Goal: Task Accomplishment & Management: Complete application form

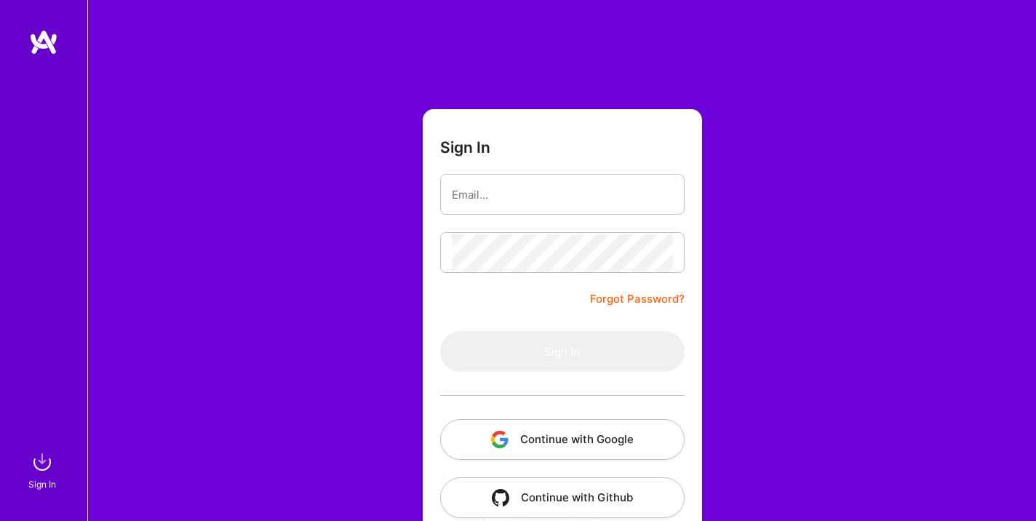
click at [507, 198] on input "email" at bounding box center [562, 194] width 221 height 37
type input "[EMAIL_ADDRESS][DOMAIN_NAME]"
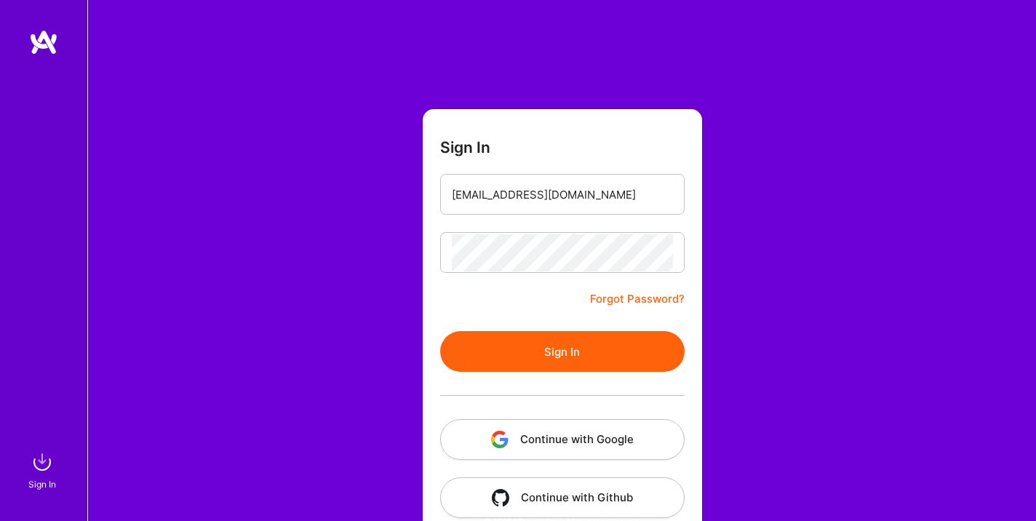
click at [533, 345] on button "Sign In" at bounding box center [562, 351] width 245 height 41
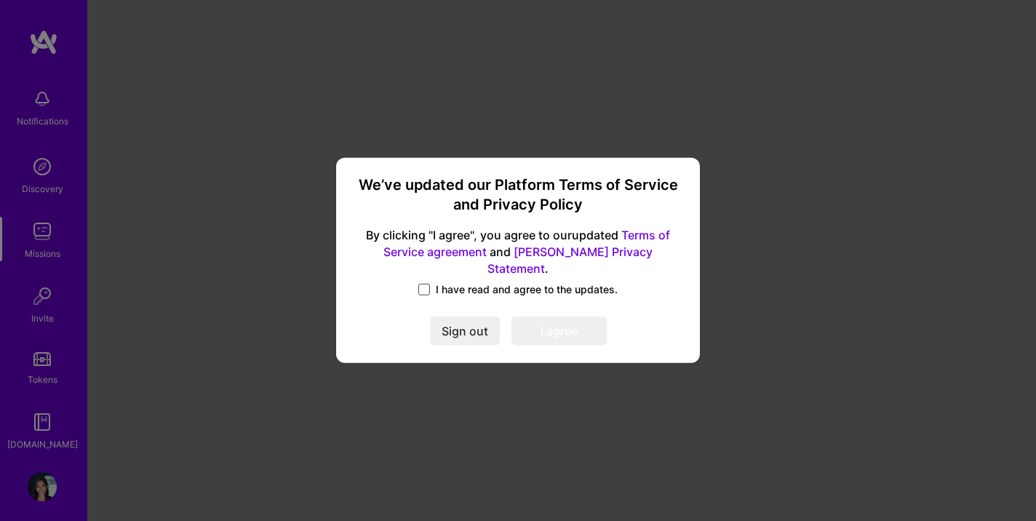
click at [429, 284] on span at bounding box center [424, 290] width 12 height 12
click at [0, 0] on input "I have read and agree to the updates." at bounding box center [0, 0] width 0 height 0
click at [547, 328] on button "I agree" at bounding box center [559, 331] width 95 height 29
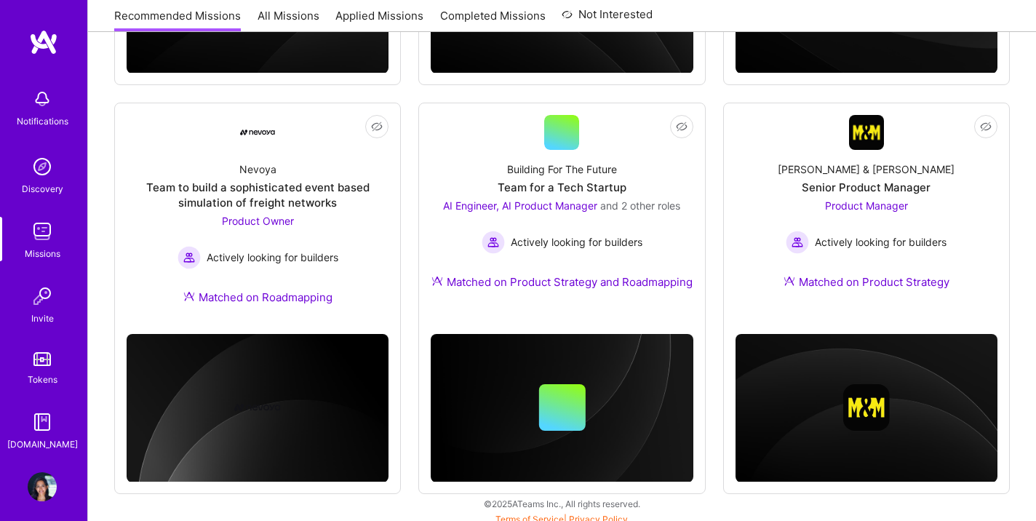
scroll to position [559, 0]
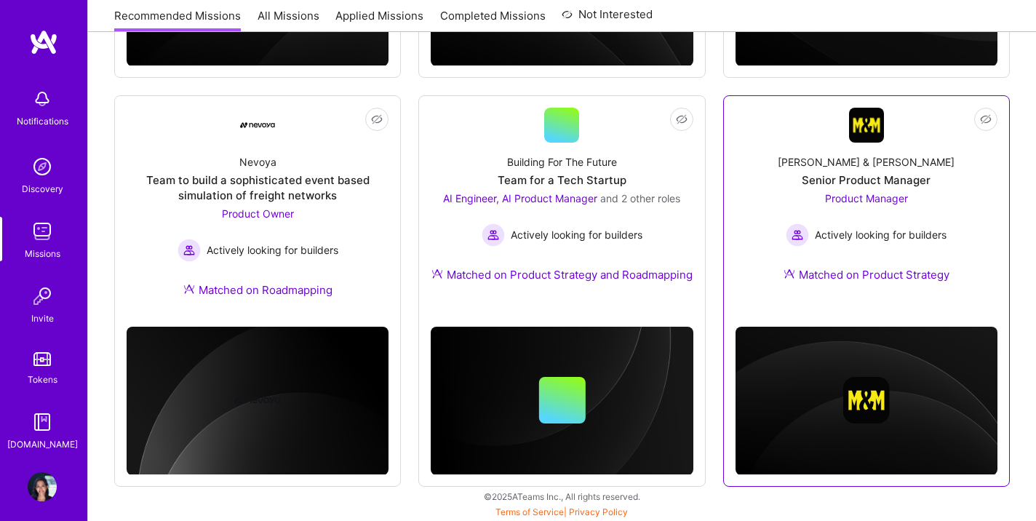
click at [870, 132] on img at bounding box center [866, 125] width 35 height 35
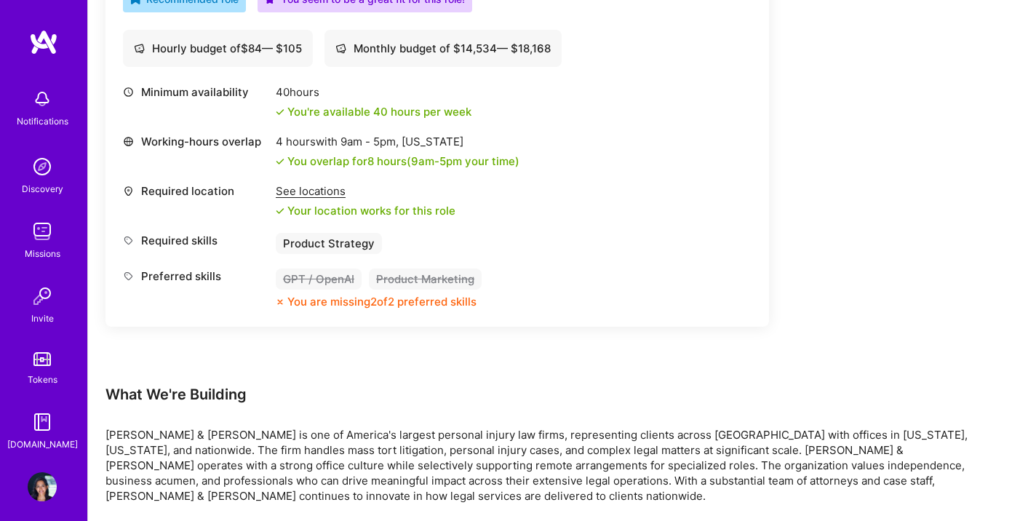
scroll to position [568, 0]
click at [417, 303] on div "You are missing 2 of 2 preferred skills" at bounding box center [381, 300] width 189 height 15
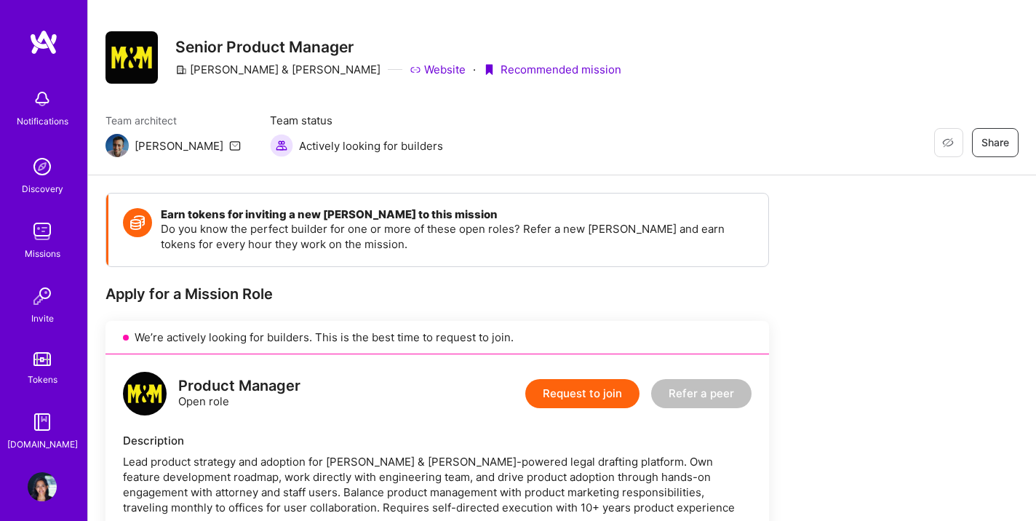
scroll to position [0, 0]
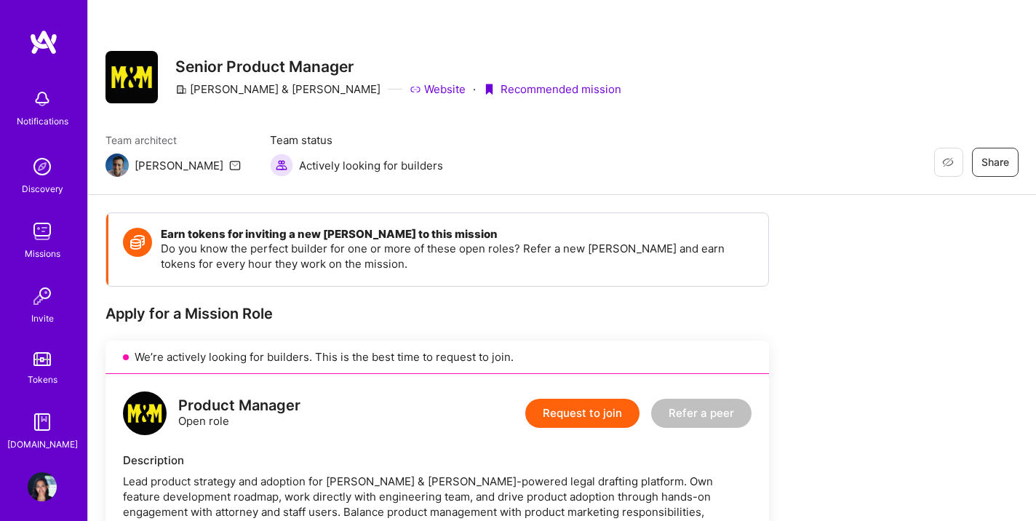
click at [577, 415] on button "Request to join" at bounding box center [582, 413] width 114 height 29
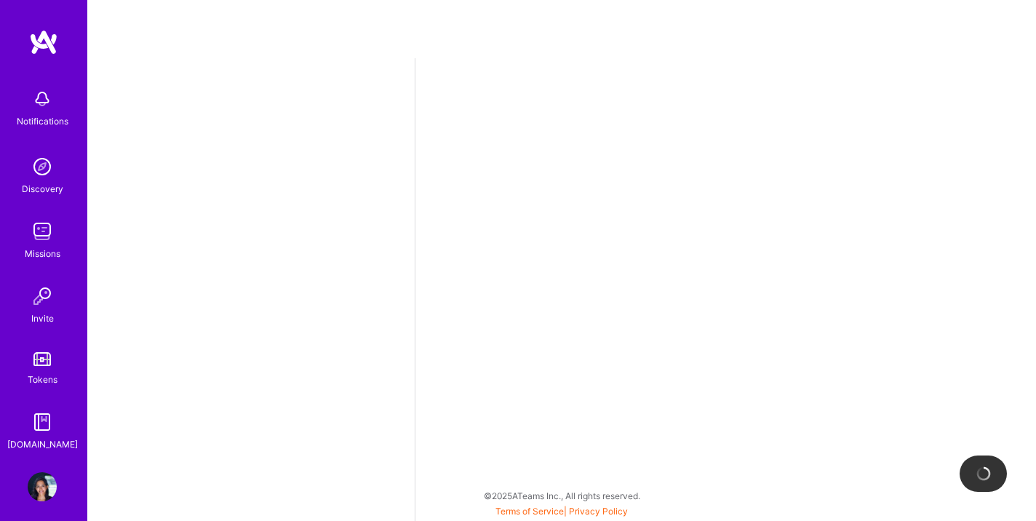
select select "US"
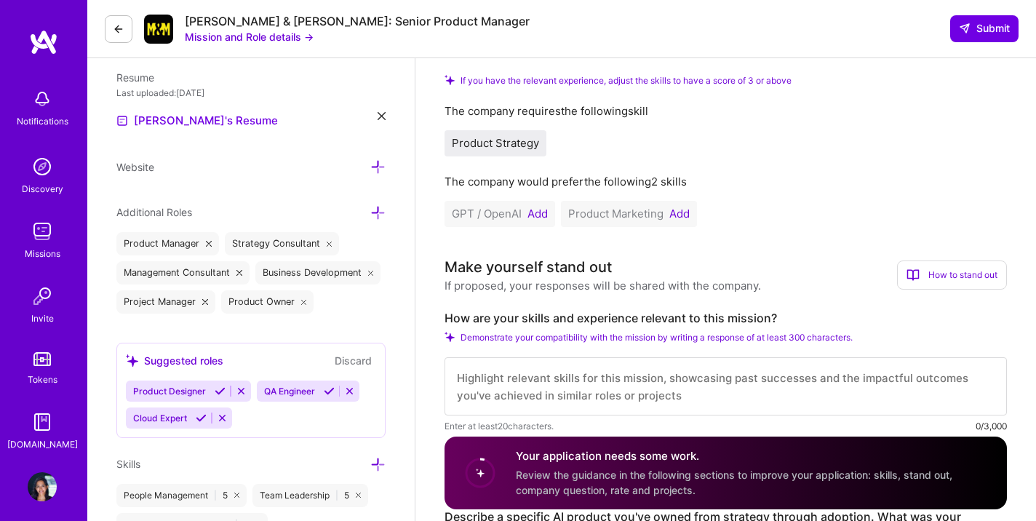
scroll to position [360, 0]
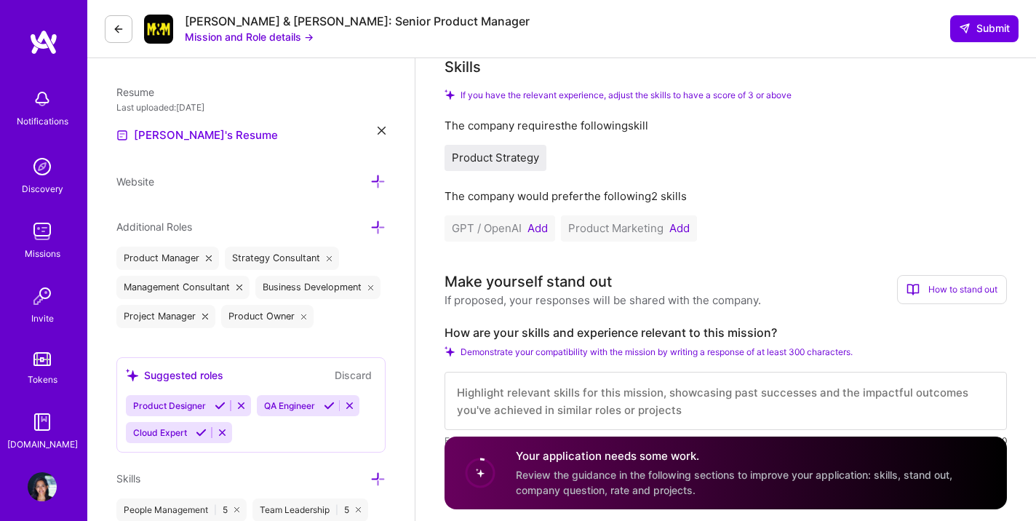
click at [543, 226] on button "Add" at bounding box center [538, 229] width 20 height 12
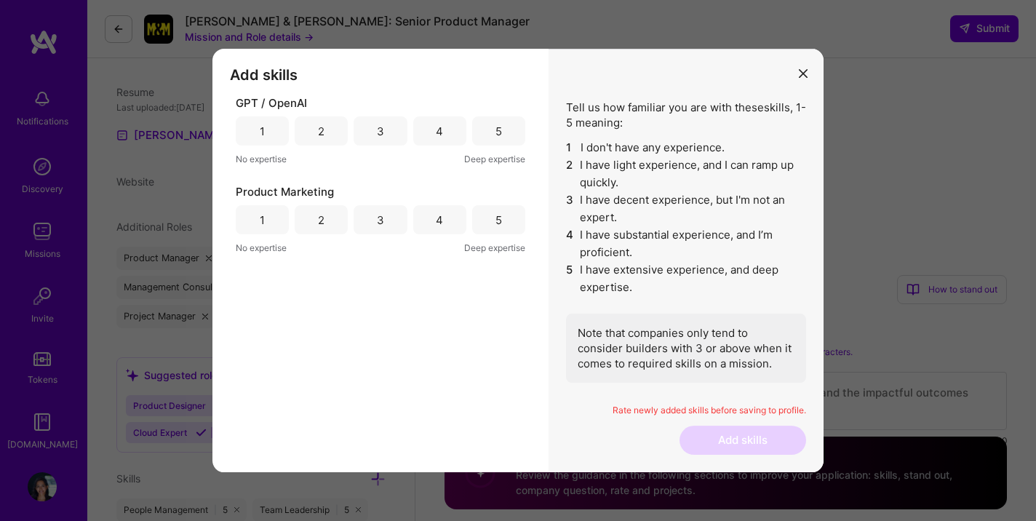
click at [430, 128] on div "4" at bounding box center [439, 130] width 53 height 29
click at [388, 137] on div "3" at bounding box center [380, 130] width 53 height 29
click at [323, 221] on div "2" at bounding box center [321, 219] width 7 height 15
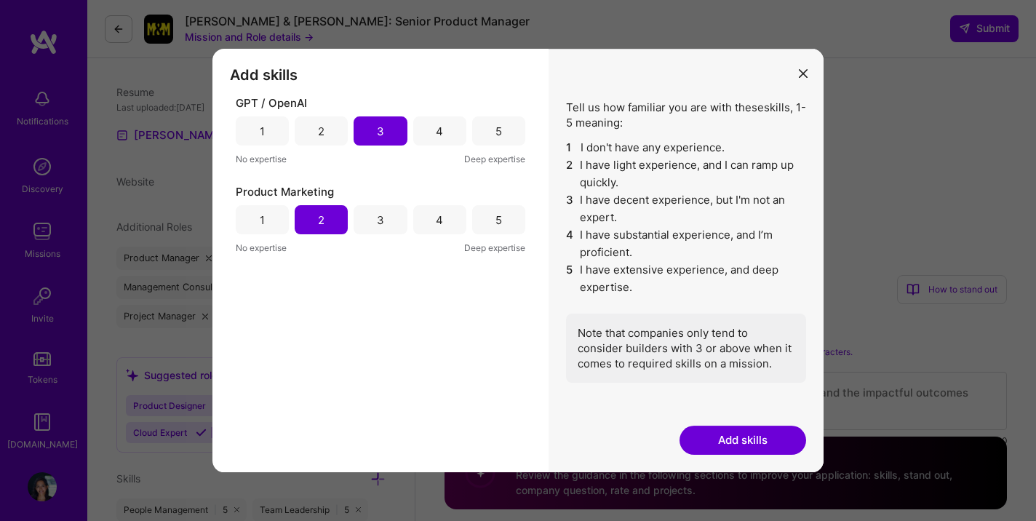
click at [724, 442] on button "Add skills" at bounding box center [743, 440] width 127 height 29
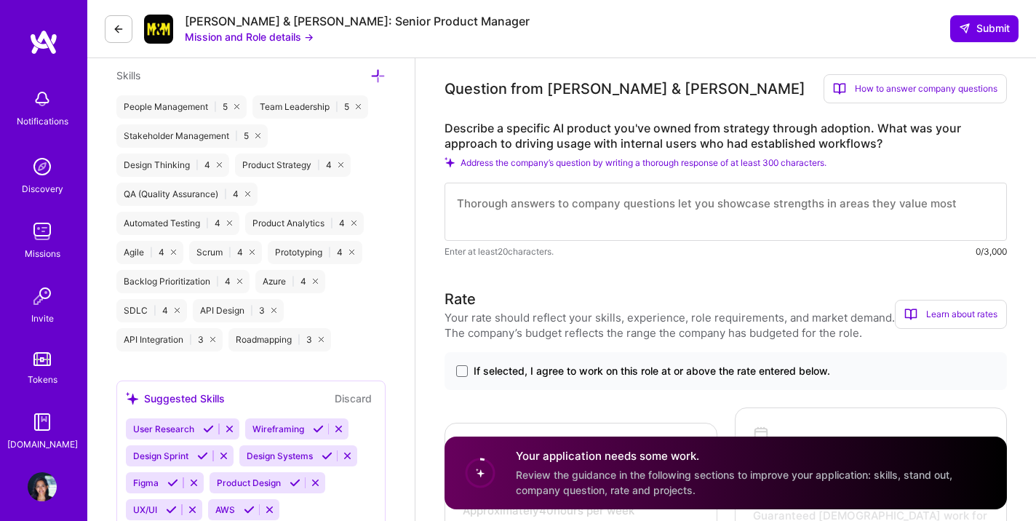
scroll to position [712, 0]
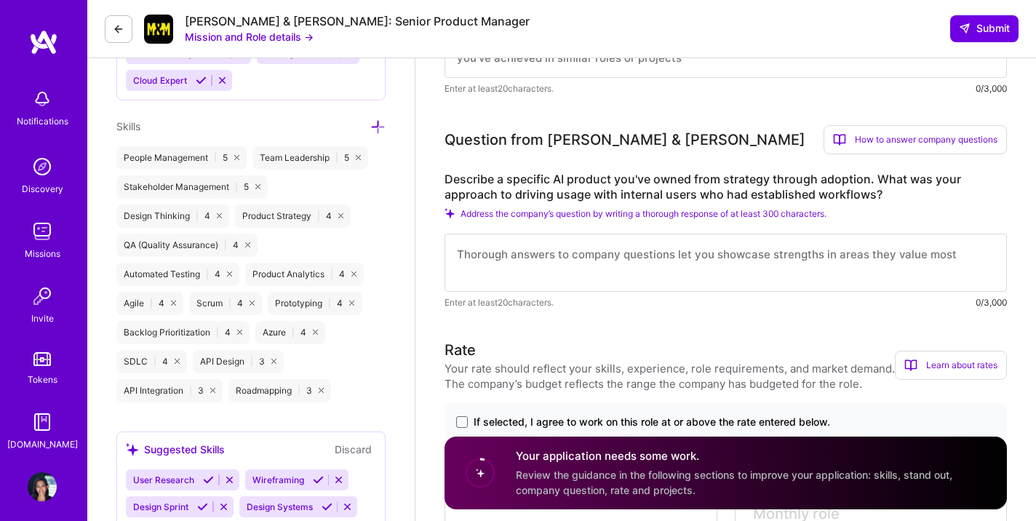
click at [693, 266] on textarea at bounding box center [726, 263] width 563 height 58
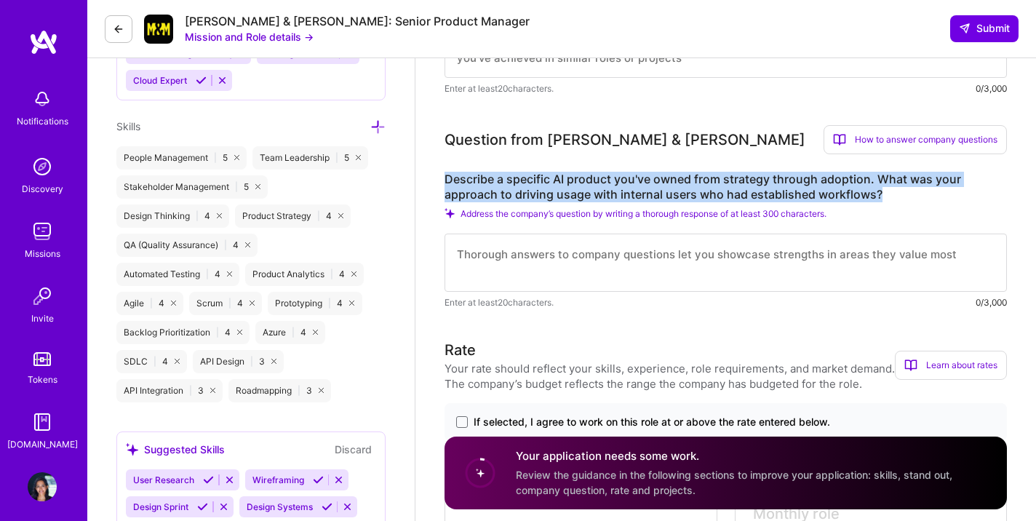
drag, startPoint x: 886, startPoint y: 197, endPoint x: 427, endPoint y: 180, distance: 459.5
copy label "Describe a specific AI product you've owned from strategy through adoption. Wha…"
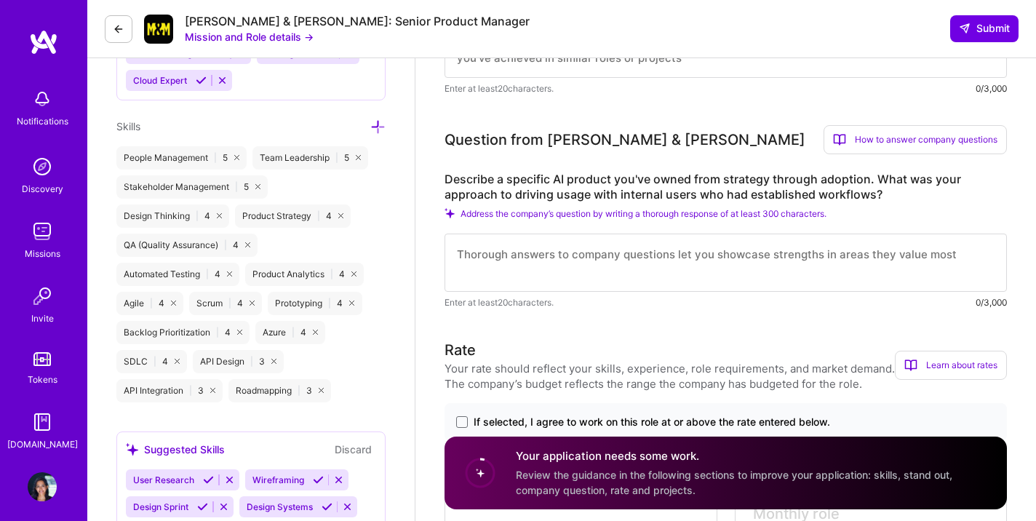
click at [596, 245] on textarea at bounding box center [726, 263] width 563 height 58
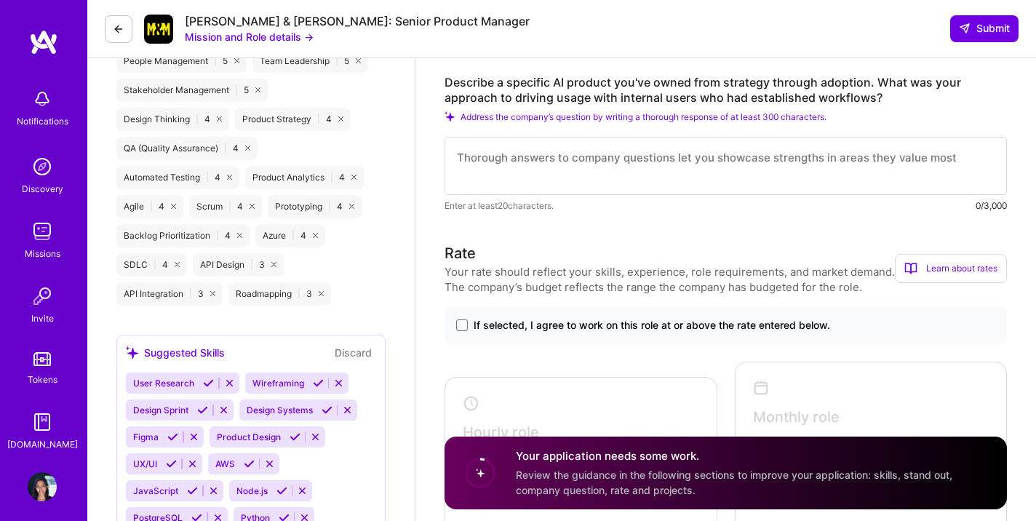
scroll to position [773, 0]
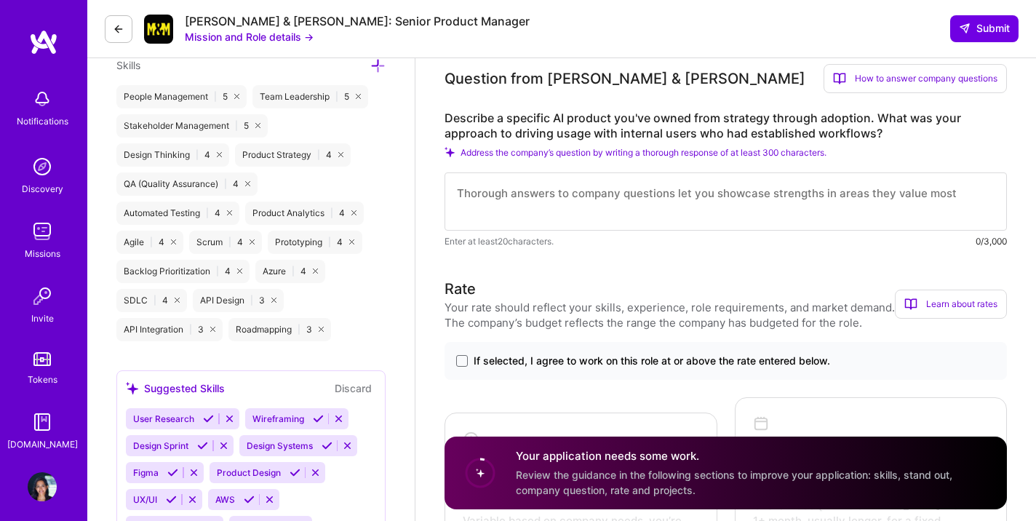
paste textarea "In a recent engagement, I led a comprehensive automation project within Veeva V…"
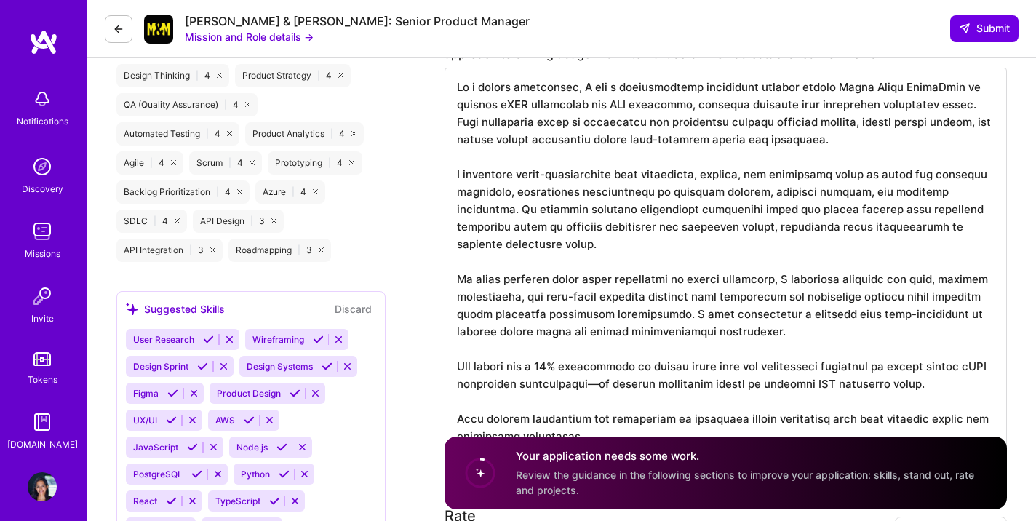
scroll to position [0, 0]
click at [704, 92] on textarea at bounding box center [726, 263] width 563 height 390
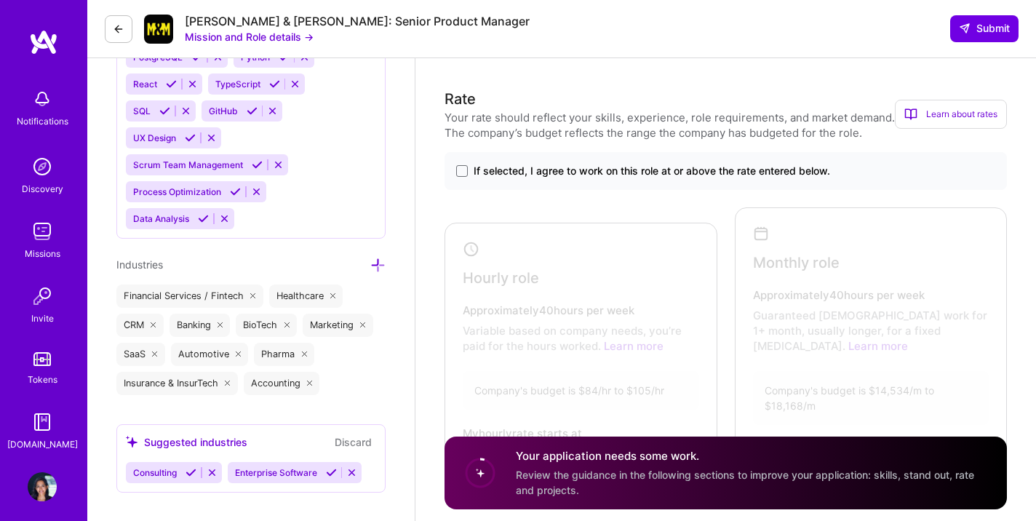
scroll to position [1275, 0]
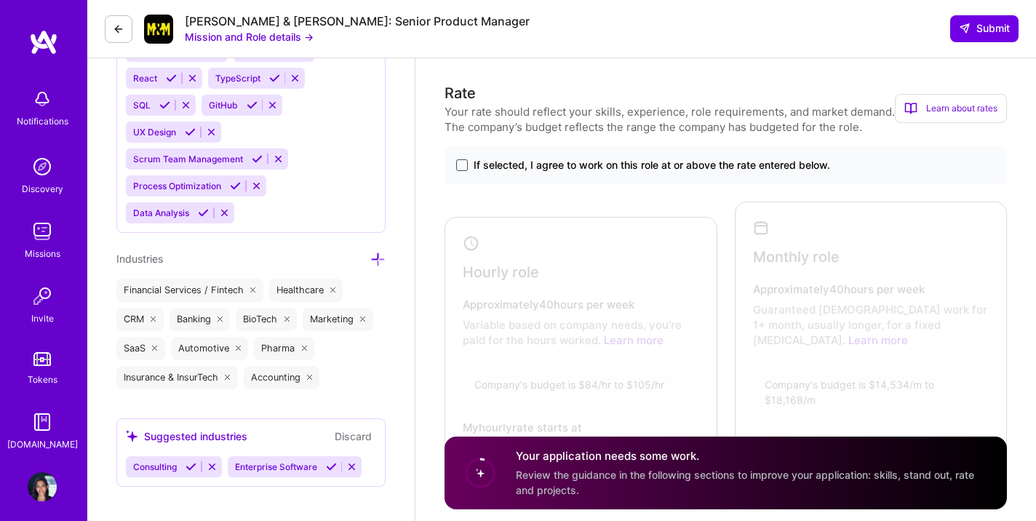
type textarea "In a recent engagement, I led a comprehensive automation project within Veeva V…"
click at [464, 167] on span at bounding box center [462, 165] width 12 height 12
click at [0, 0] on input "If selected, I agree to work on this role at or above the rate entered below." at bounding box center [0, 0] width 0 height 0
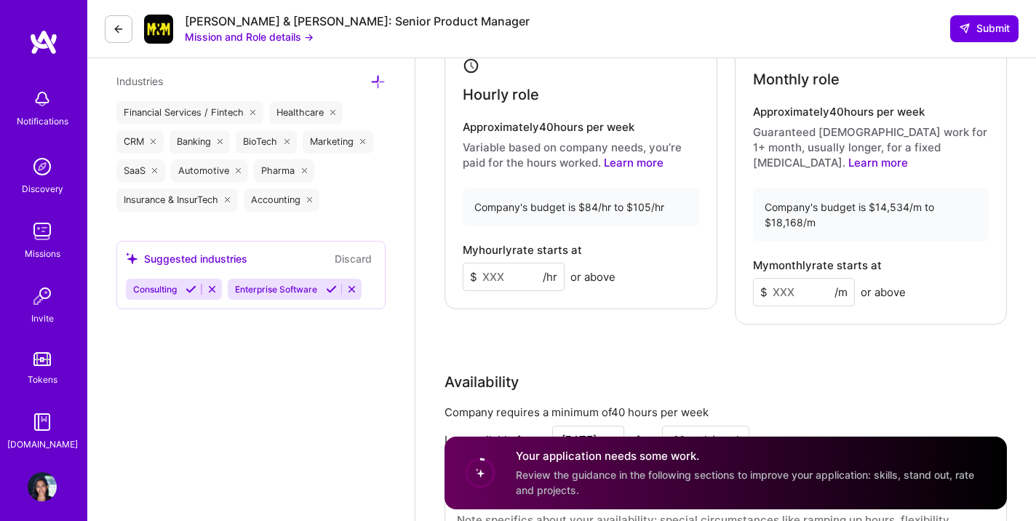
scroll to position [1447, 0]
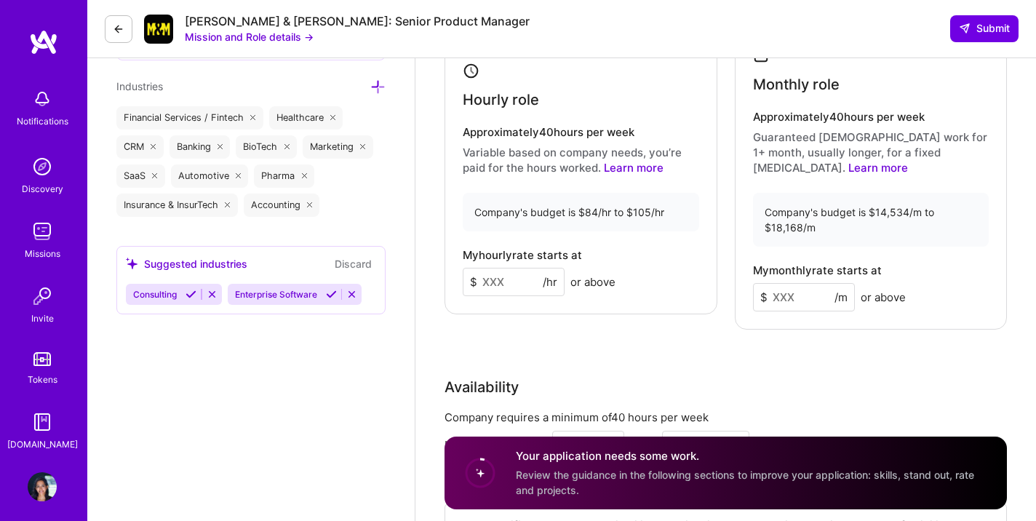
click at [579, 217] on div "Company's budget is $84/hr to $105/hr" at bounding box center [581, 212] width 237 height 39
click at [503, 279] on input at bounding box center [514, 282] width 102 height 28
click at [551, 345] on div "Rate Your rate should reflect your skills, experience, role requirements, and m…" at bounding box center [726, 246] width 563 height 672
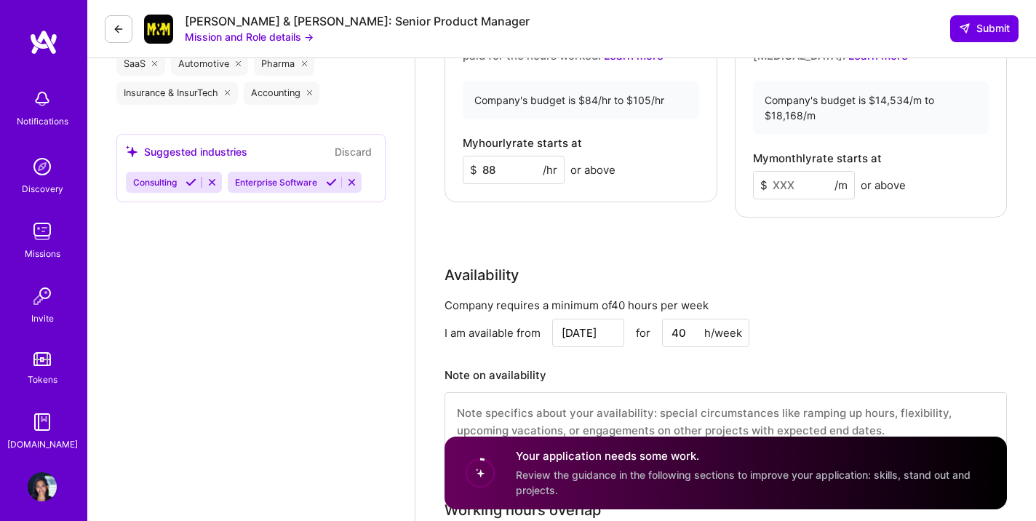
scroll to position [1557, 0]
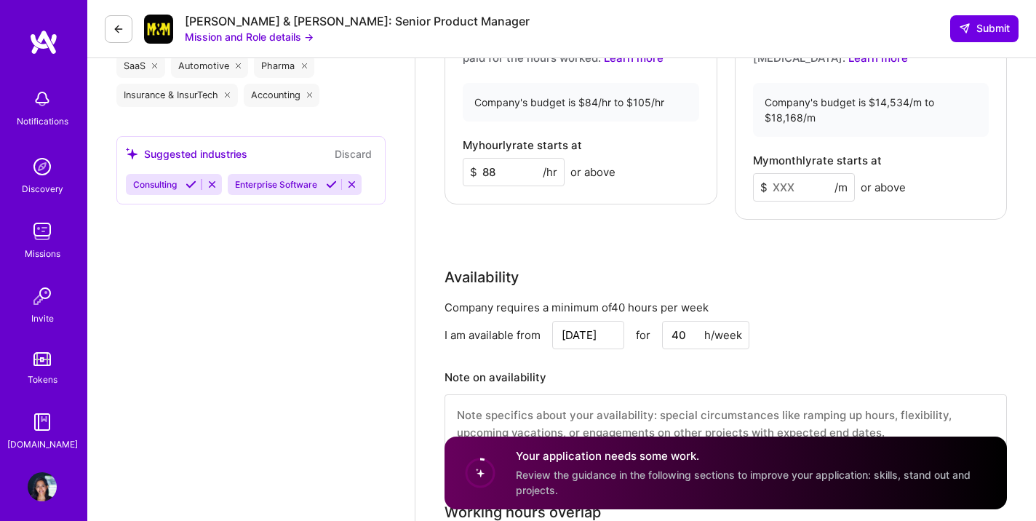
click at [499, 172] on input "88" at bounding box center [514, 172] width 102 height 28
type input "8"
type input "9"
type input "89"
click at [498, 232] on div "Rate Your rate should reflect your skills, experience, role requirements, and m…" at bounding box center [726, 136] width 563 height 672
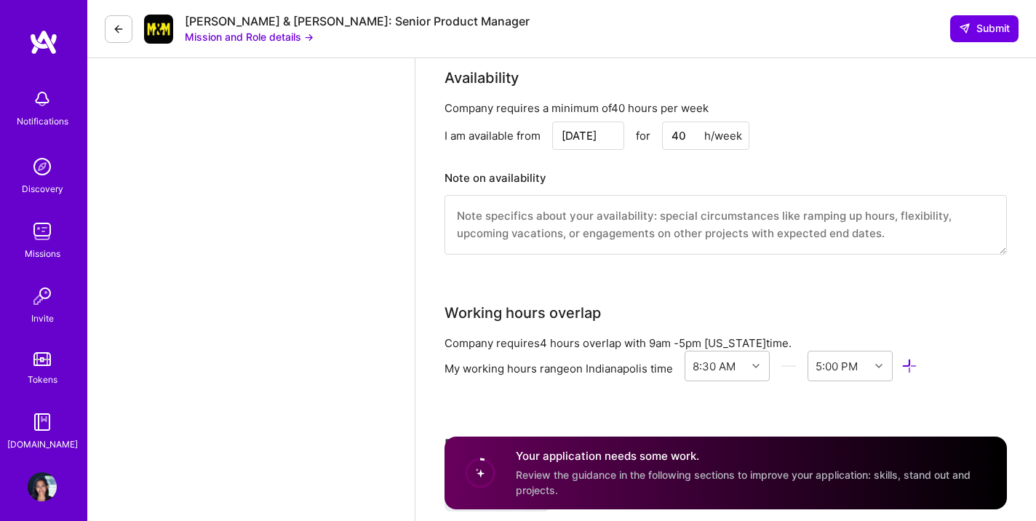
scroll to position [1760, 0]
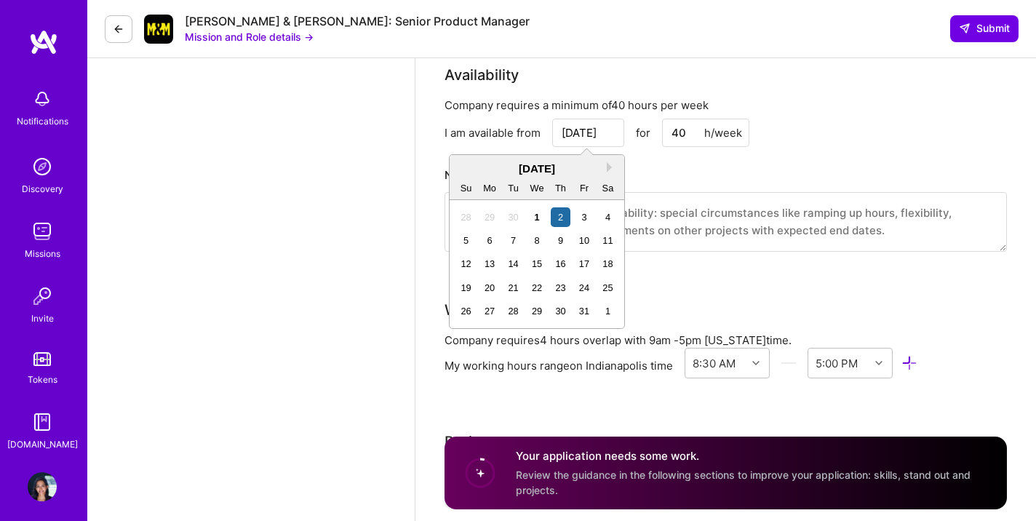
click at [594, 132] on input "Oct 2" at bounding box center [588, 133] width 72 height 28
click at [608, 166] on button "Next Month" at bounding box center [612, 167] width 10 height 10
click at [470, 168] on div "November 2025" at bounding box center [537, 168] width 175 height 15
click at [470, 169] on div "November 2025" at bounding box center [537, 168] width 175 height 15
click at [469, 169] on div "November 2025" at bounding box center [537, 168] width 175 height 15
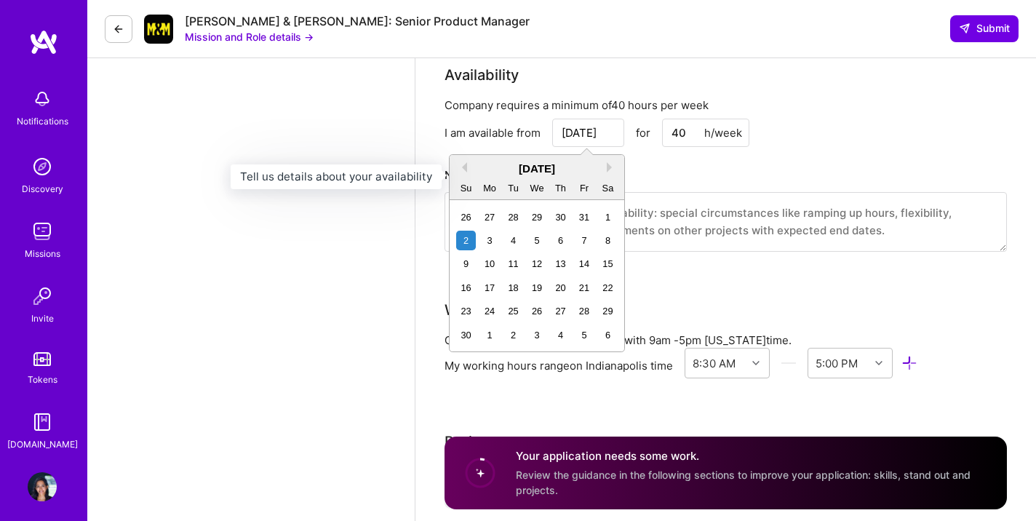
click at [662, 164] on h3 "Note on availability" at bounding box center [726, 175] width 563 height 22
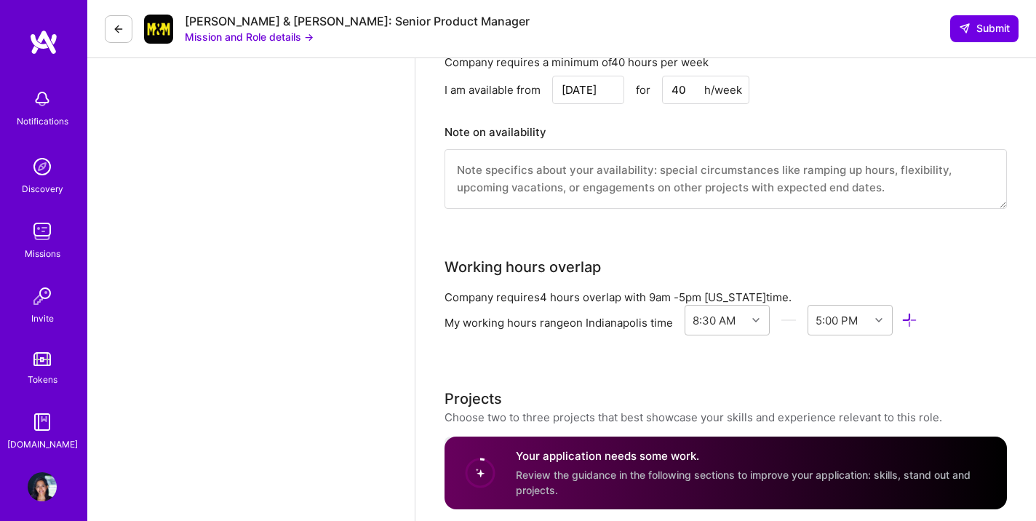
scroll to position [1816, 0]
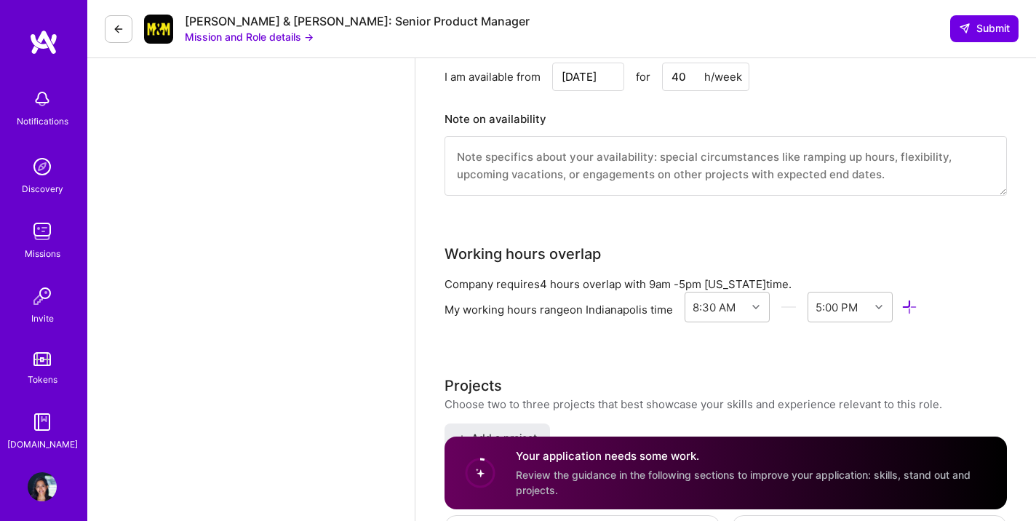
click at [549, 164] on textarea at bounding box center [726, 166] width 563 height 60
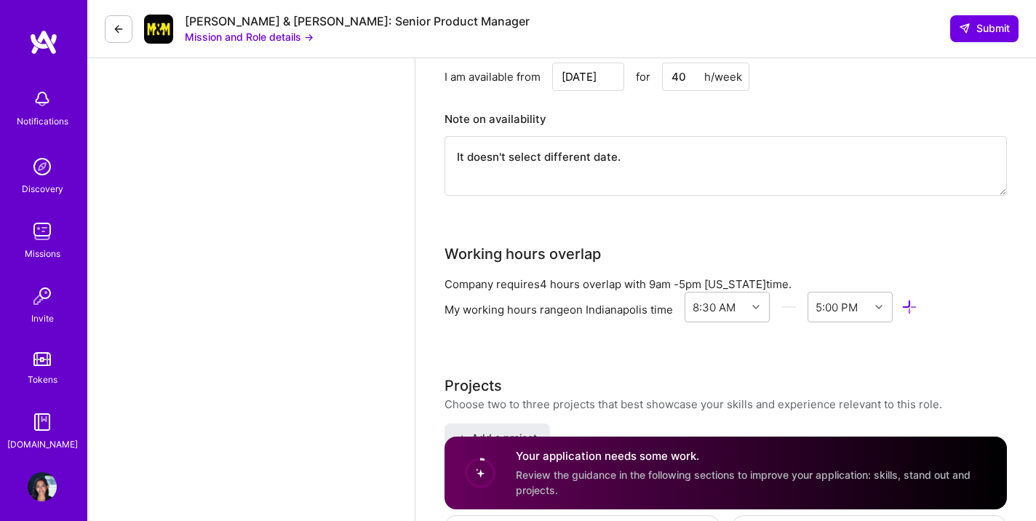
type textarea "It doesn't select different date."
drag, startPoint x: 622, startPoint y: 155, endPoint x: 409, endPoint y: 136, distance: 214.1
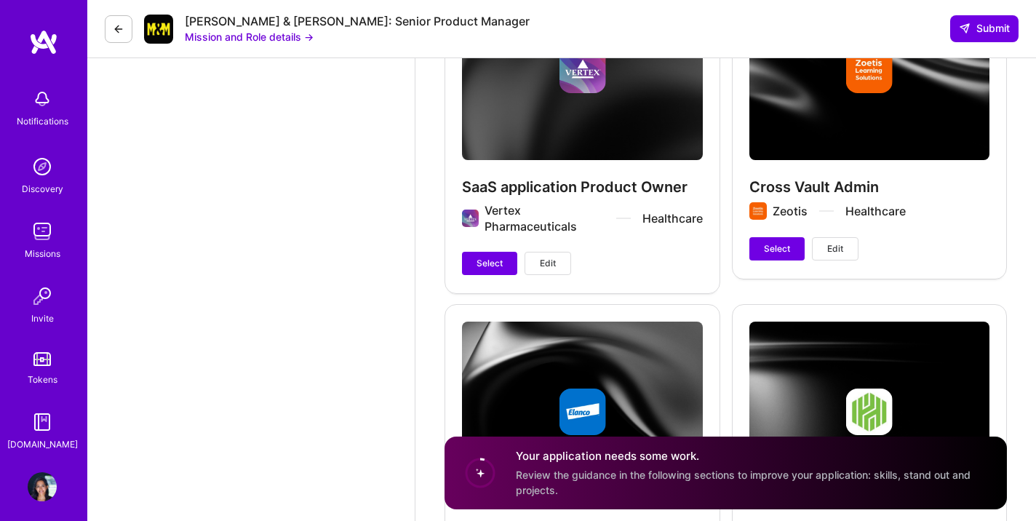
scroll to position [2370, 0]
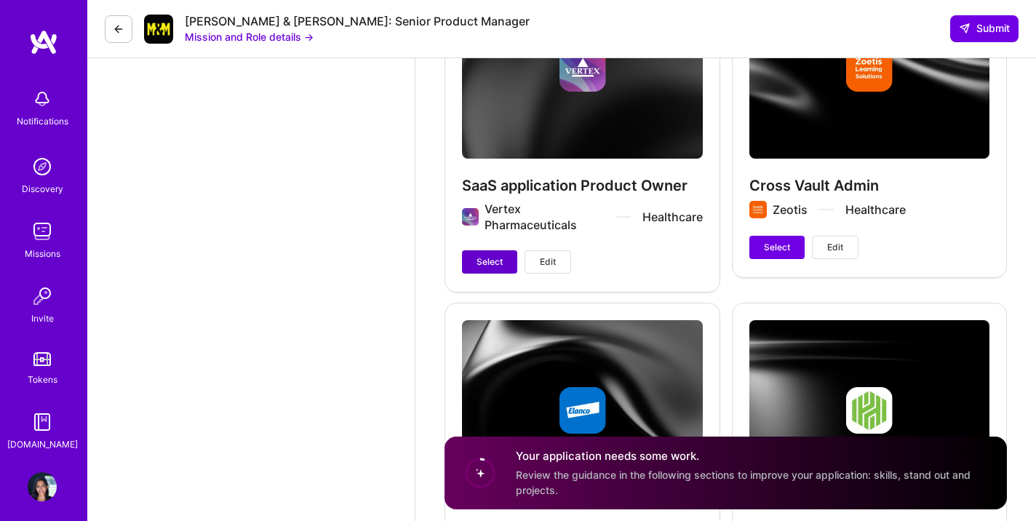
click at [490, 263] on span "Select" at bounding box center [490, 261] width 26 height 13
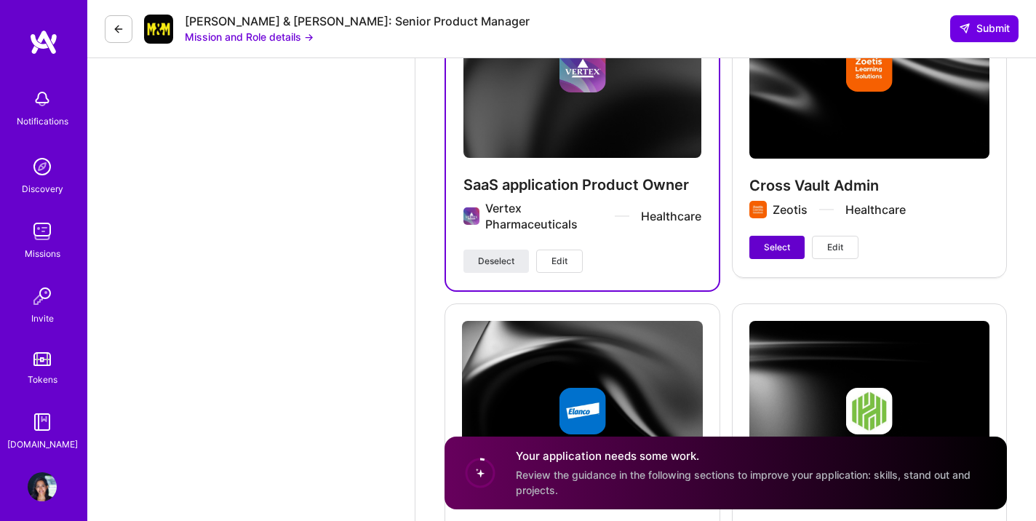
click at [770, 250] on span "Select" at bounding box center [777, 247] width 26 height 13
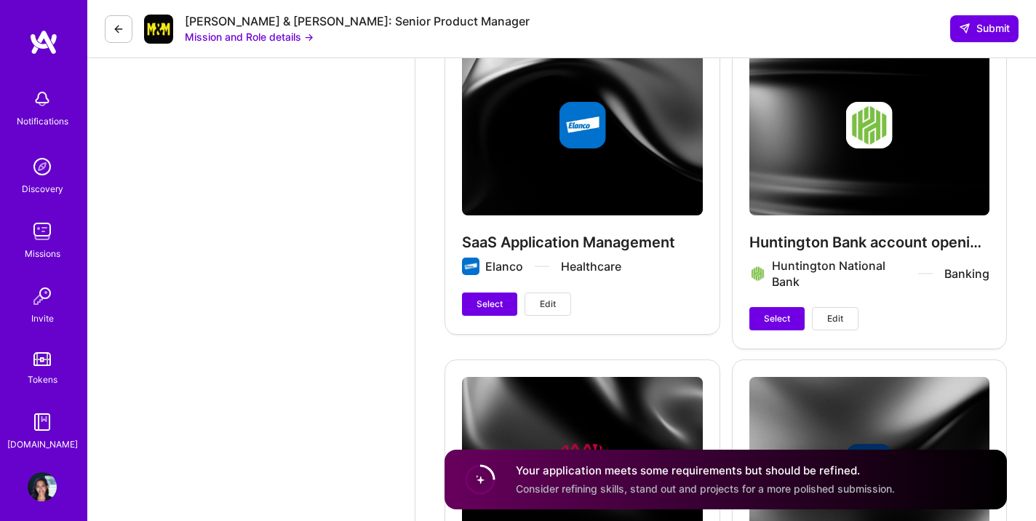
scroll to position [2658, 0]
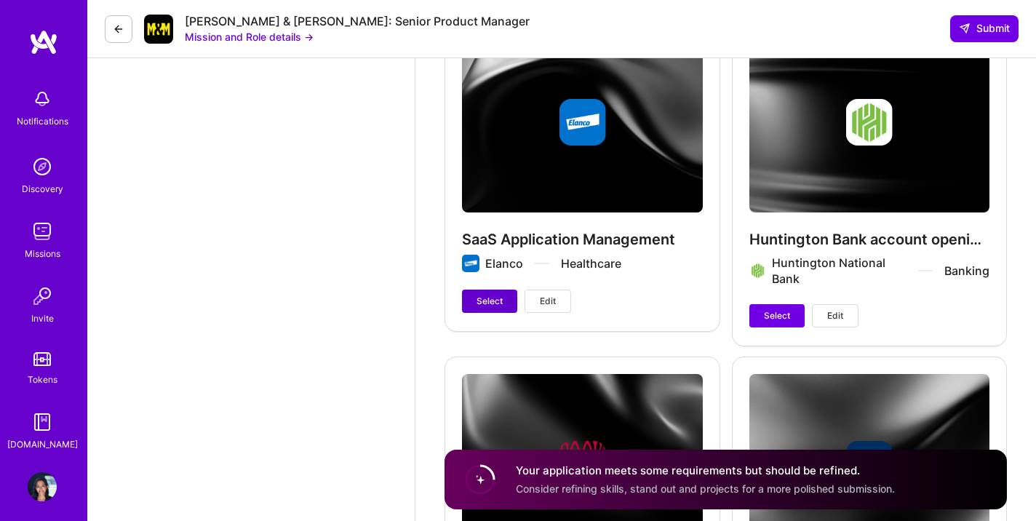
click at [483, 303] on span "Select" at bounding box center [490, 301] width 26 height 13
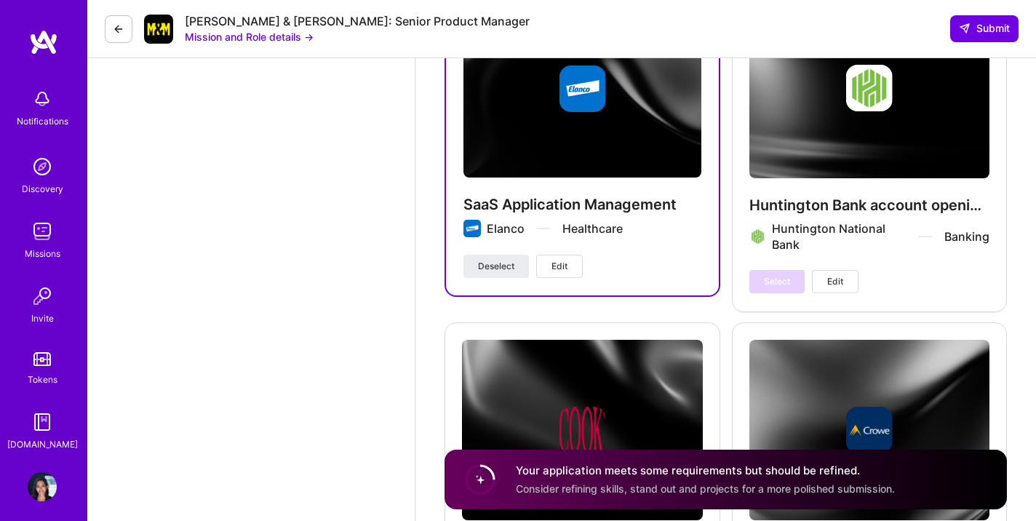
scroll to position [2669, 0]
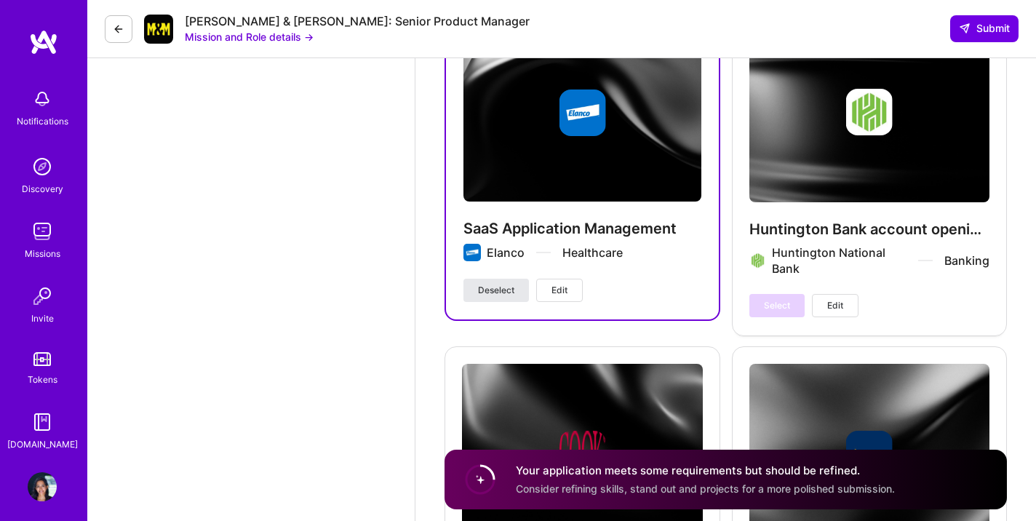
click at [502, 292] on span "Deselect" at bounding box center [496, 290] width 36 height 13
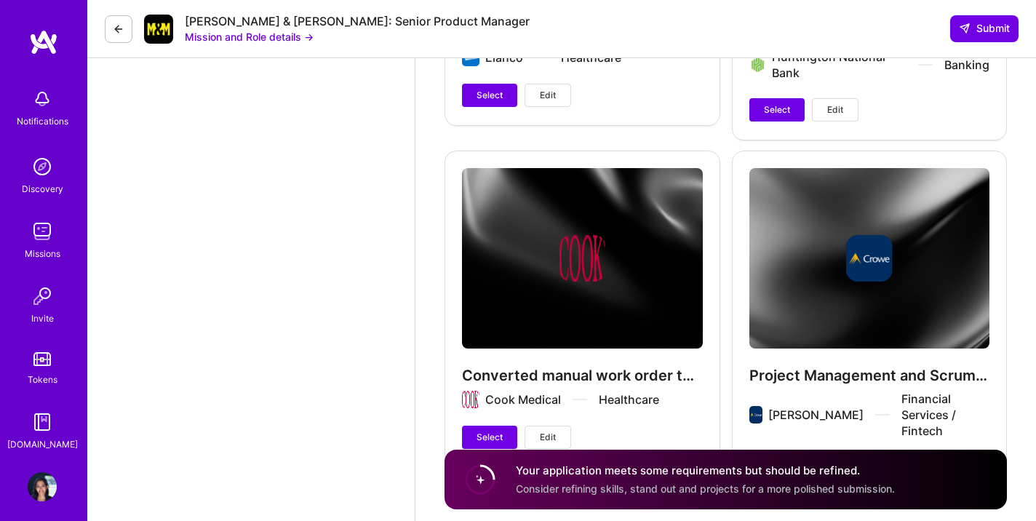
scroll to position [2928, 0]
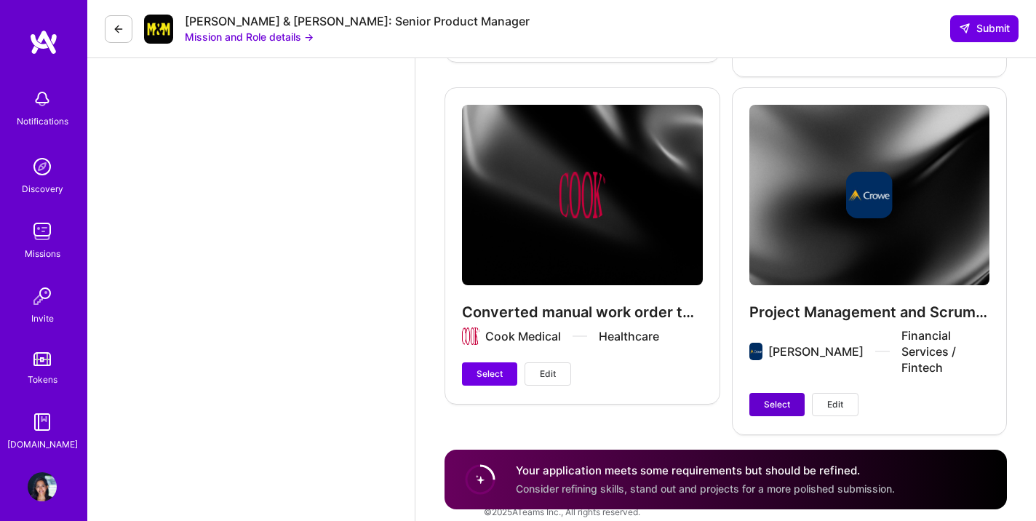
click at [771, 398] on span "Select" at bounding box center [777, 404] width 26 height 13
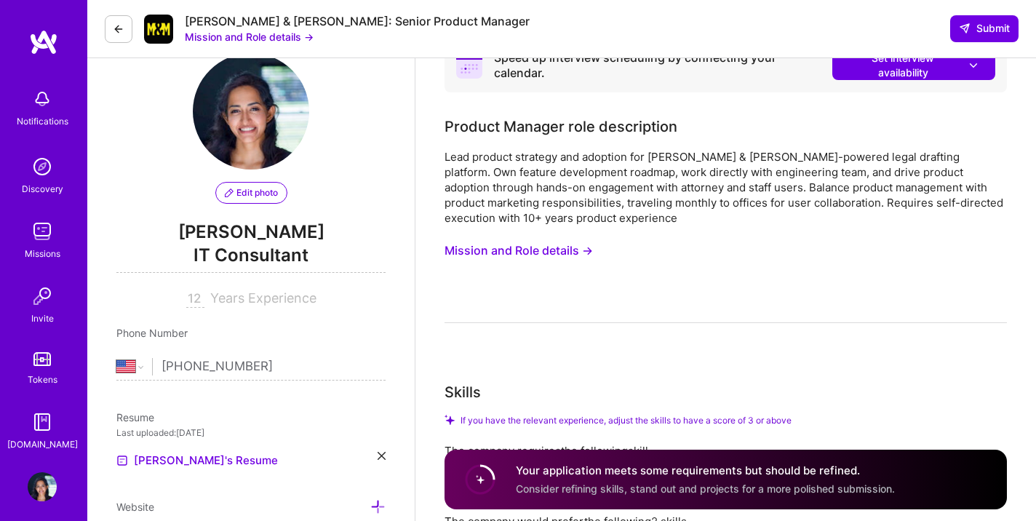
scroll to position [0, 0]
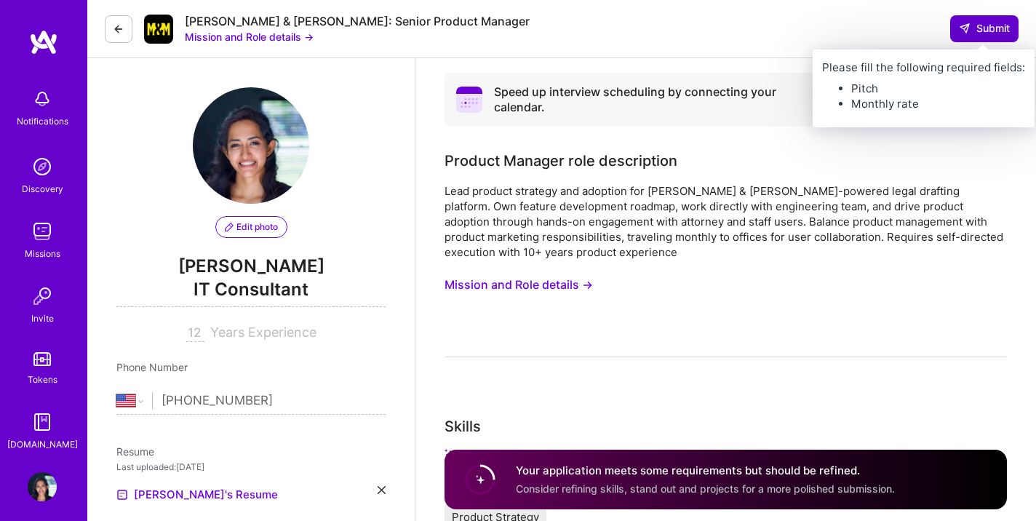
click at [974, 31] on span "Submit" at bounding box center [984, 28] width 51 height 15
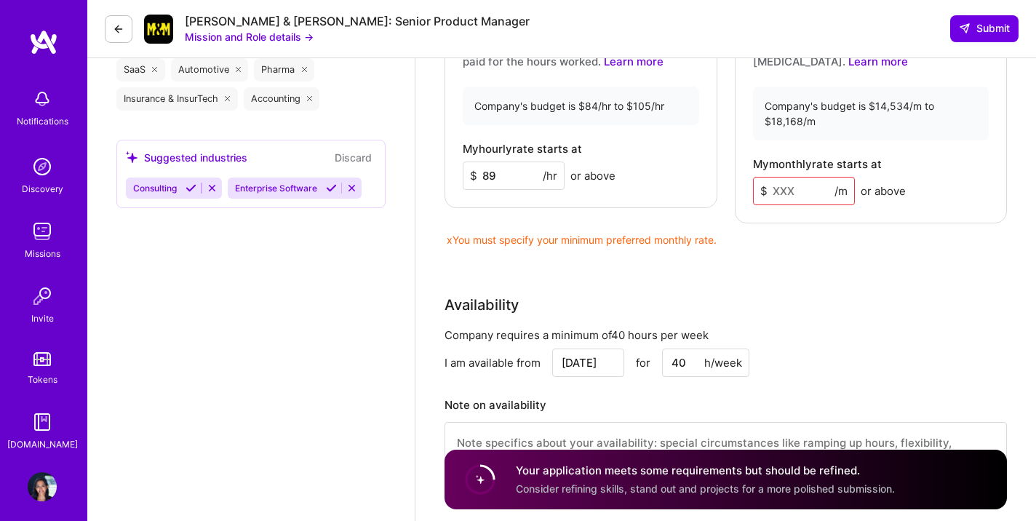
scroll to position [1562, 0]
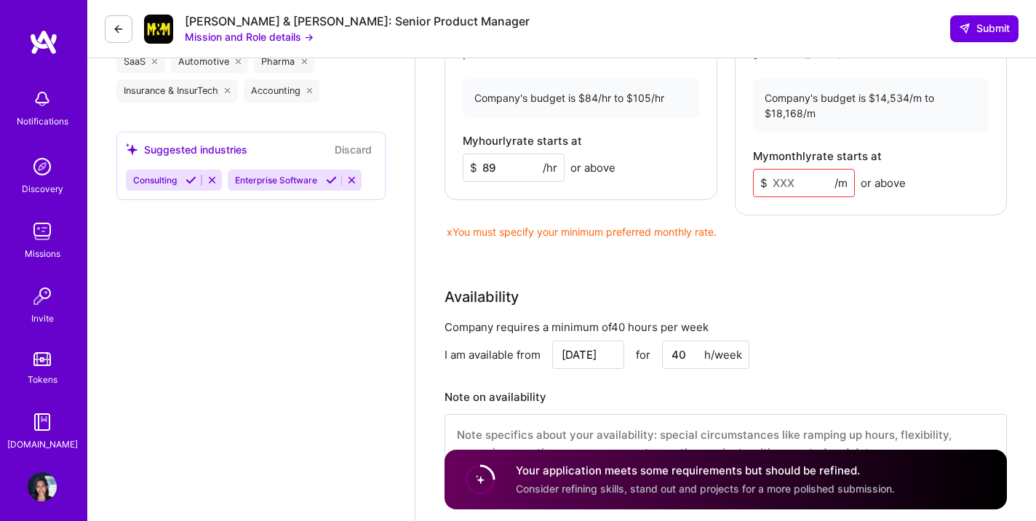
click at [783, 175] on input at bounding box center [804, 183] width 102 height 28
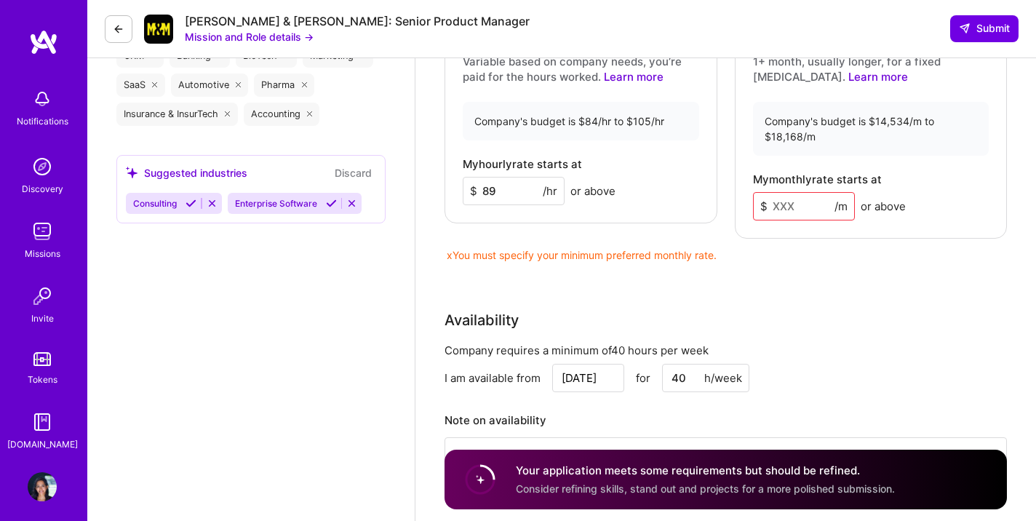
scroll to position [1523, 0]
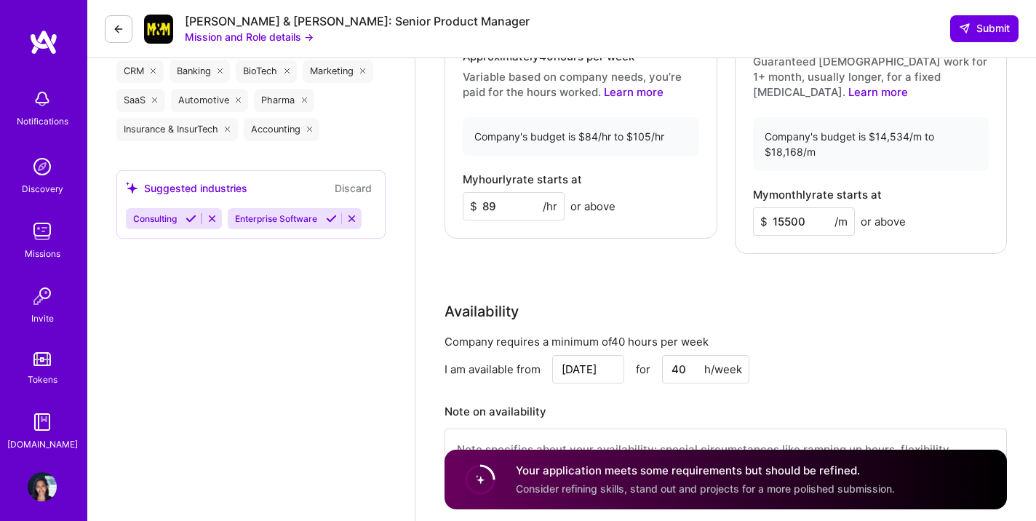
type input "15500"
click at [857, 311] on div "Availability" at bounding box center [726, 312] width 563 height 22
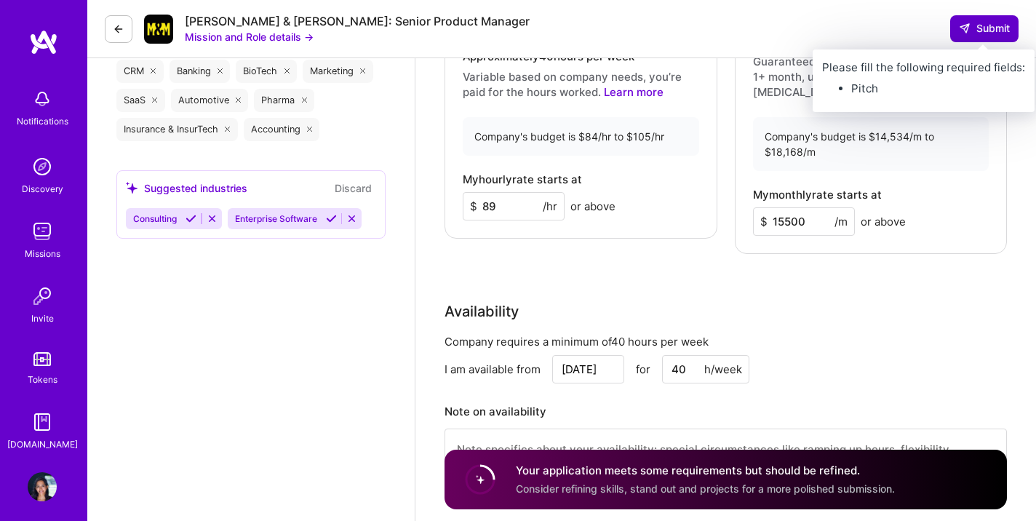
click at [964, 19] on button "Submit" at bounding box center [984, 28] width 68 height 26
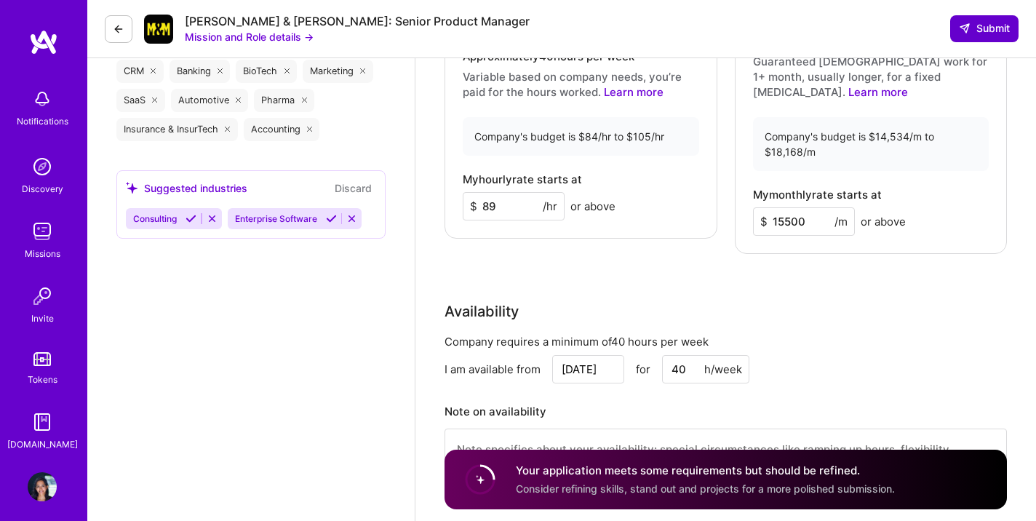
click at [994, 28] on span "Submit" at bounding box center [984, 28] width 51 height 15
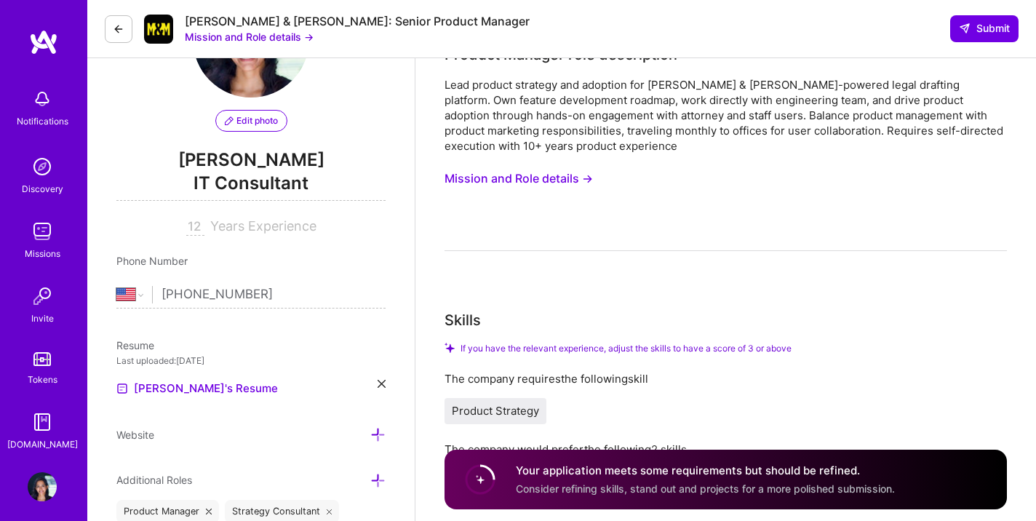
scroll to position [14, 0]
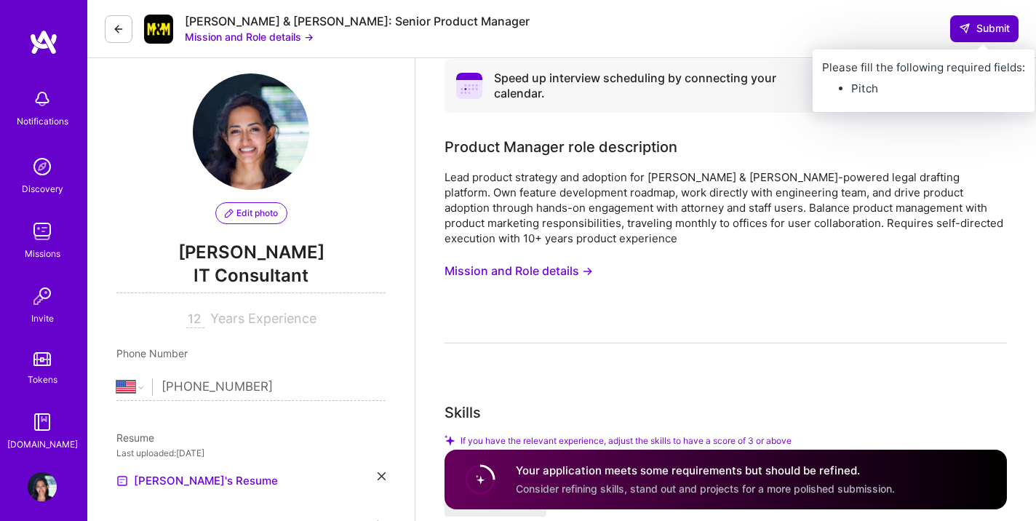
click at [979, 26] on span "Submit" at bounding box center [984, 28] width 51 height 15
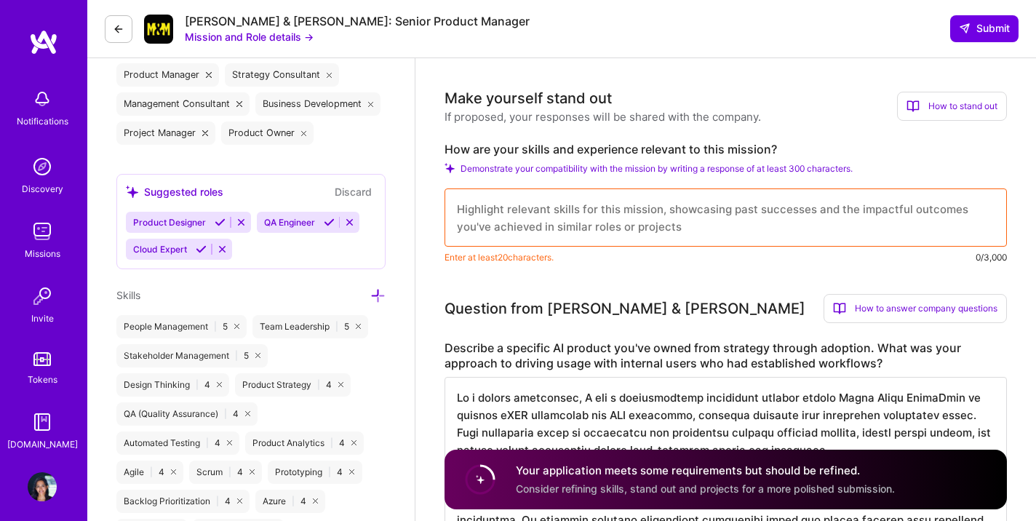
scroll to position [542, 0]
click at [611, 213] on textarea at bounding box center [726, 218] width 563 height 58
drag, startPoint x: 780, startPoint y: 148, endPoint x: 437, endPoint y: 148, distance: 342.8
copy label "How are your skills and experience relevant to this mission?"
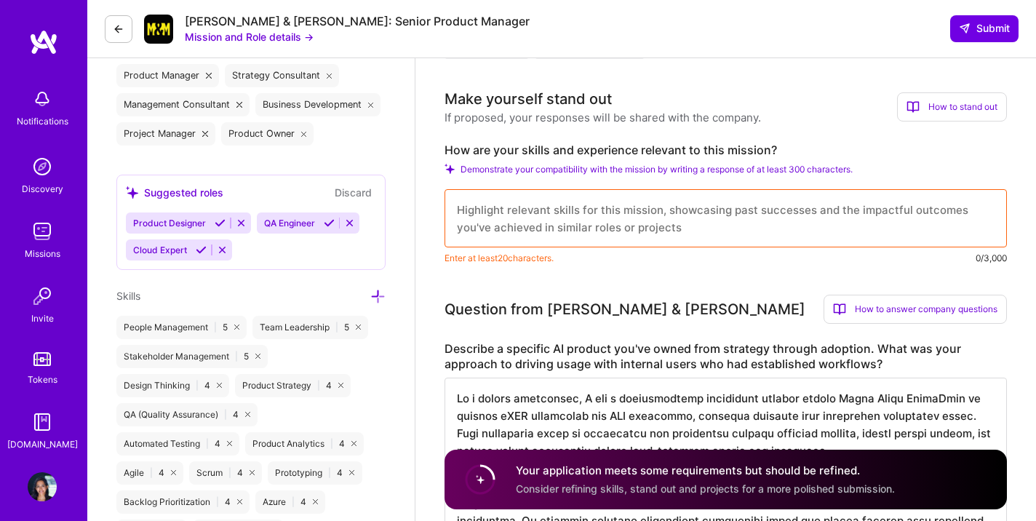
click at [492, 218] on textarea at bounding box center [726, 218] width 563 height 58
paste textarea "My skills and experience are deeply aligned with this mission, particularly thr…"
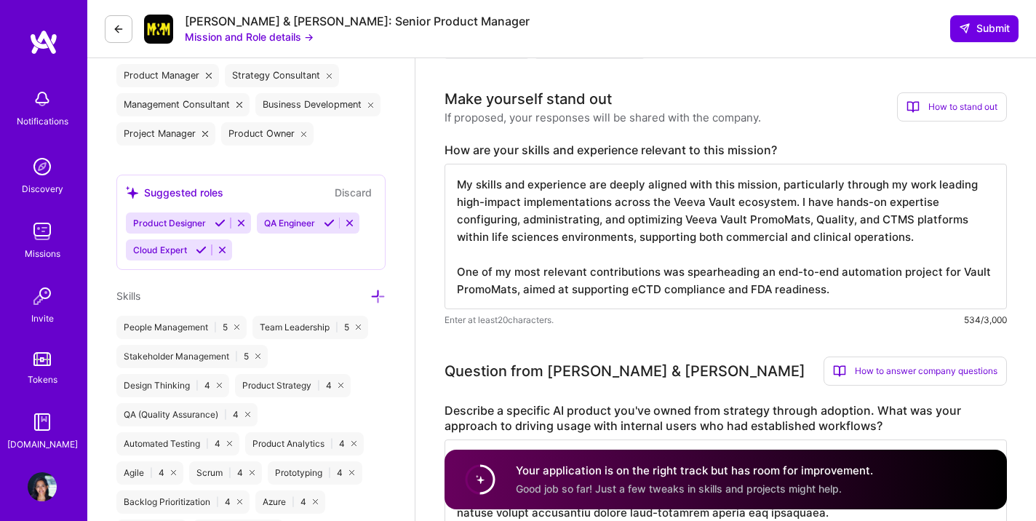
drag, startPoint x: 685, startPoint y: 220, endPoint x: 910, endPoint y: 219, distance: 225.6
click at [910, 219] on textarea "My skills and experience are deeply aligned with this mission, particularly thr…" at bounding box center [726, 237] width 563 height 146
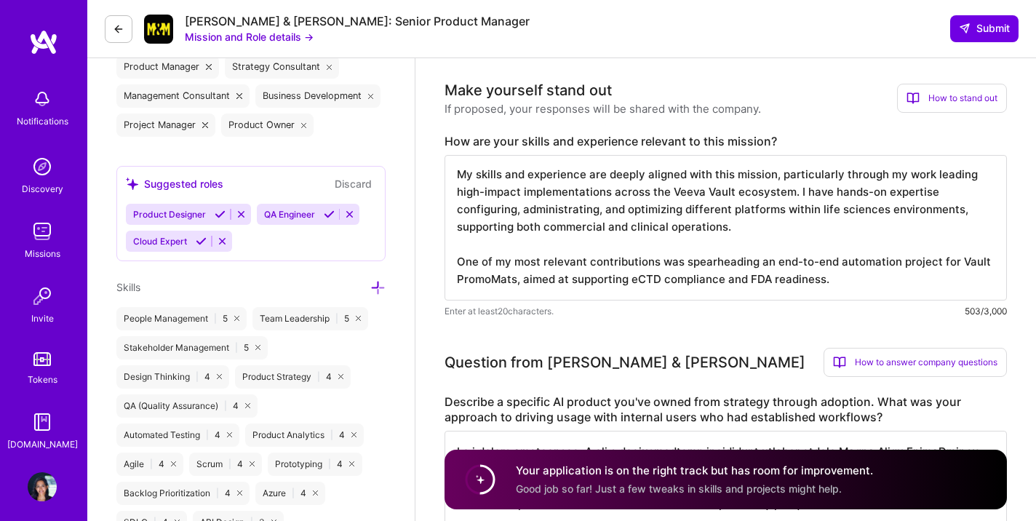
scroll to position [547, 0]
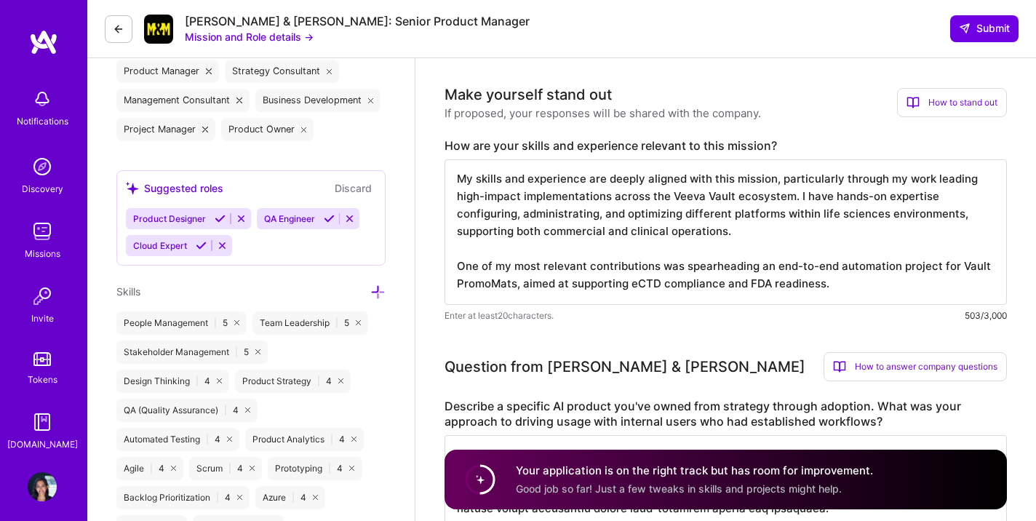
click at [731, 237] on textarea "My skills and experience are deeply aligned with this mission, particularly thr…" at bounding box center [726, 232] width 563 height 146
drag, startPoint x: 731, startPoint y: 234, endPoint x: 432, endPoint y: 231, distance: 299.1
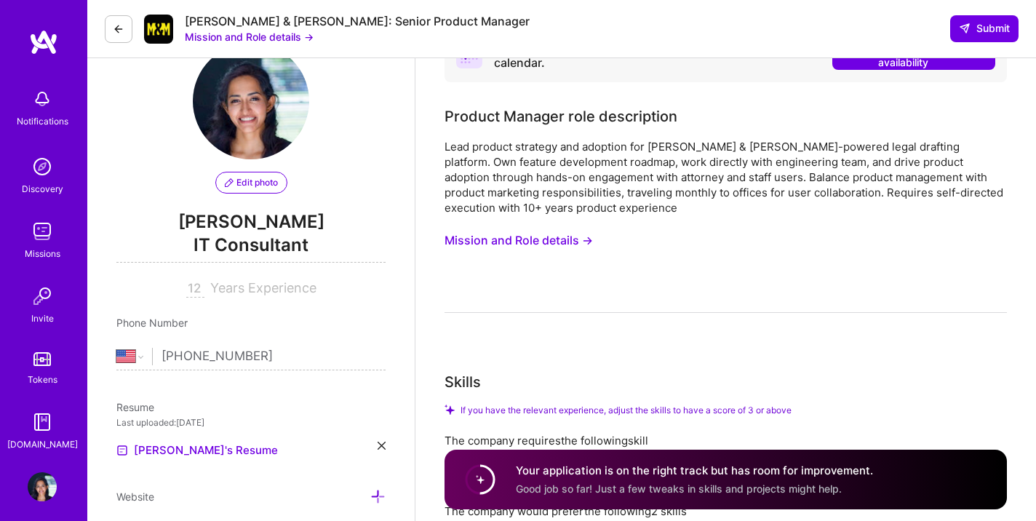
scroll to position [0, 0]
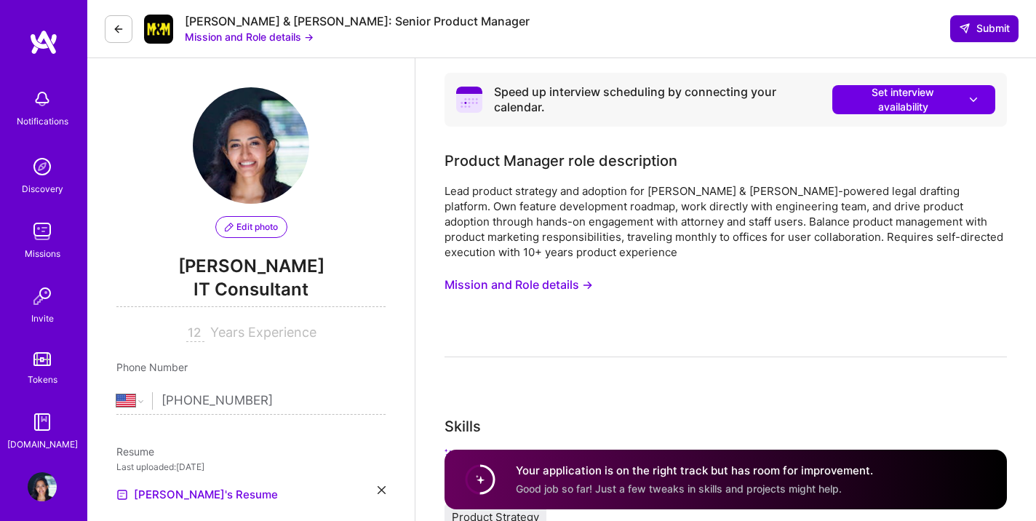
type textarea "My skills and experience are deeply aligned with this mission, particularly thr…"
click at [983, 30] on span "Submit" at bounding box center [984, 28] width 51 height 15
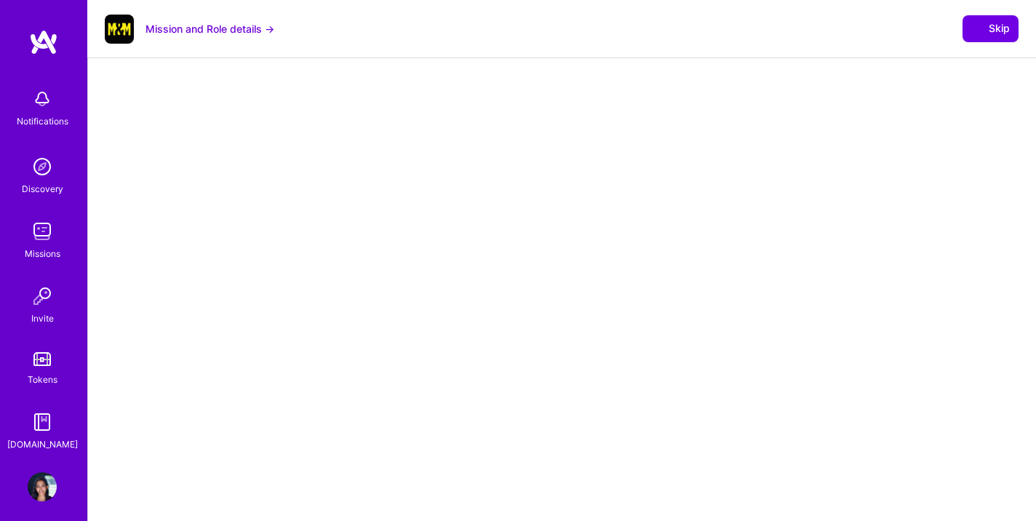
select select "US"
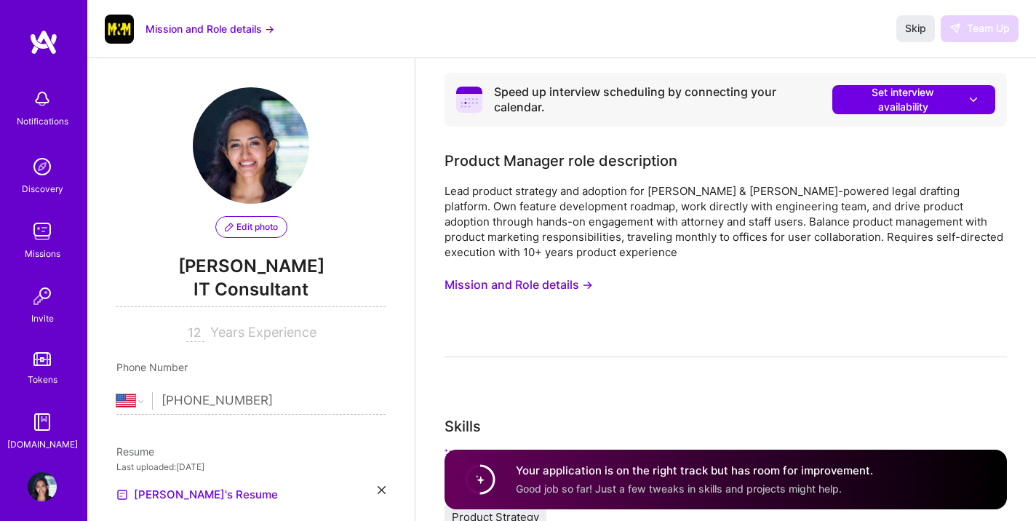
click at [564, 340] on div "Lead product strategy and adoption for Morgan & Morgan's AI-powered legal draft…" at bounding box center [726, 270] width 563 height 174
click at [902, 98] on span "Set interview availability" at bounding box center [914, 99] width 134 height 29
click at [683, 339] on div "Lead product strategy and adoption for Morgan & Morgan's AI-powered legal draft…" at bounding box center [726, 270] width 563 height 174
click at [911, 25] on span "Skip" at bounding box center [915, 28] width 21 height 15
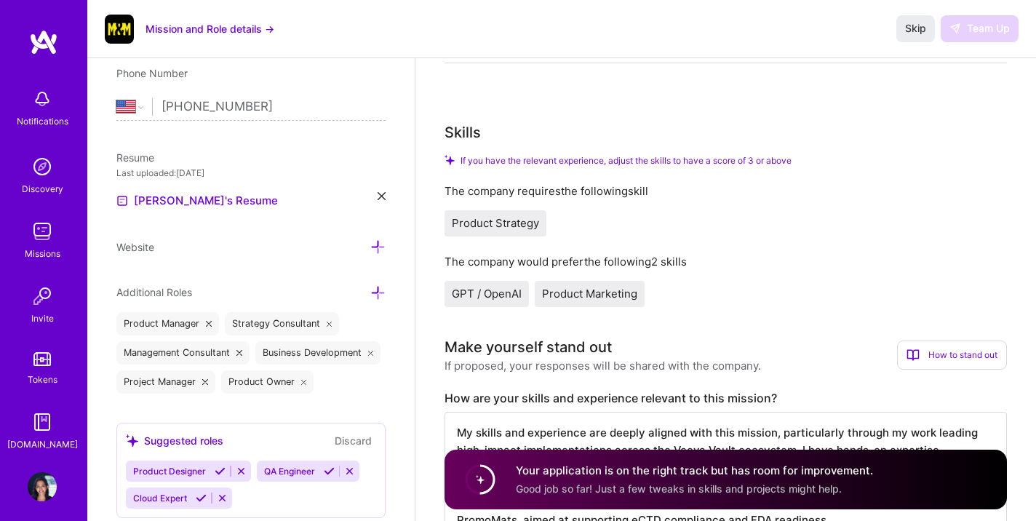
scroll to position [180, 0]
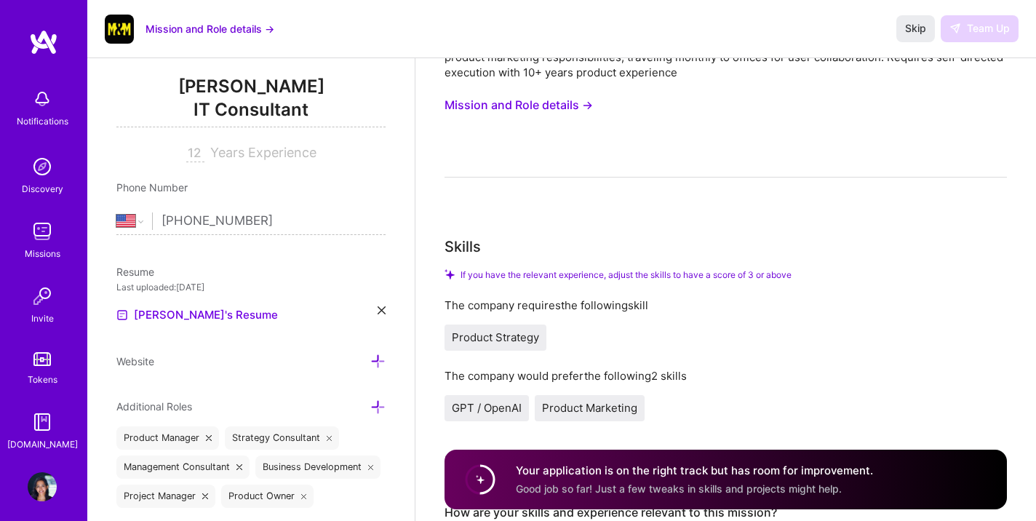
click at [202, 221] on input "[PHONE_NUMBER]" at bounding box center [274, 221] width 224 height 42
click at [239, 223] on input "[PHONE_NUMBER]" at bounding box center [274, 221] width 224 height 42
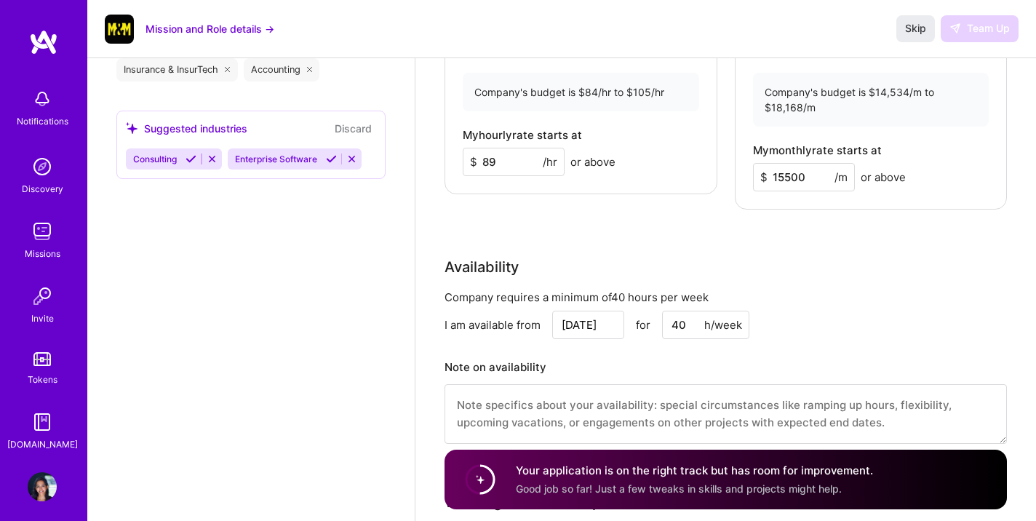
scroll to position [1614, 0]
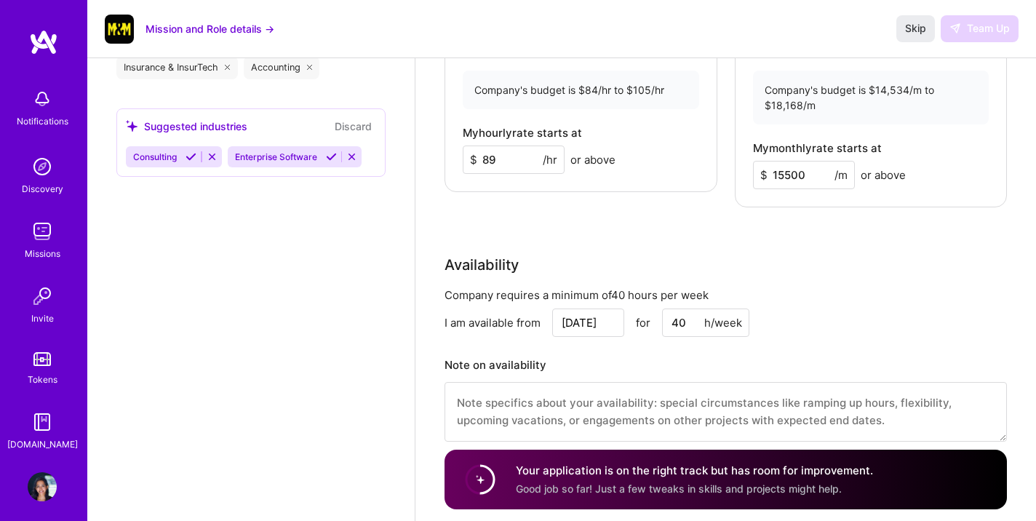
click at [164, 156] on span "Consulting" at bounding box center [155, 156] width 44 height 11
click at [190, 153] on icon at bounding box center [191, 156] width 11 height 11
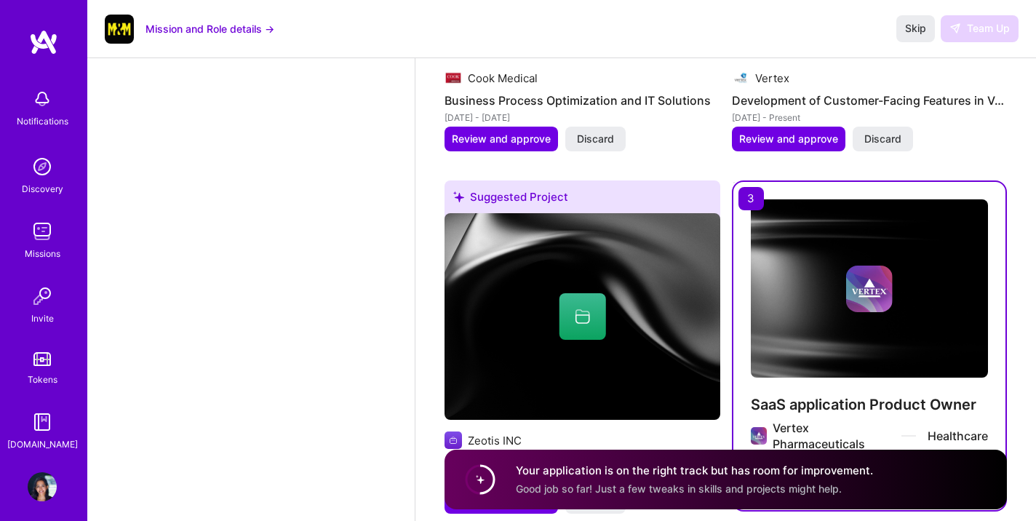
scroll to position [2204, 0]
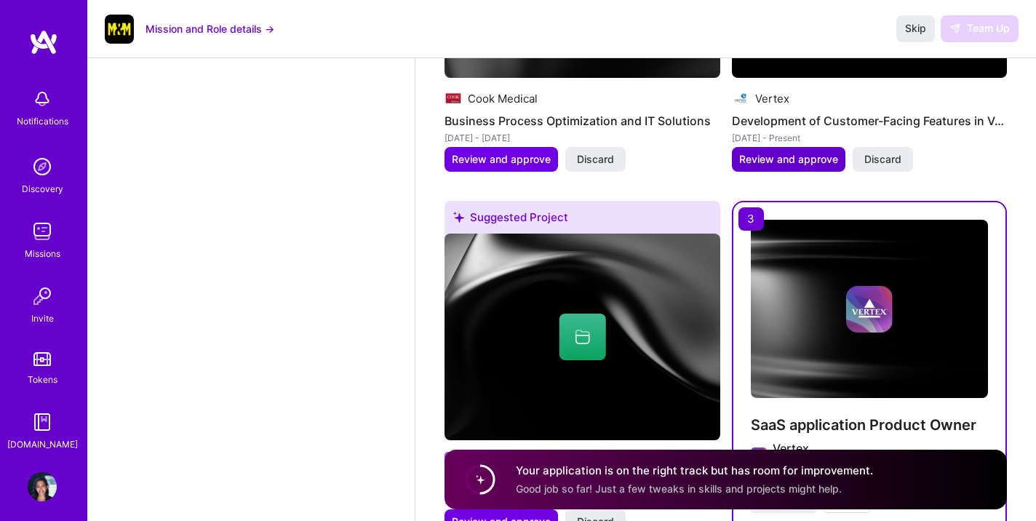
click at [772, 155] on span "Review and approve" at bounding box center [788, 159] width 99 height 15
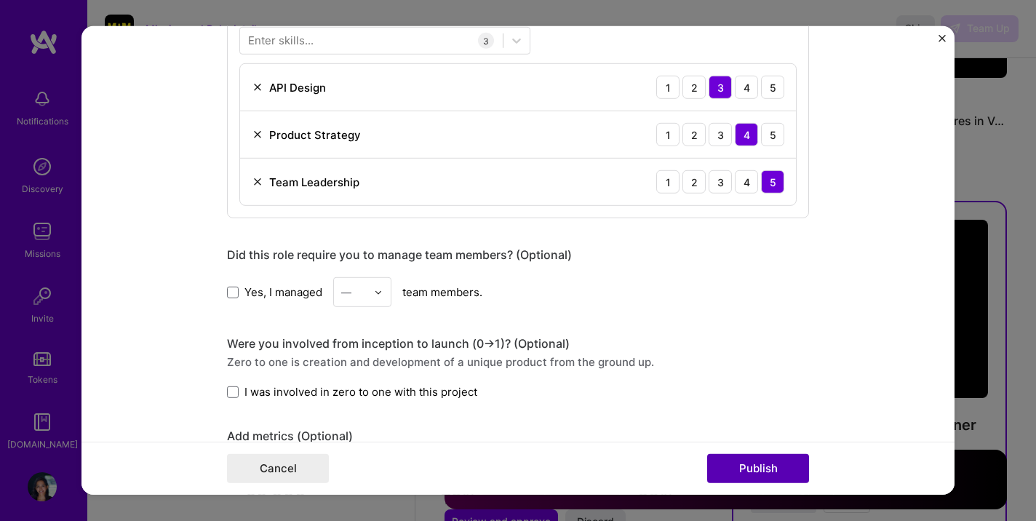
click at [763, 464] on button "Publish" at bounding box center [758, 468] width 102 height 29
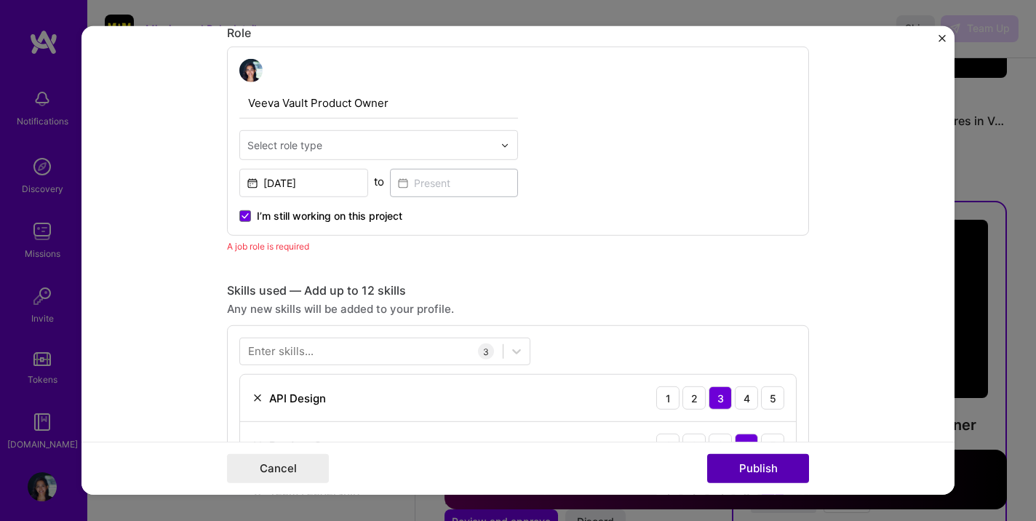
scroll to position [489, 0]
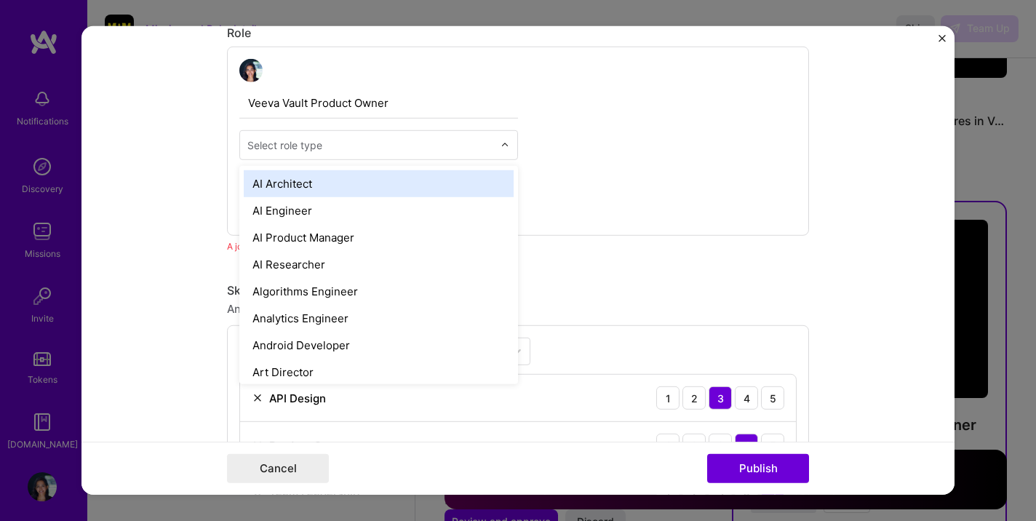
click at [278, 148] on div "Select role type" at bounding box center [284, 145] width 75 height 15
type input "mana"
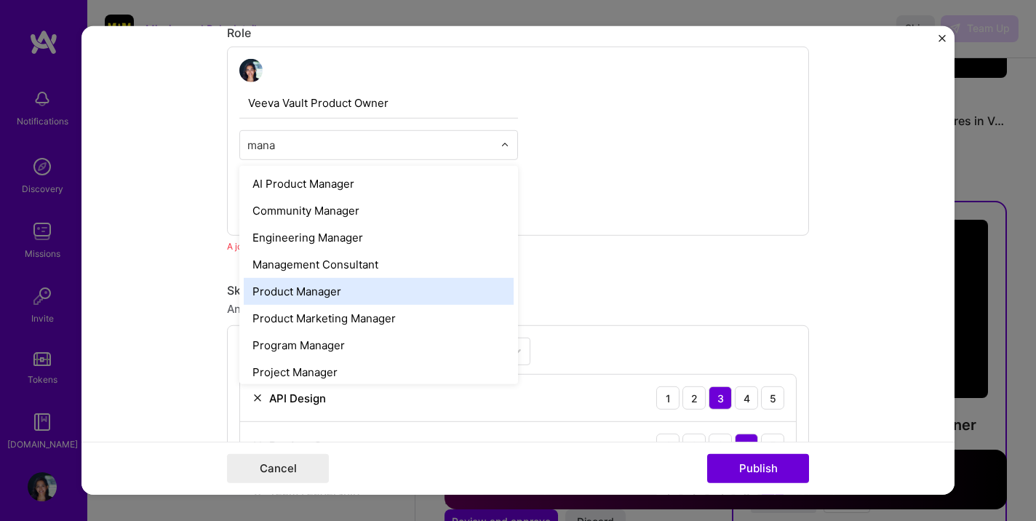
click at [331, 289] on div "Product Manager" at bounding box center [379, 291] width 270 height 27
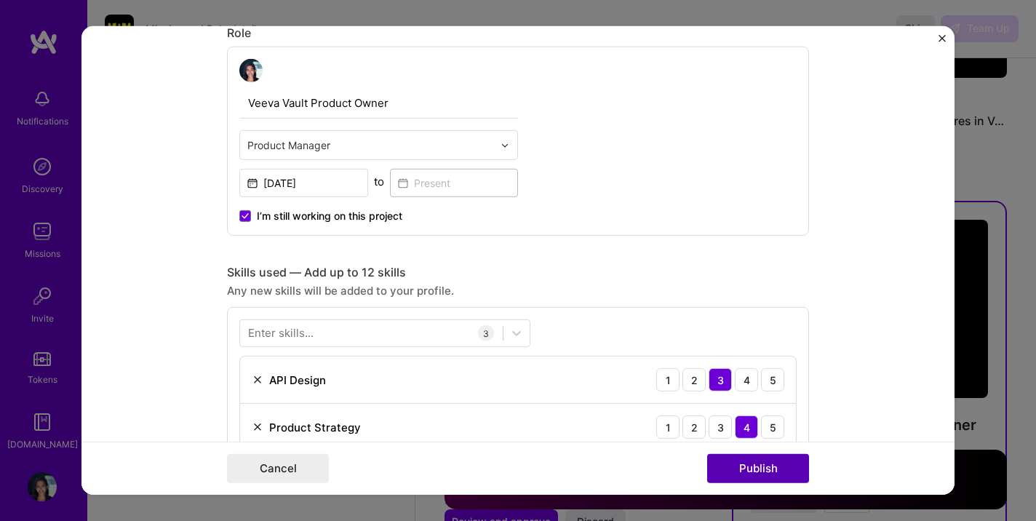
click at [751, 470] on button "Publish" at bounding box center [758, 468] width 102 height 29
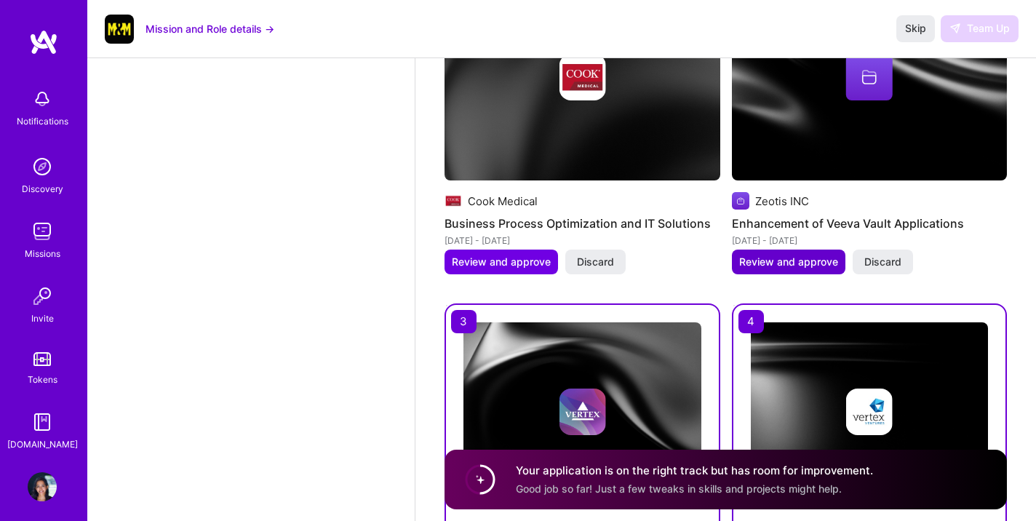
scroll to position [2076, 0]
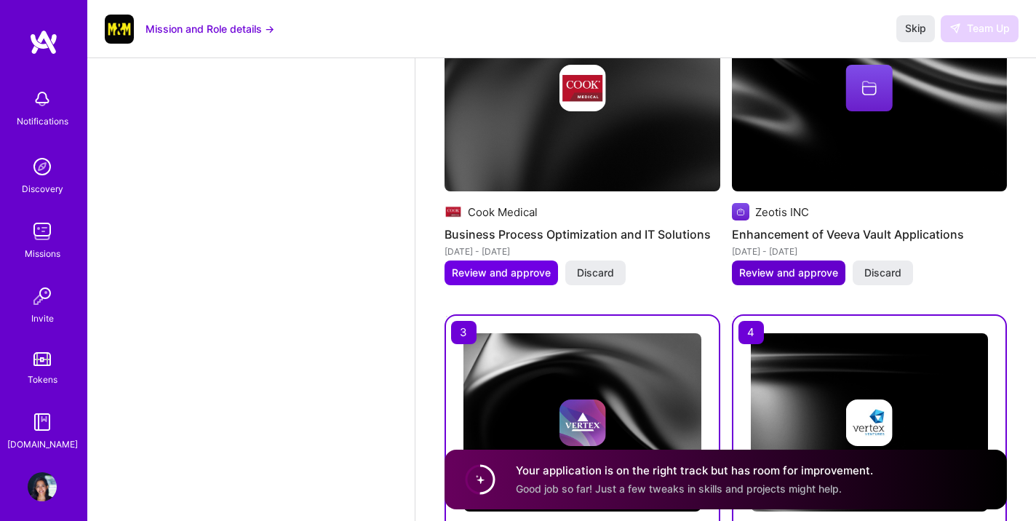
click at [787, 274] on span "Review and approve" at bounding box center [788, 273] width 99 height 15
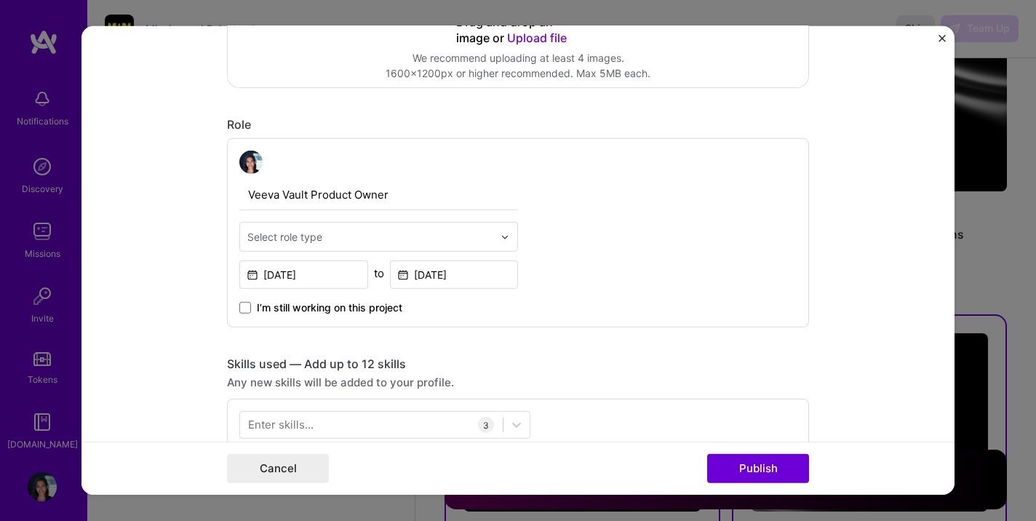
scroll to position [402, 0]
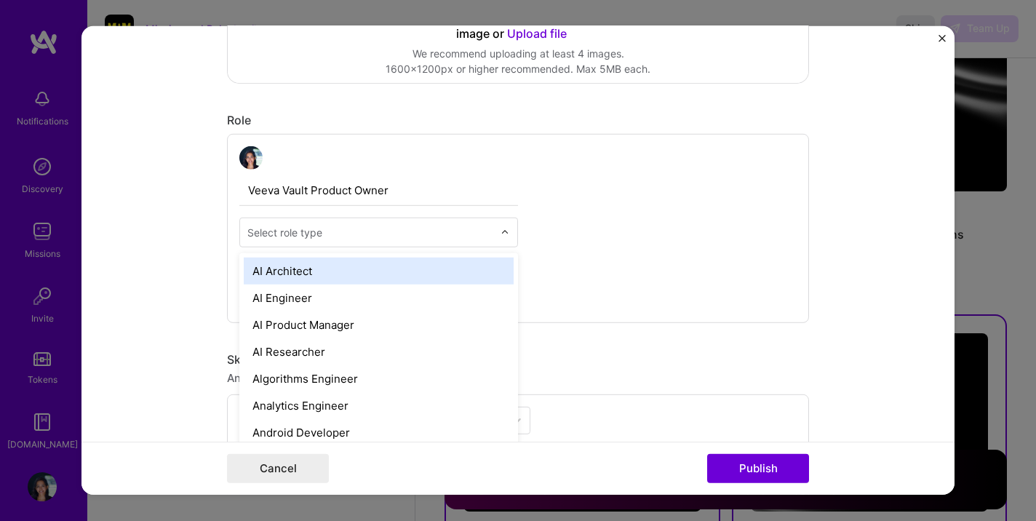
click at [394, 233] on input "text" at bounding box center [370, 232] width 246 height 15
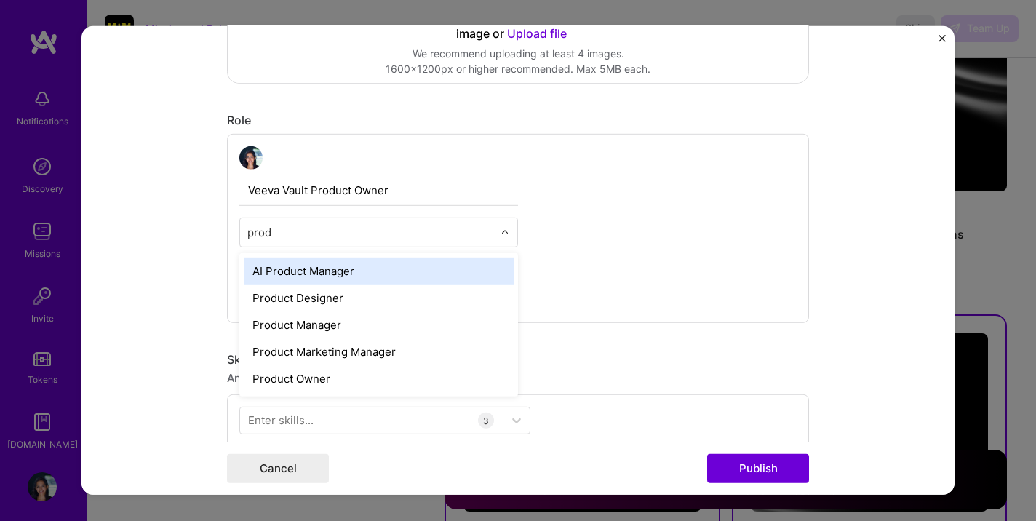
type input "produ"
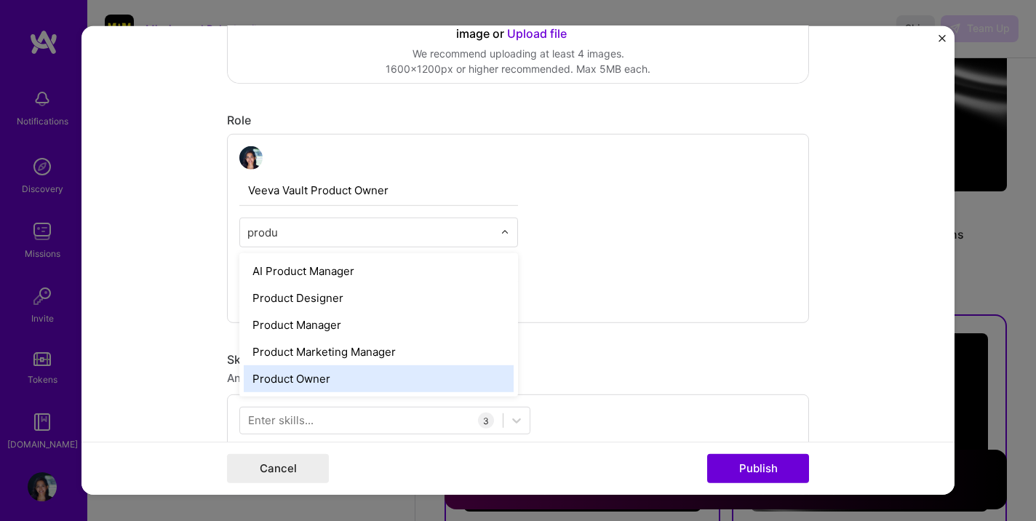
click at [332, 383] on div "Product Owner" at bounding box center [379, 378] width 270 height 27
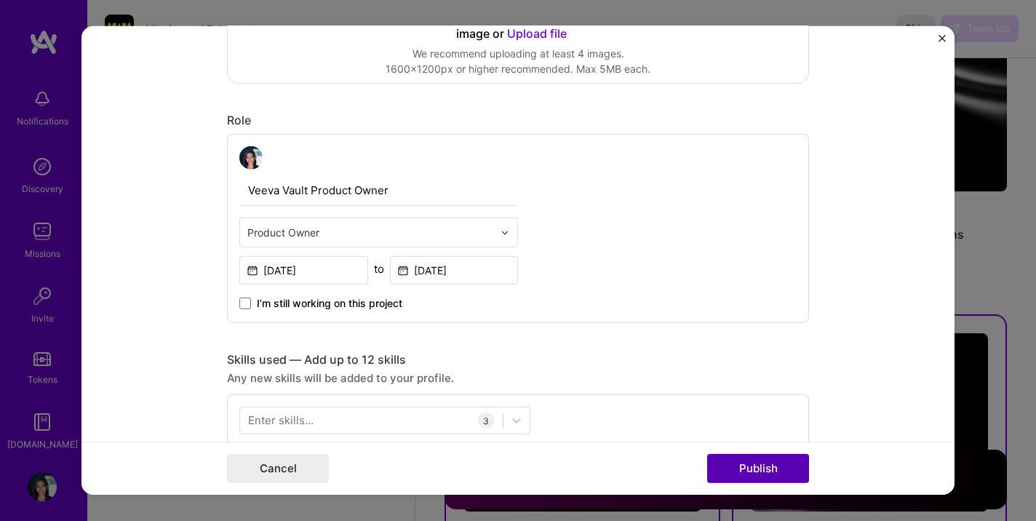
click at [753, 472] on button "Publish" at bounding box center [758, 468] width 102 height 29
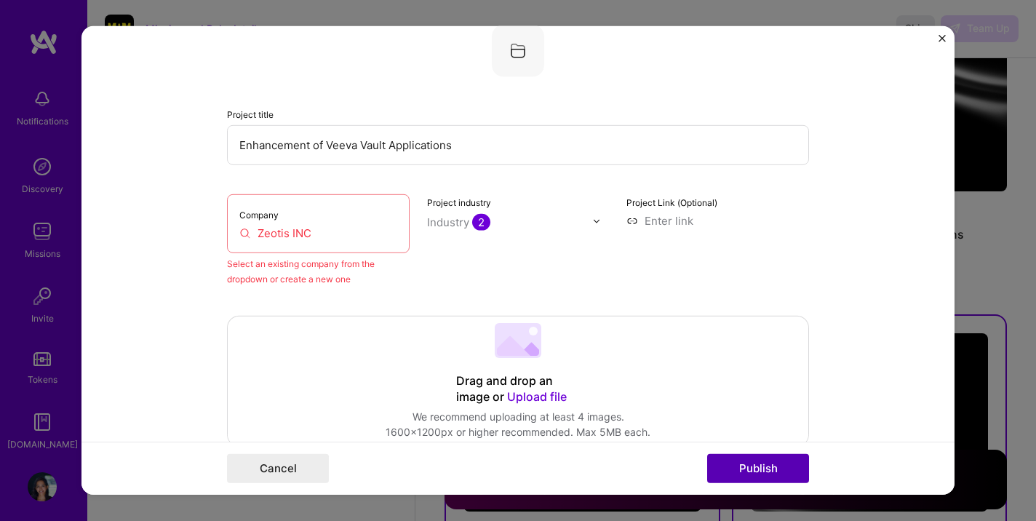
scroll to position [95, 0]
click at [304, 243] on div "Company Zeotis INC" at bounding box center [318, 225] width 183 height 59
click at [313, 240] on input "Zeotis INC" at bounding box center [318, 234] width 158 height 15
drag, startPoint x: 313, startPoint y: 239, endPoint x: 214, endPoint y: 229, distance: 99.4
click at [214, 229] on form "Editing suggested project This project is suggested based on your LinkedIn, res…" at bounding box center [518, 260] width 873 height 469
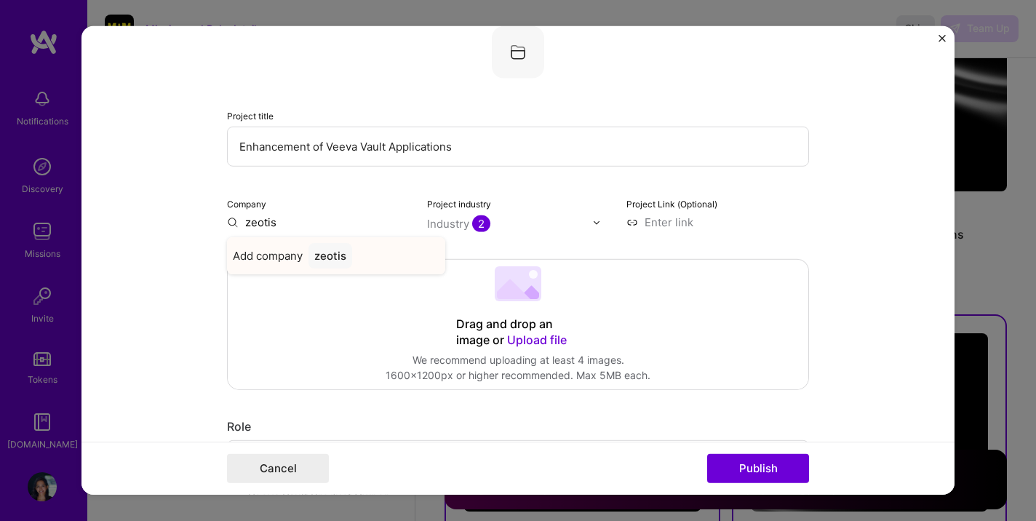
type input "zeotis"
click at [298, 254] on span "Add company" at bounding box center [268, 255] width 70 height 15
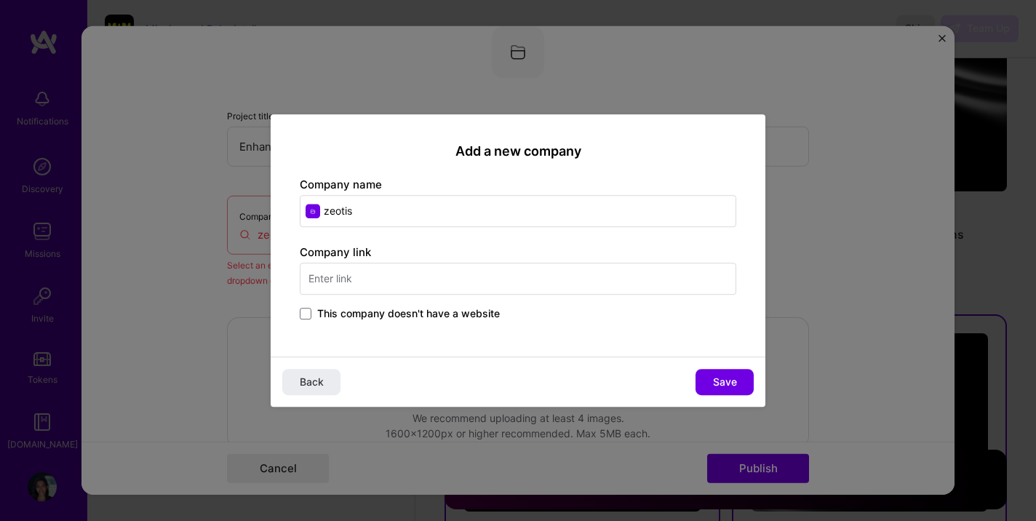
click at [395, 206] on input "zeotis" at bounding box center [518, 211] width 437 height 32
click at [345, 280] on input "text" at bounding box center [518, 279] width 437 height 32
type input "zeotis.com"
click at [623, 319] on div "This company doesn't have a website" at bounding box center [518, 314] width 437 height 17
click at [713, 384] on span "Save" at bounding box center [725, 382] width 24 height 15
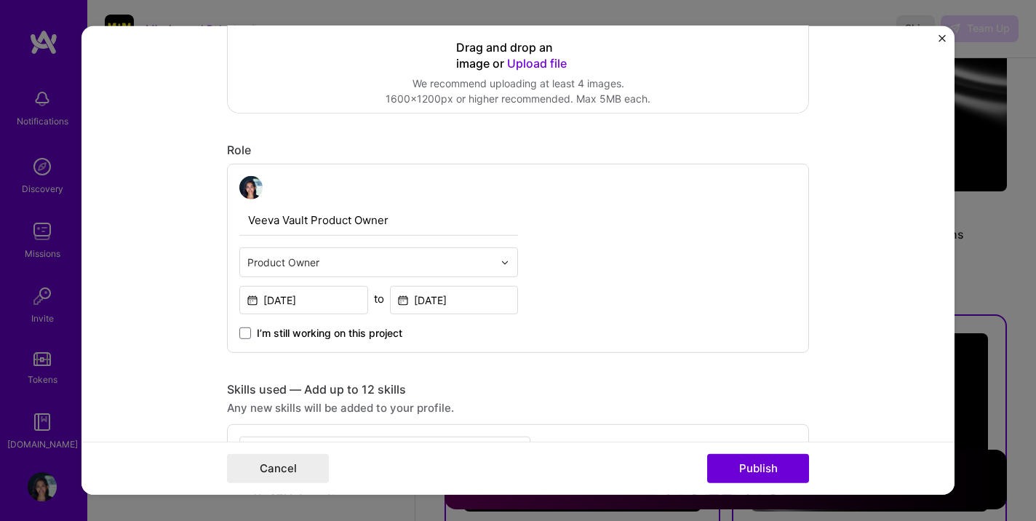
scroll to position [396, 0]
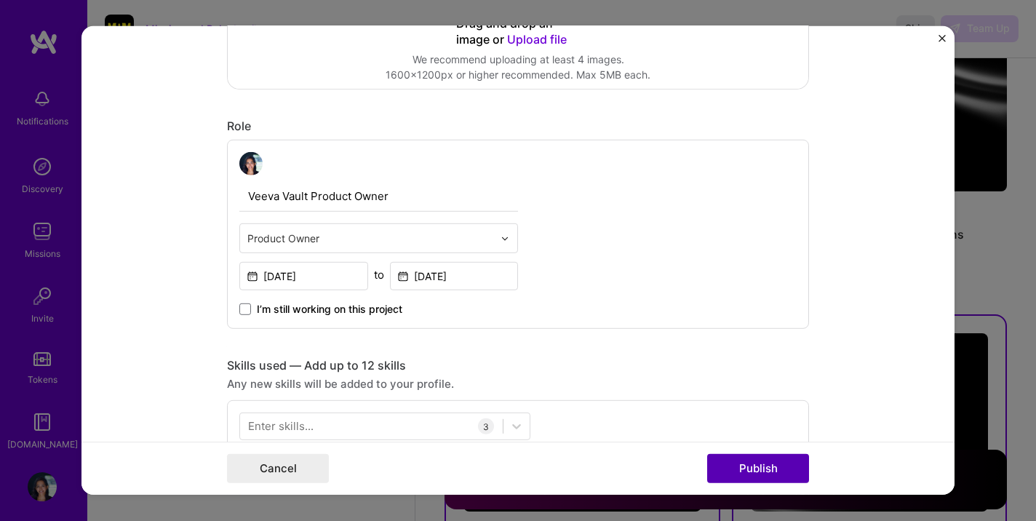
click at [755, 467] on button "Publish" at bounding box center [758, 468] width 102 height 29
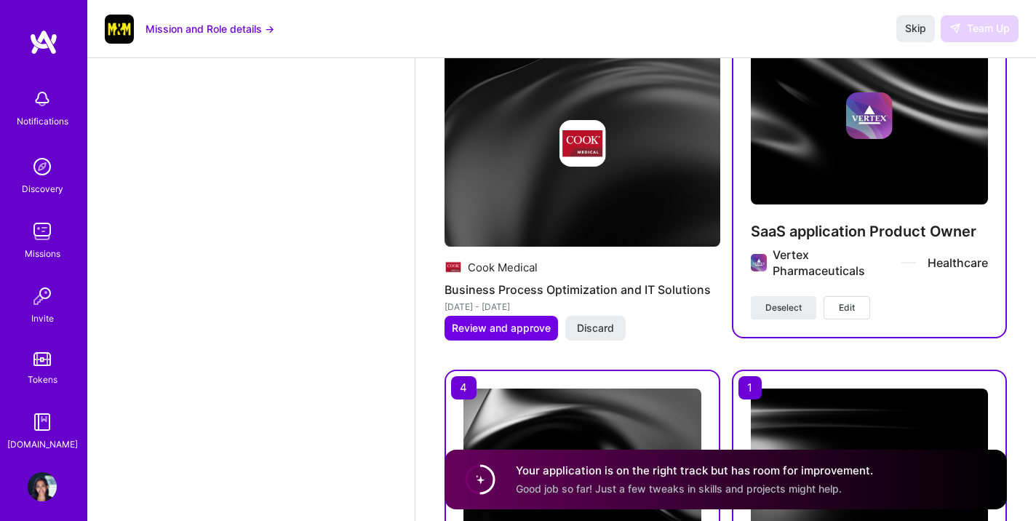
scroll to position [1980, 0]
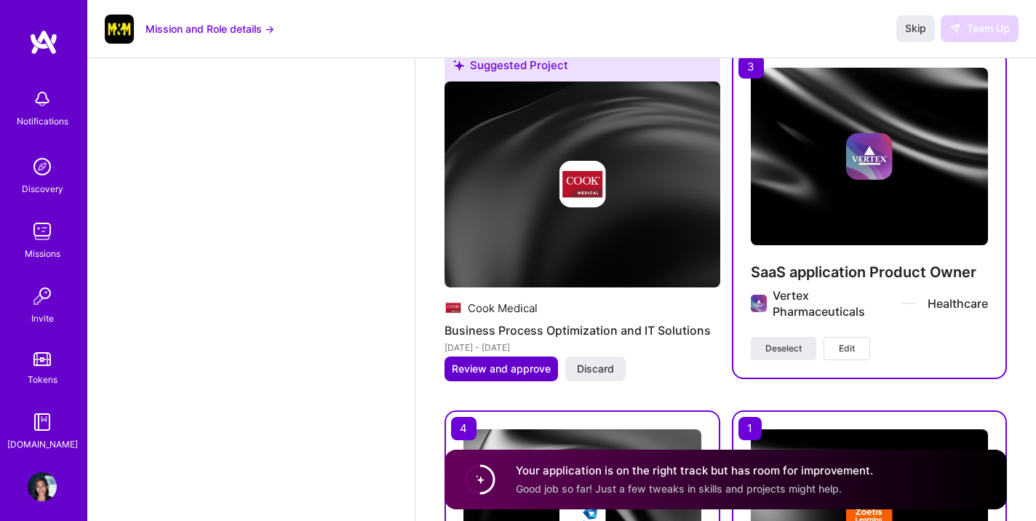
click at [508, 369] on span "Review and approve" at bounding box center [501, 369] width 99 height 15
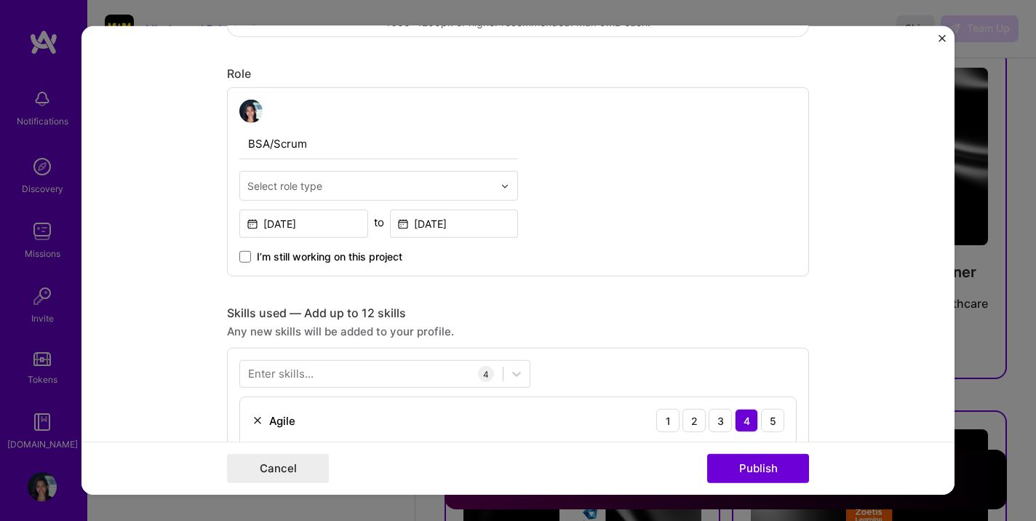
scroll to position [437, 0]
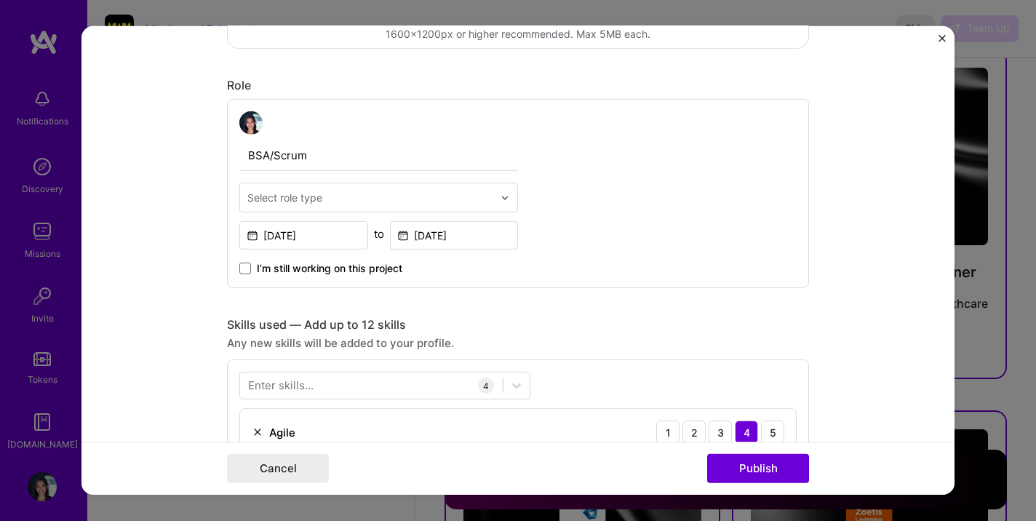
click at [349, 192] on input "text" at bounding box center [370, 197] width 246 height 15
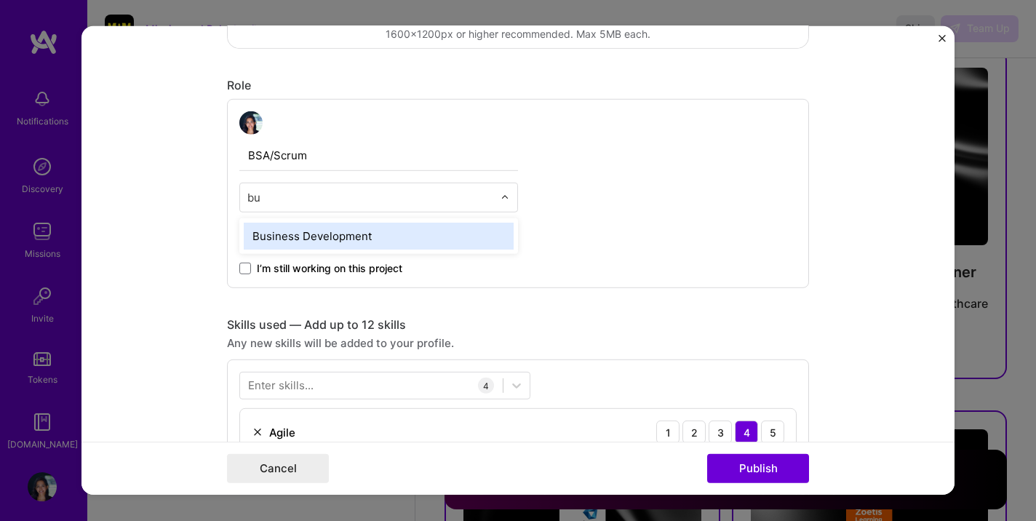
type input "b"
type input "s"
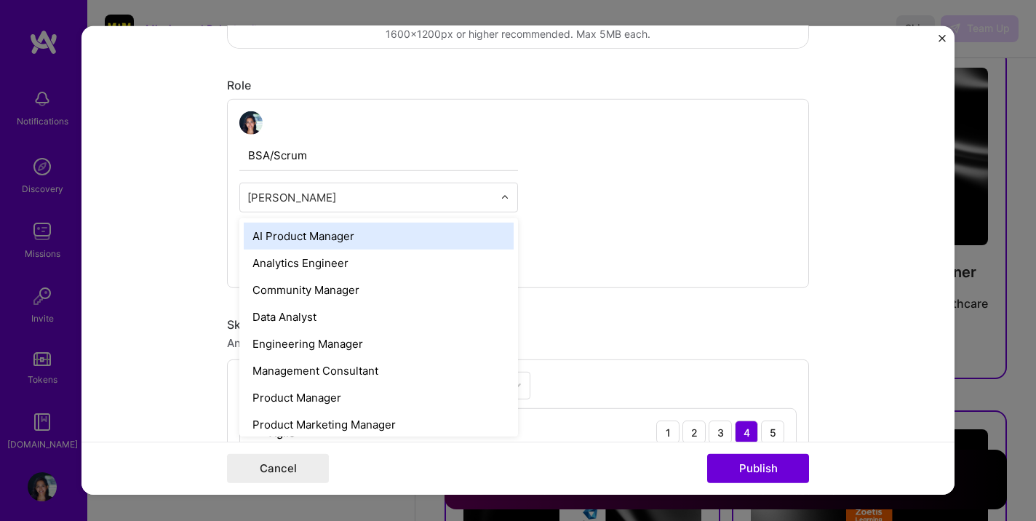
type input "anal"
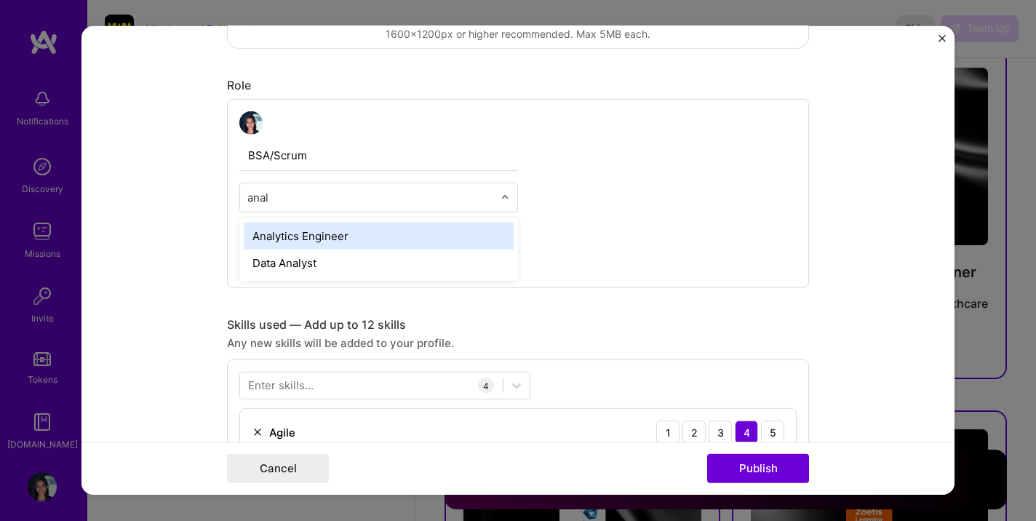
click at [379, 238] on div "Analytics Engineer" at bounding box center [379, 236] width 270 height 27
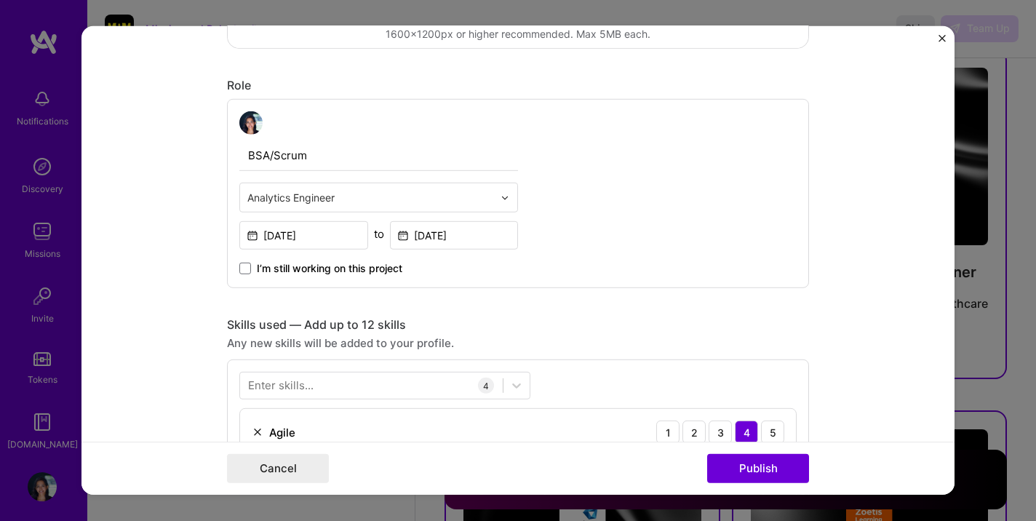
click at [576, 229] on div "BSA/Scrum option Analytics Engineer, selected. Select is focused ,type to refin…" at bounding box center [518, 193] width 582 height 189
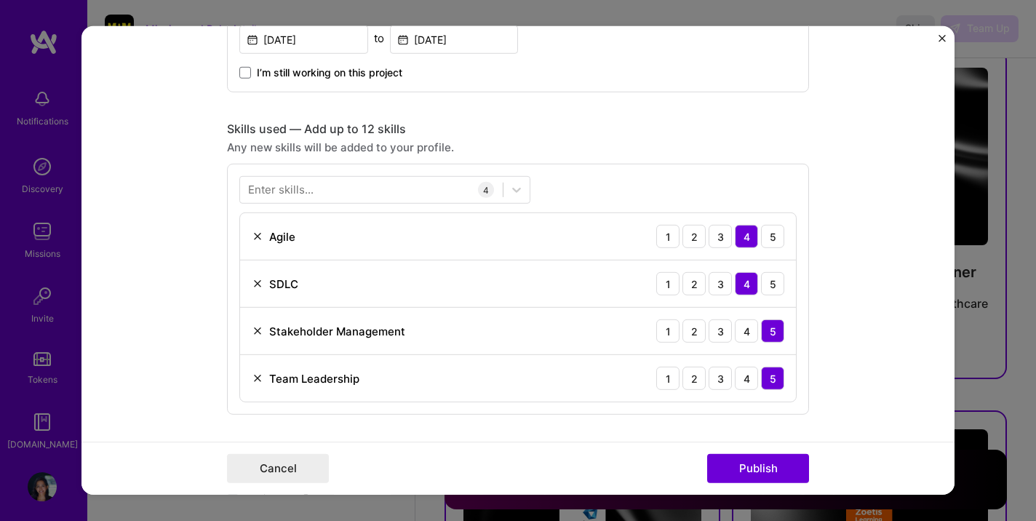
scroll to position [814, 0]
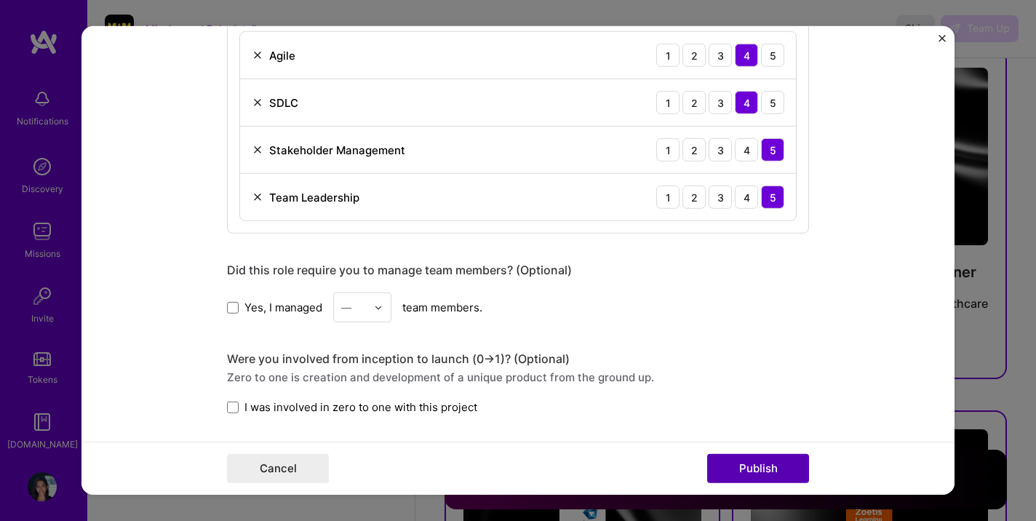
click at [753, 469] on button "Publish" at bounding box center [758, 468] width 102 height 29
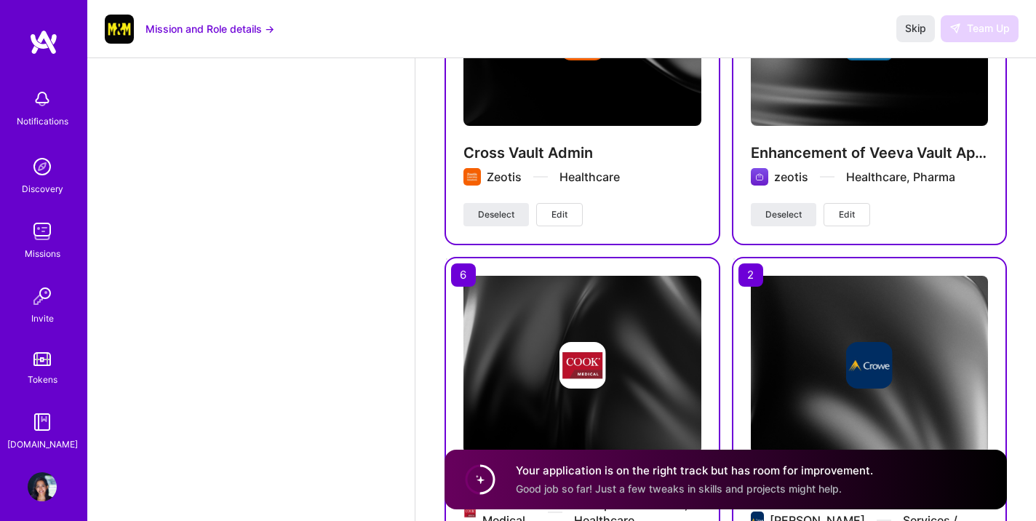
scroll to position [2613, 0]
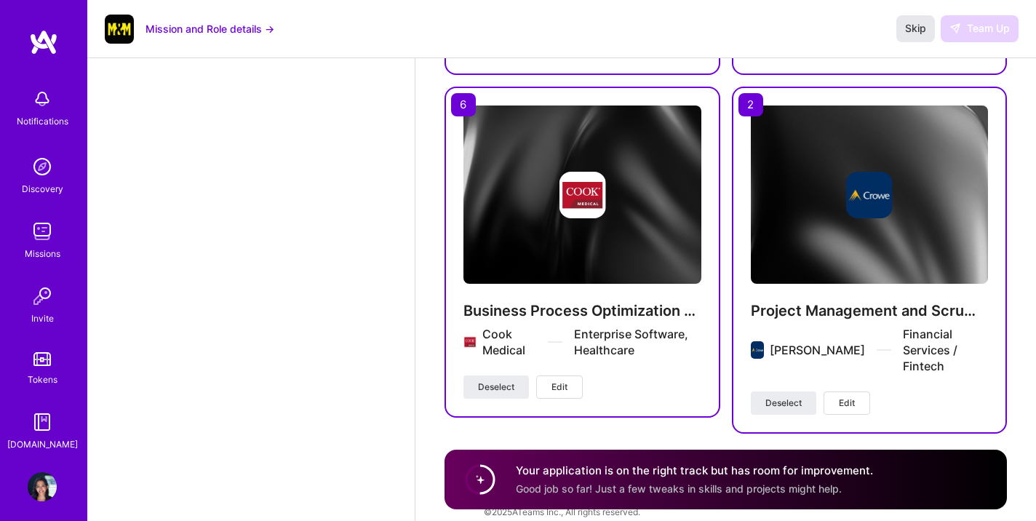
click at [917, 25] on span "Skip" at bounding box center [915, 28] width 21 height 15
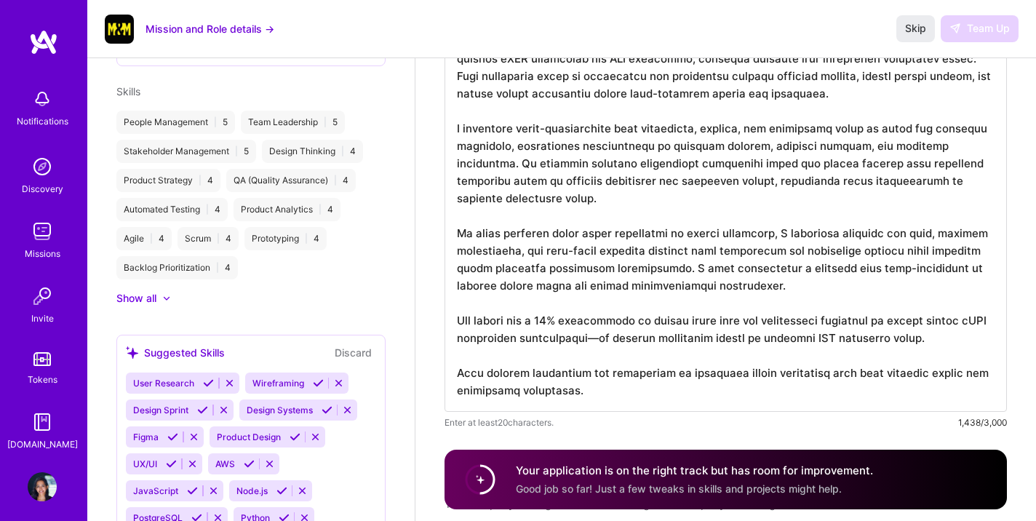
scroll to position [0, 0]
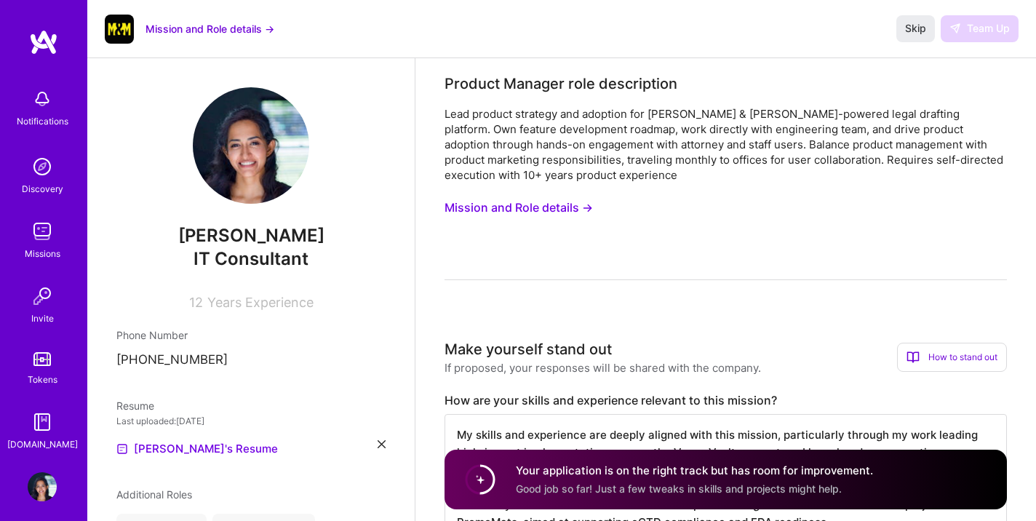
click at [255, 29] on button "Mission and Role details →" at bounding box center [210, 28] width 129 height 15
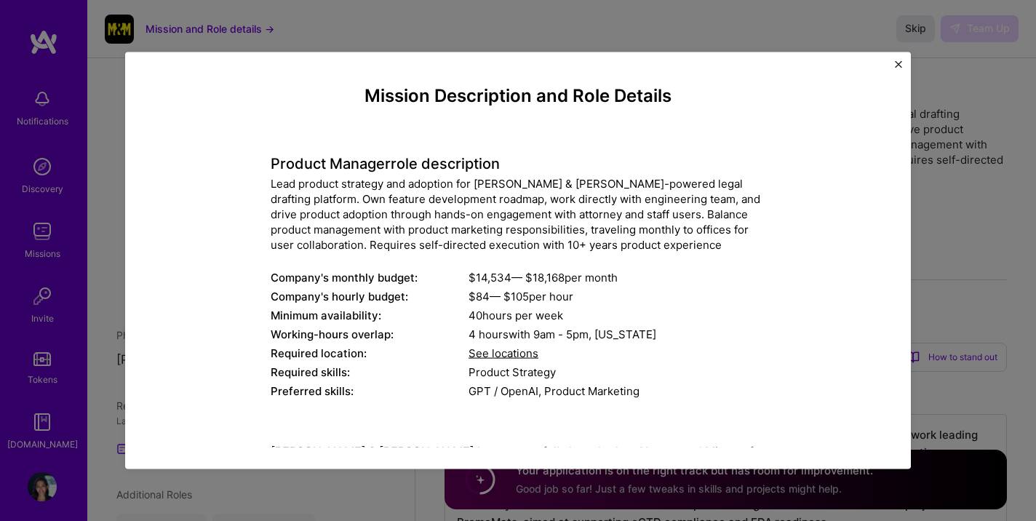
click at [899, 64] on img "Close" at bounding box center [898, 64] width 7 height 7
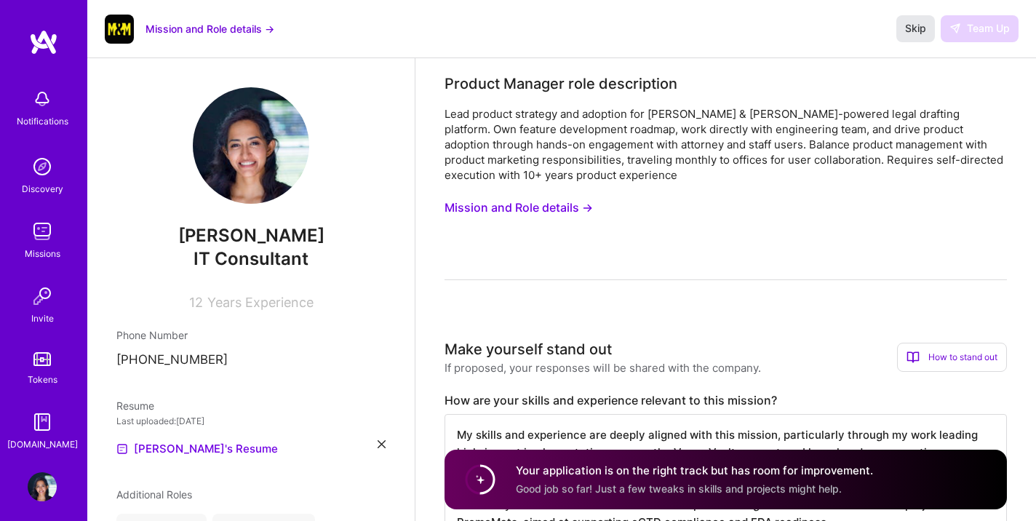
click at [911, 29] on span "Skip" at bounding box center [915, 28] width 21 height 15
click at [531, 206] on button "Mission and Role details →" at bounding box center [519, 207] width 148 height 27
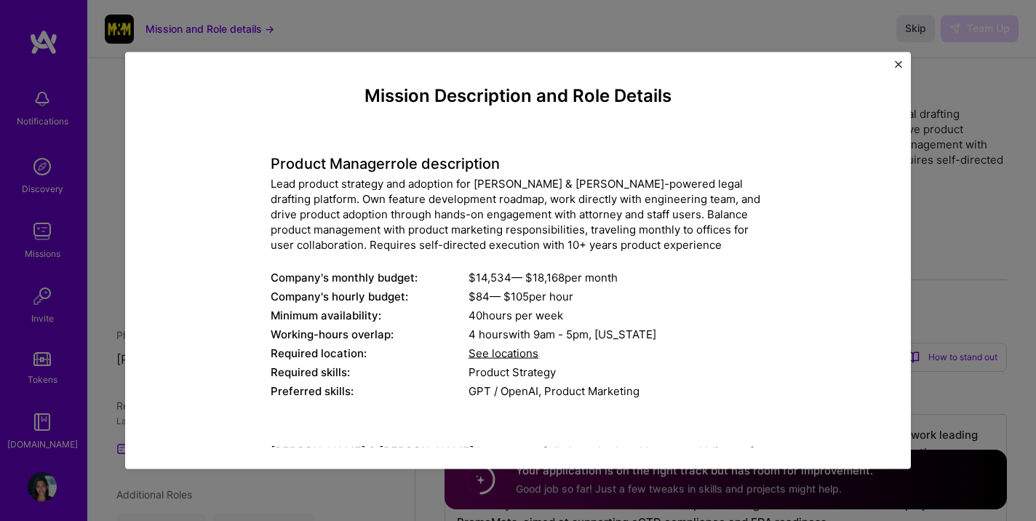
click at [897, 61] on img "Close" at bounding box center [898, 64] width 7 height 7
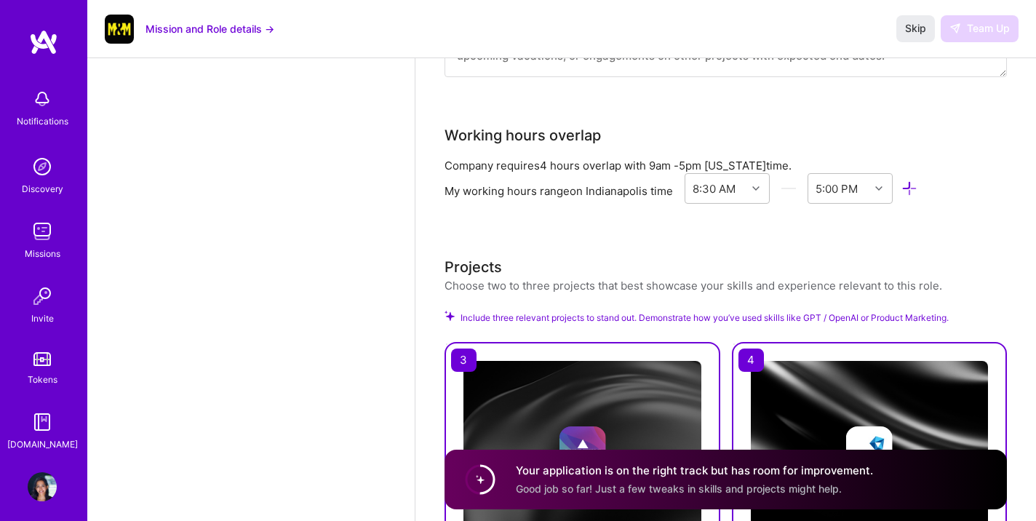
scroll to position [2352, 0]
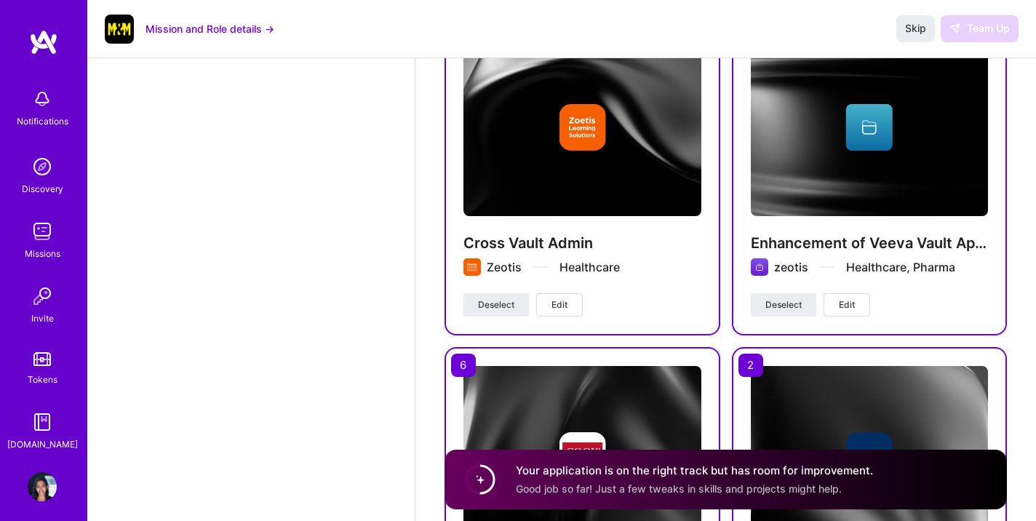
click at [33, 242] on img at bounding box center [42, 231] width 29 height 29
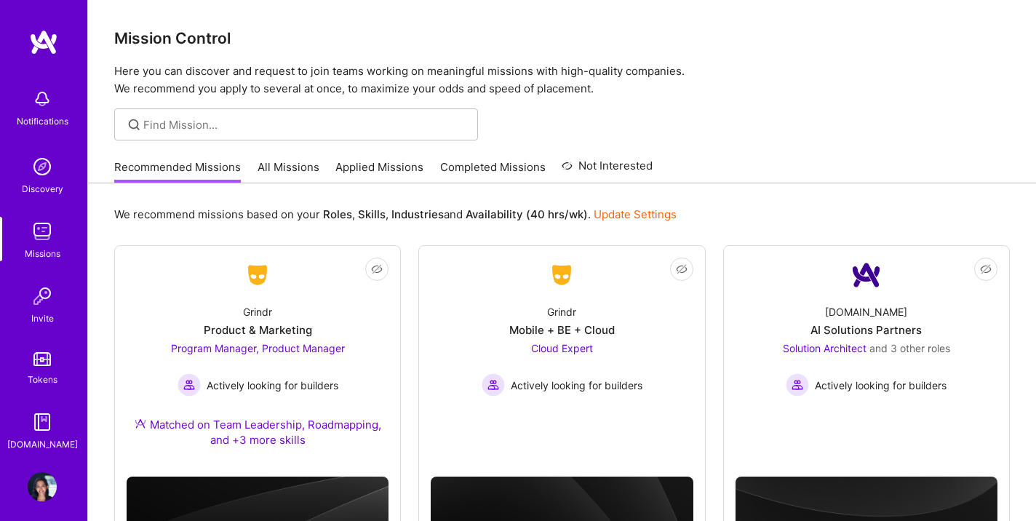
click at [507, 172] on link "Completed Missions" at bounding box center [493, 171] width 106 height 24
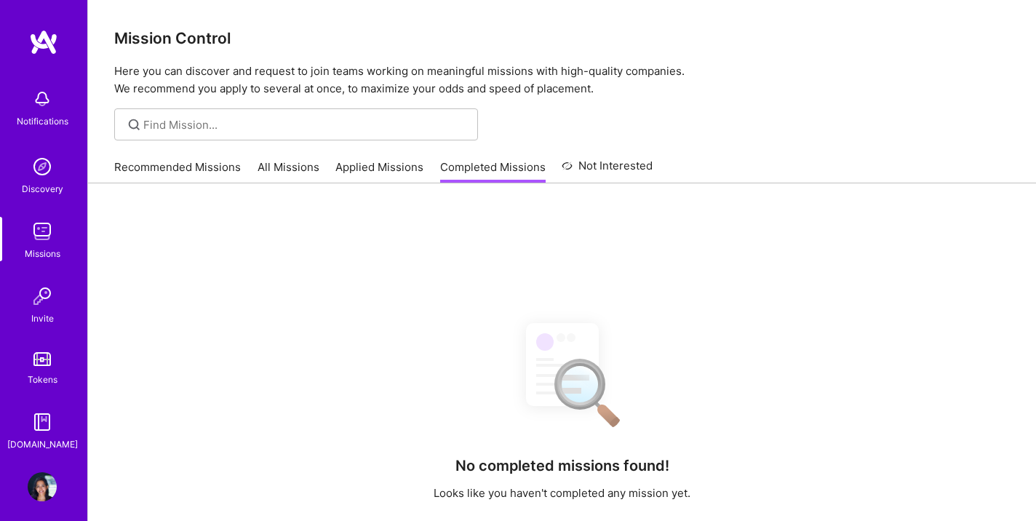
click at [356, 168] on link "Applied Missions" at bounding box center [379, 171] width 88 height 24
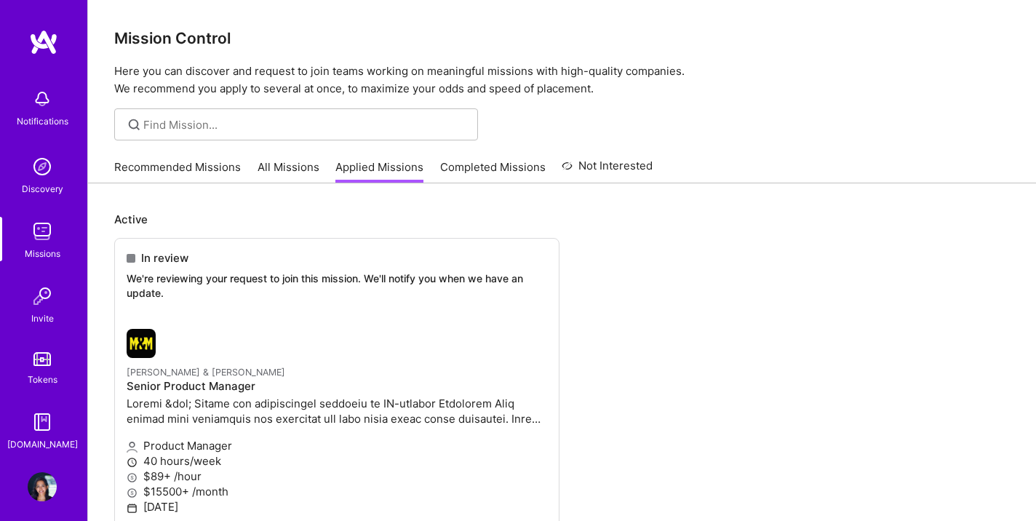
click at [287, 167] on link "All Missions" at bounding box center [289, 171] width 62 height 24
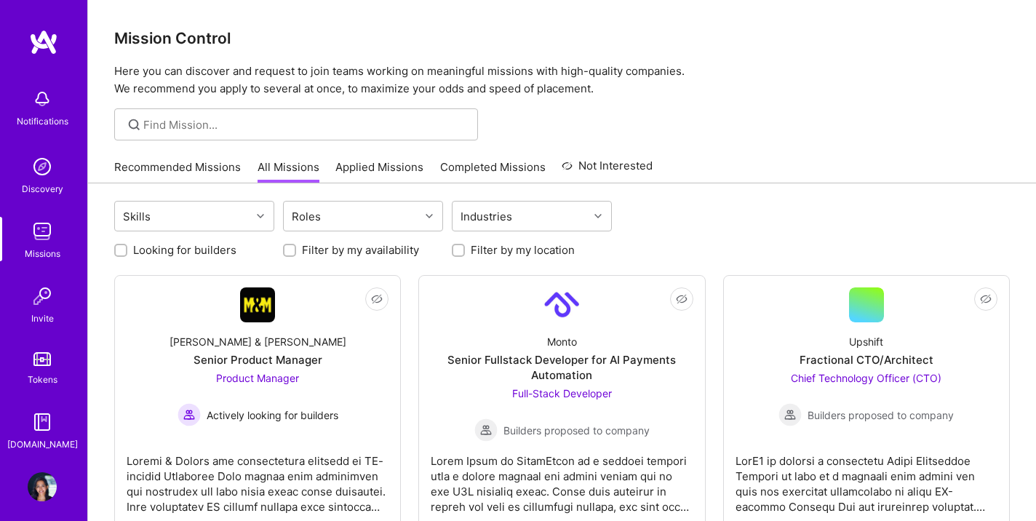
click at [194, 169] on link "Recommended Missions" at bounding box center [177, 171] width 127 height 24
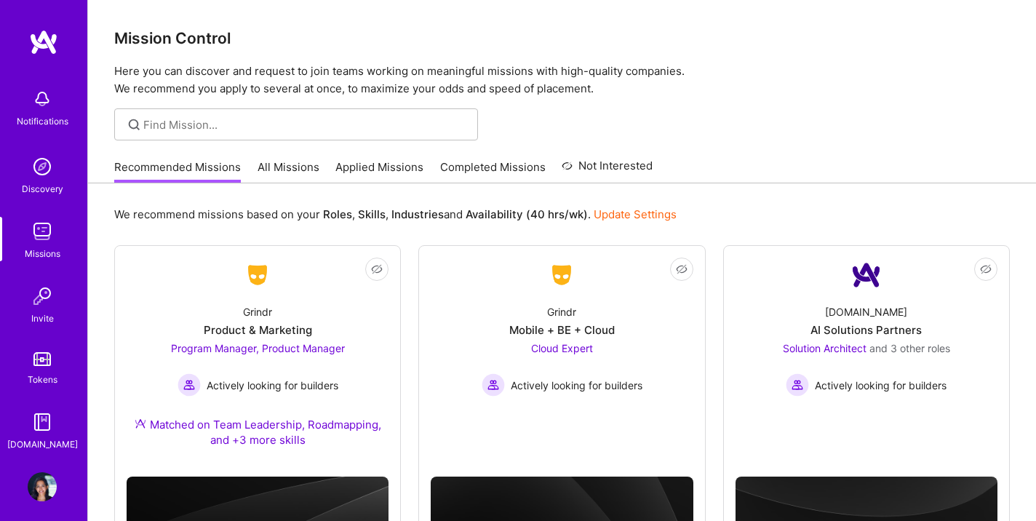
click at [282, 170] on link "All Missions" at bounding box center [289, 171] width 62 height 24
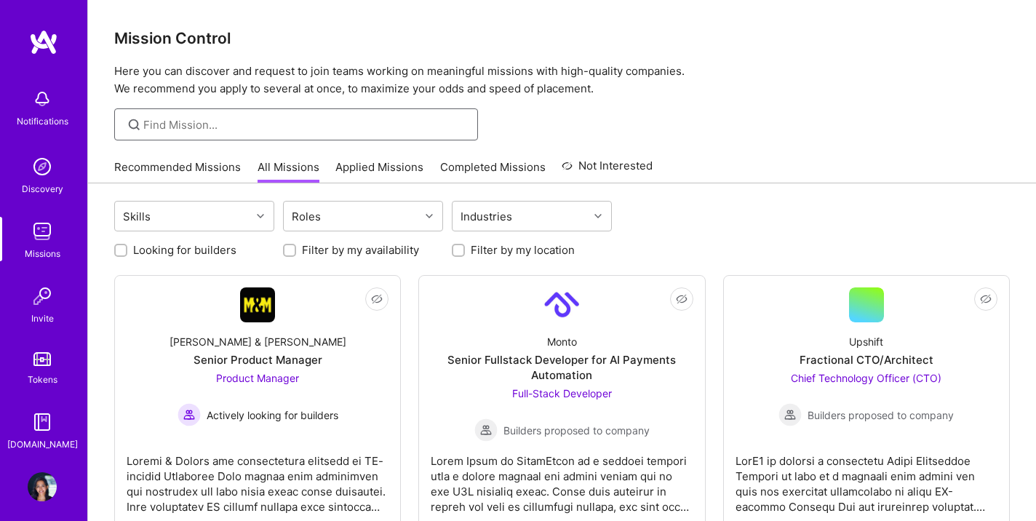
click at [178, 122] on input at bounding box center [305, 124] width 324 height 15
type input "veeva"
click at [215, 127] on input "veeva" at bounding box center [305, 124] width 324 height 15
click at [207, 131] on input "veeva" at bounding box center [305, 124] width 324 height 15
click at [139, 124] on icon at bounding box center [134, 124] width 17 height 17
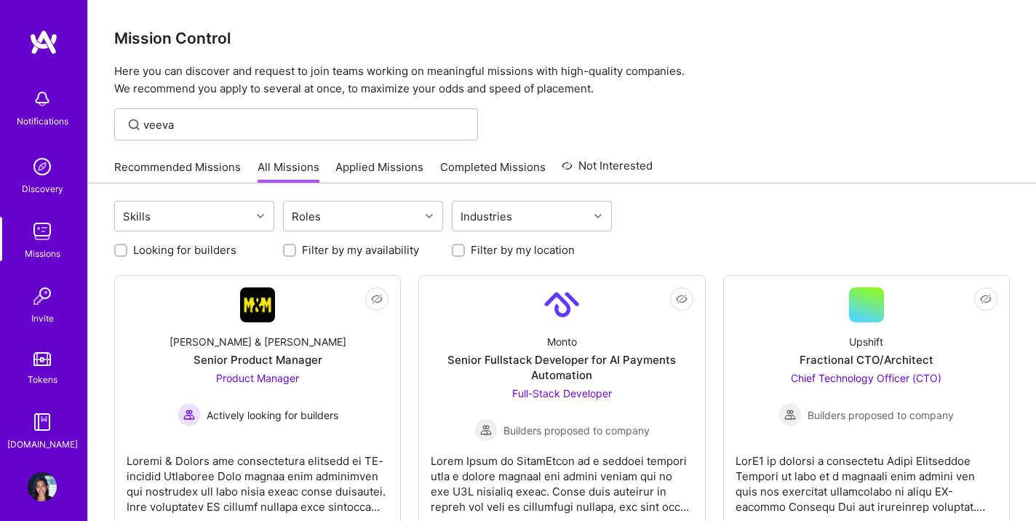
click at [133, 123] on icon at bounding box center [134, 124] width 17 height 17
click at [199, 122] on input "veeva" at bounding box center [305, 124] width 324 height 15
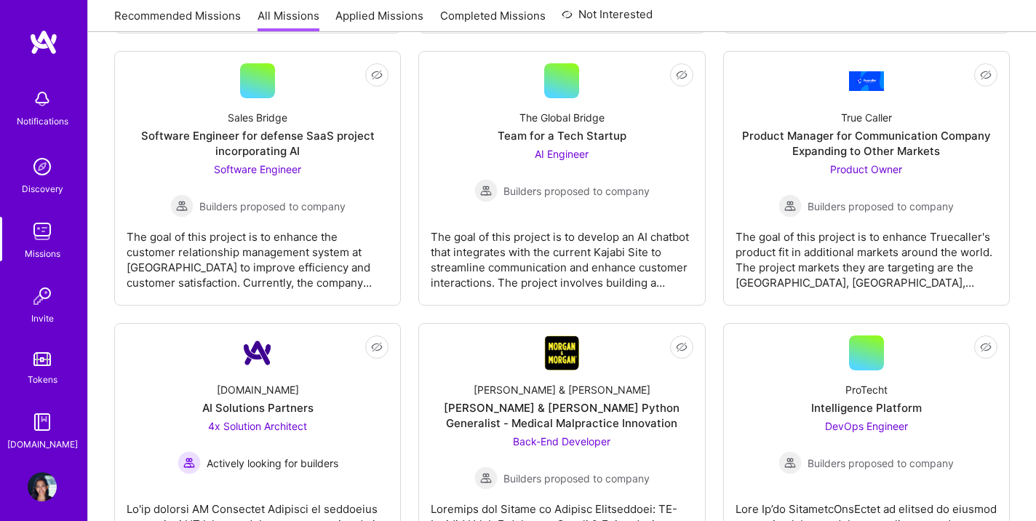
scroll to position [3234, 0]
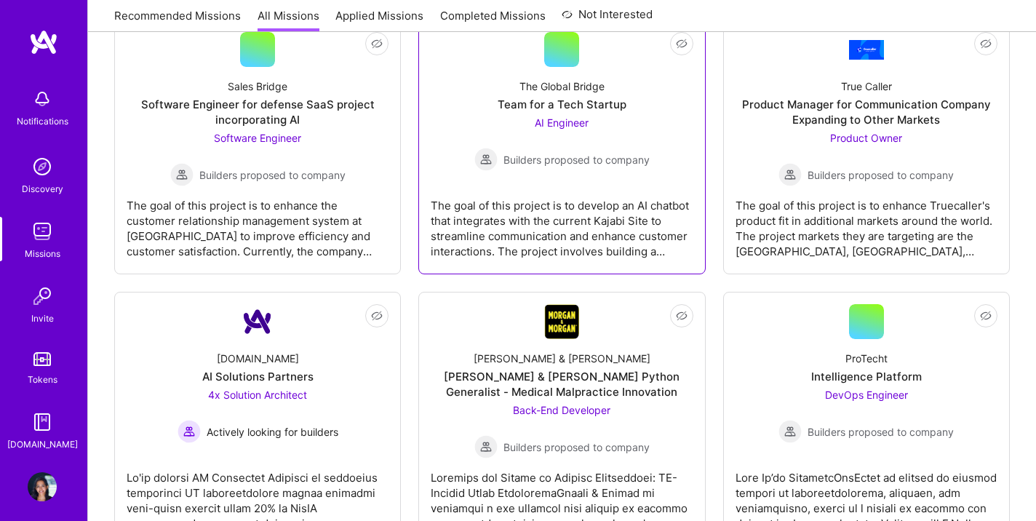
click at [566, 63] on div at bounding box center [561, 49] width 35 height 35
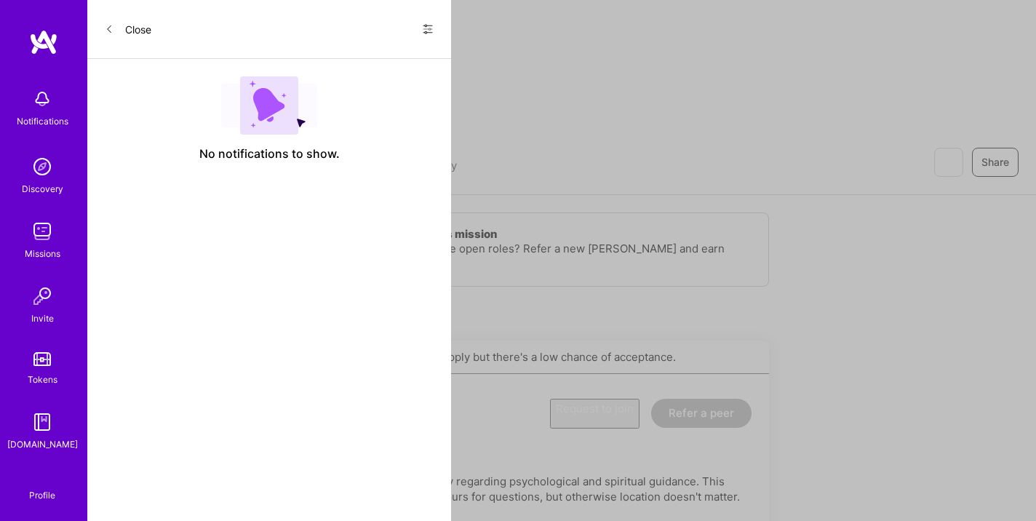
scroll to position [3234, 0]
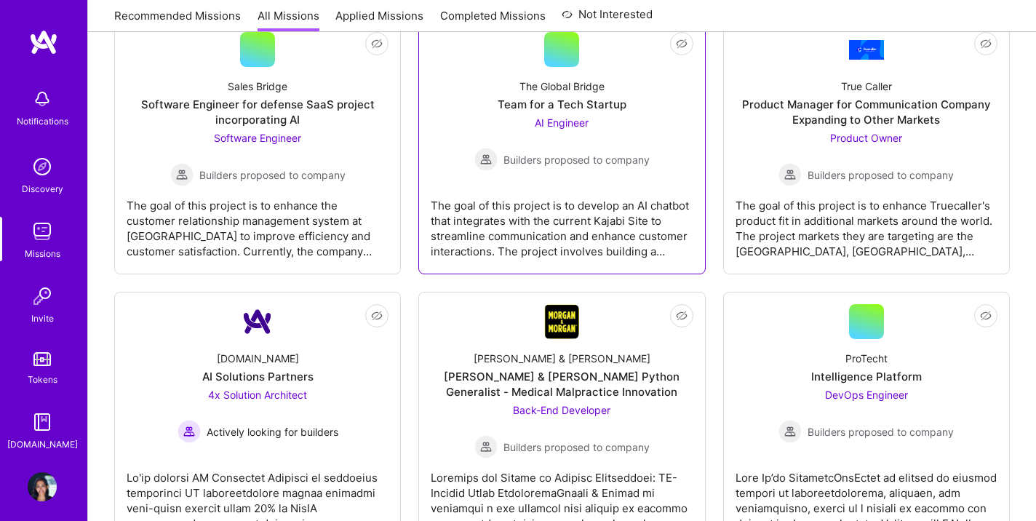
click at [561, 62] on div at bounding box center [561, 49] width 35 height 35
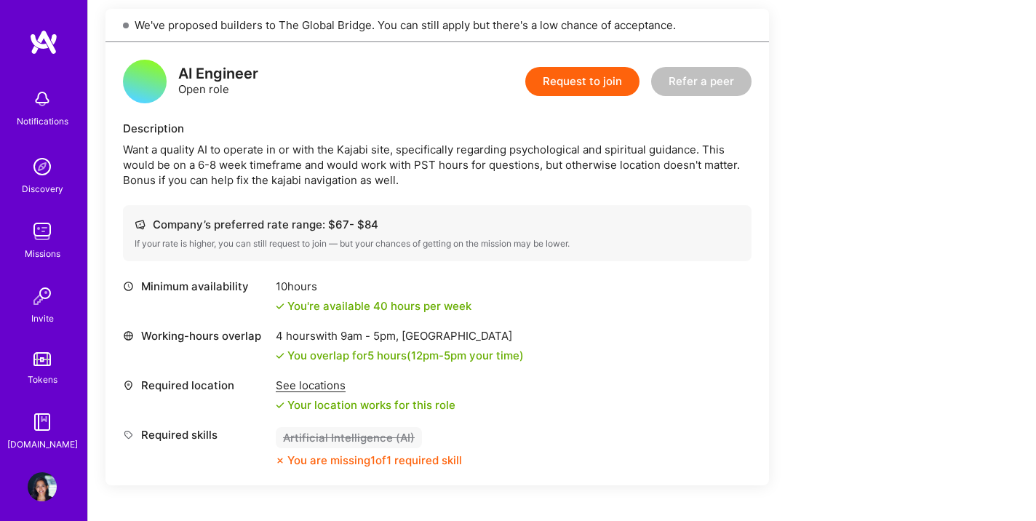
scroll to position [333, 0]
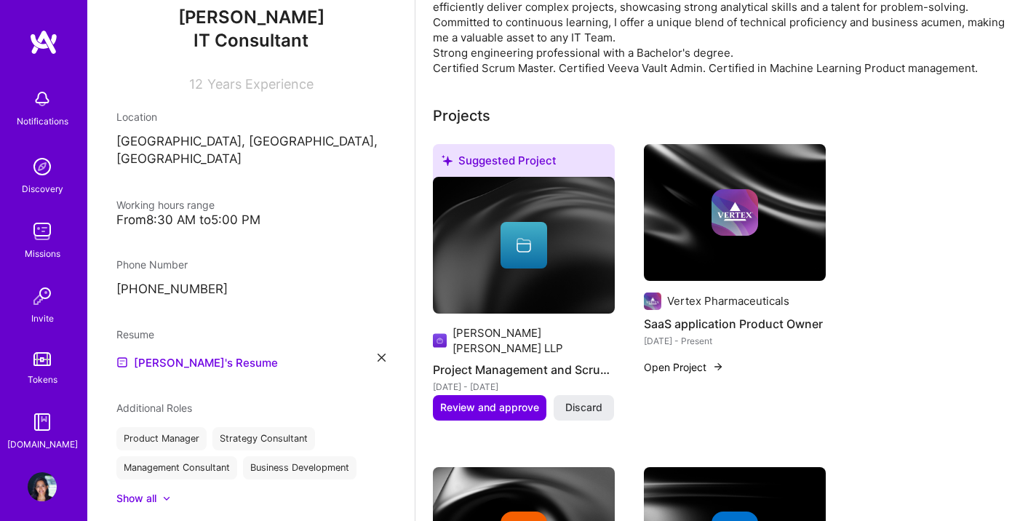
scroll to position [173, 0]
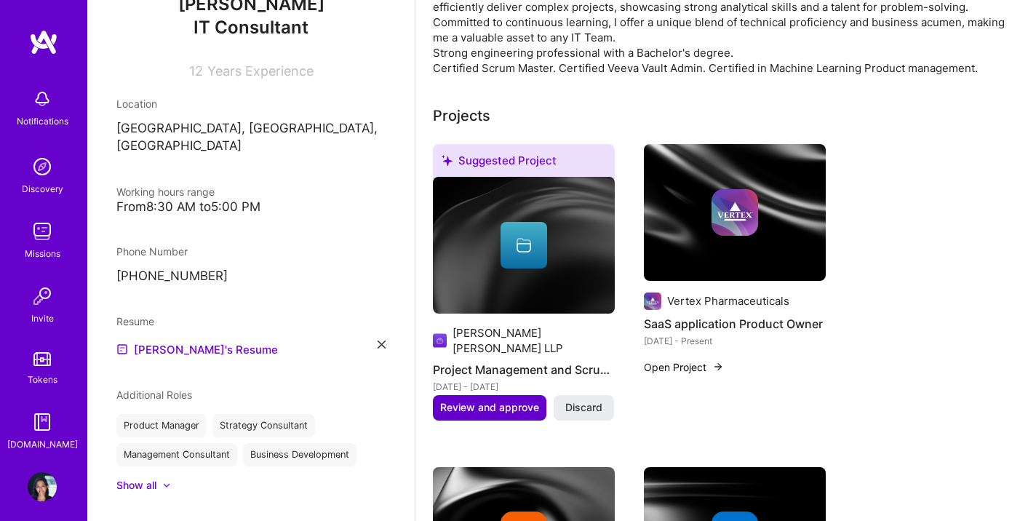
click at [478, 400] on span "Review and approve" at bounding box center [489, 407] width 99 height 15
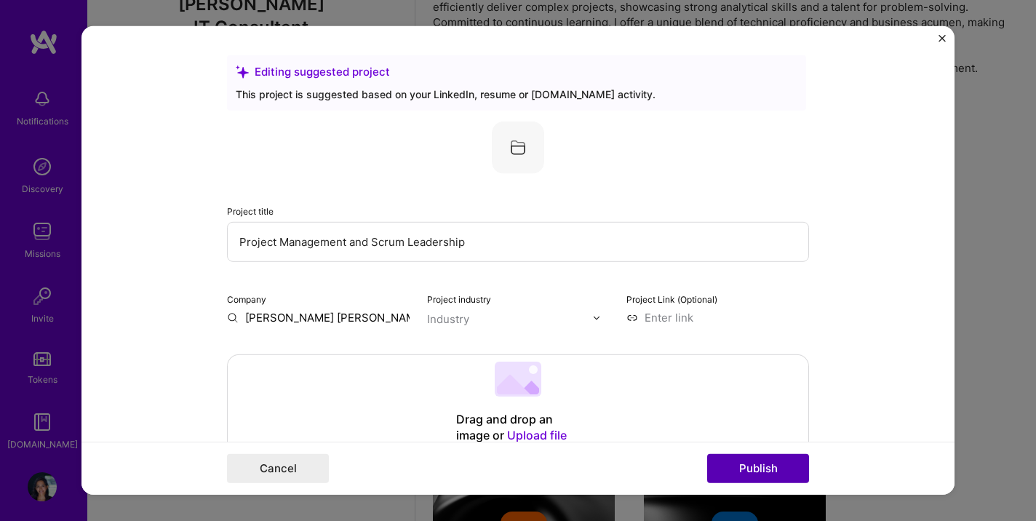
click at [752, 473] on button "Publish" at bounding box center [758, 468] width 102 height 29
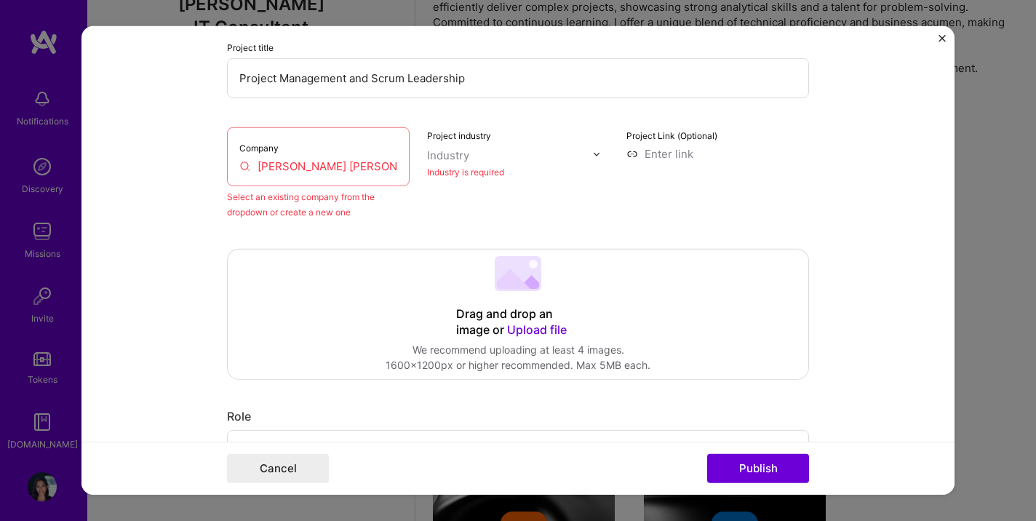
scroll to position [228, 0]
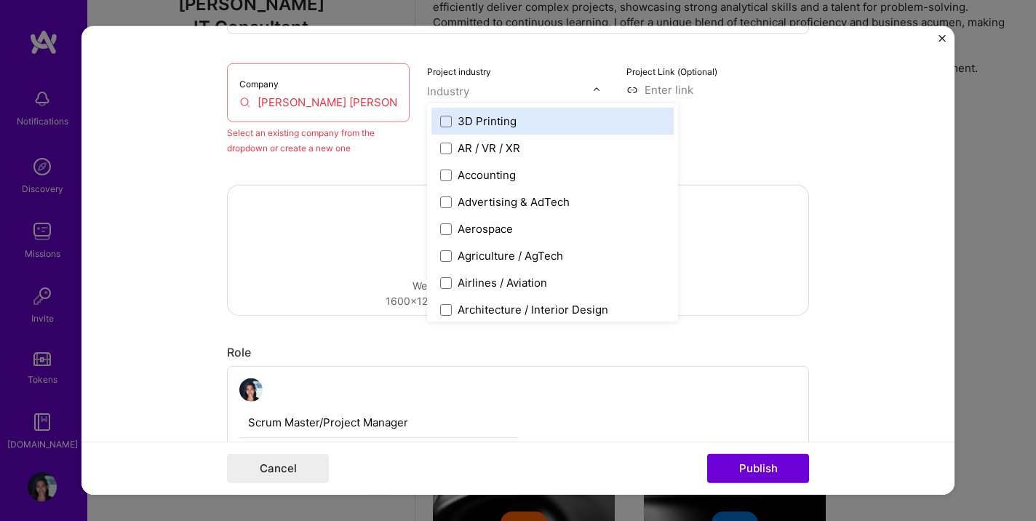
click at [462, 94] on div "Industry" at bounding box center [448, 91] width 42 height 15
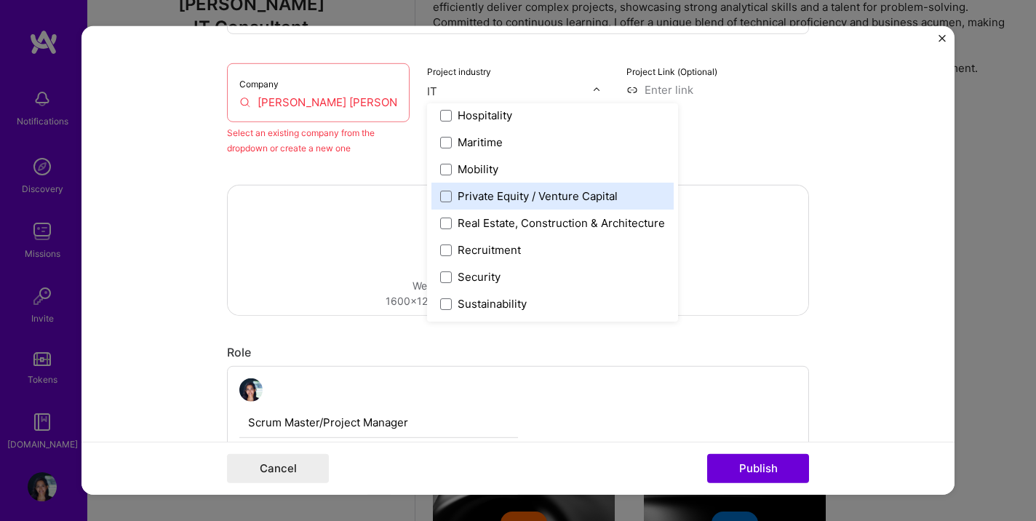
scroll to position [0, 0]
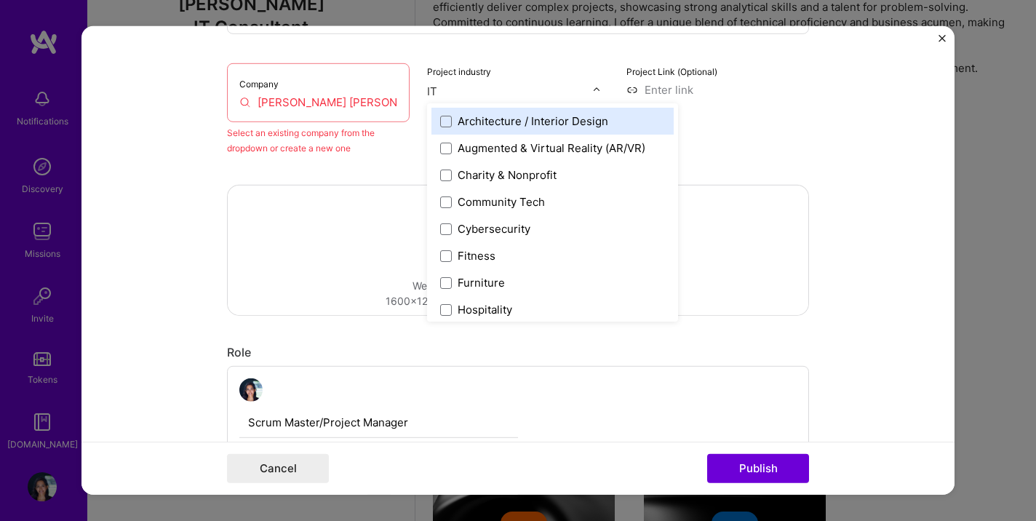
type input "I"
type input "tech"
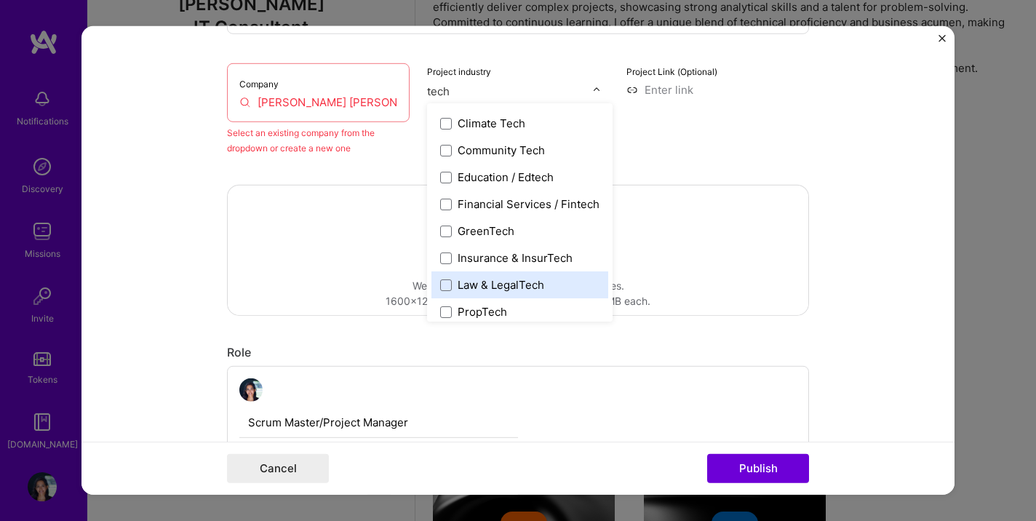
scroll to position [140, 0]
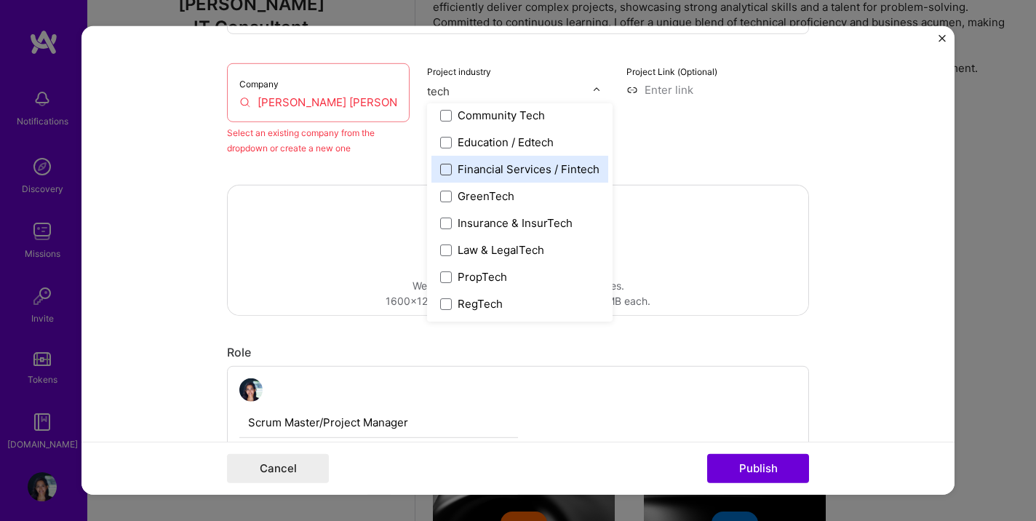
click at [447, 171] on span at bounding box center [446, 169] width 12 height 12
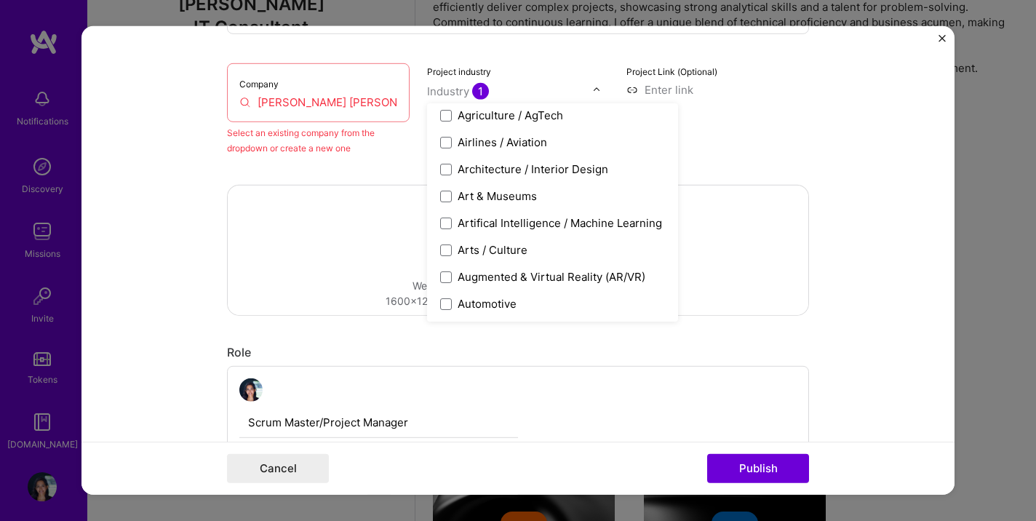
scroll to position [921, 0]
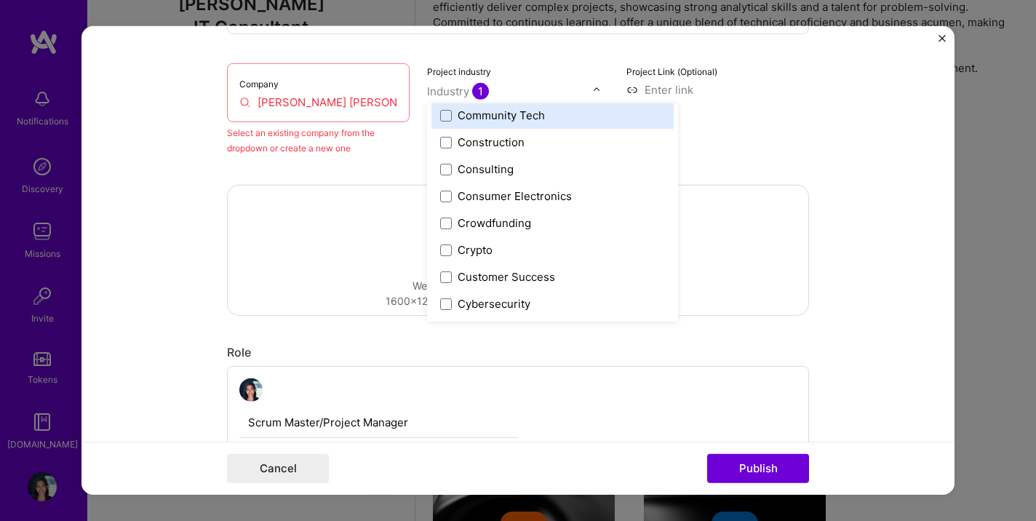
click at [754, 127] on div "Project Link (Optional)" at bounding box center [718, 109] width 183 height 92
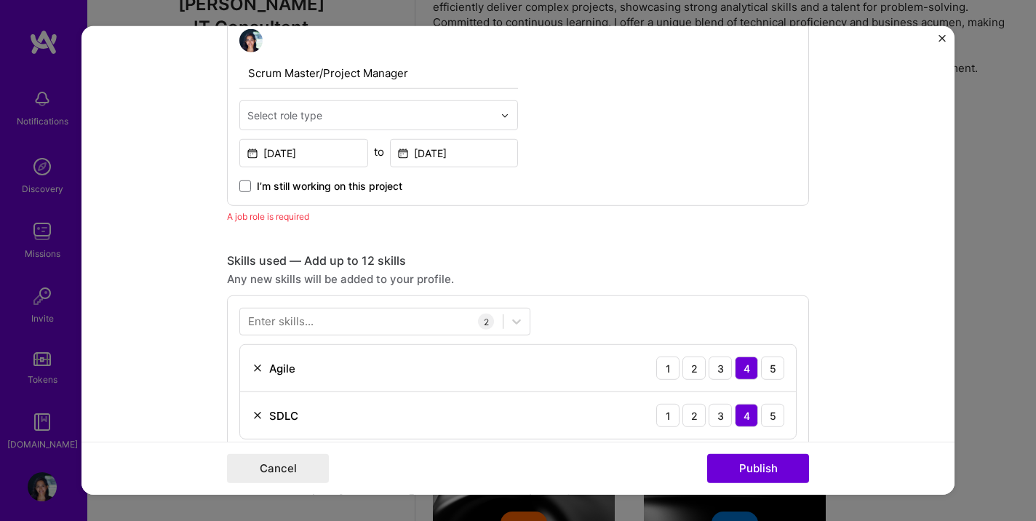
scroll to position [634, 0]
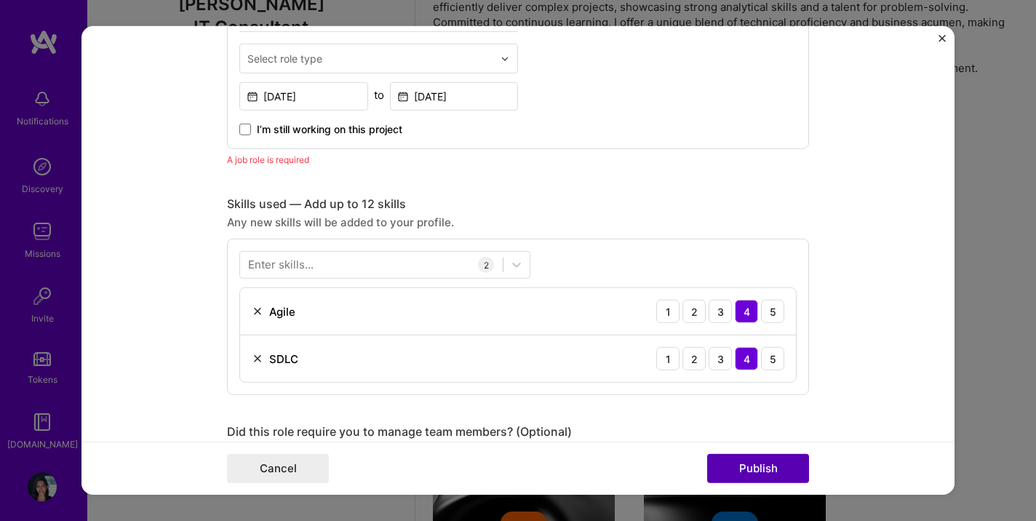
click at [743, 469] on button "Publish" at bounding box center [758, 468] width 102 height 29
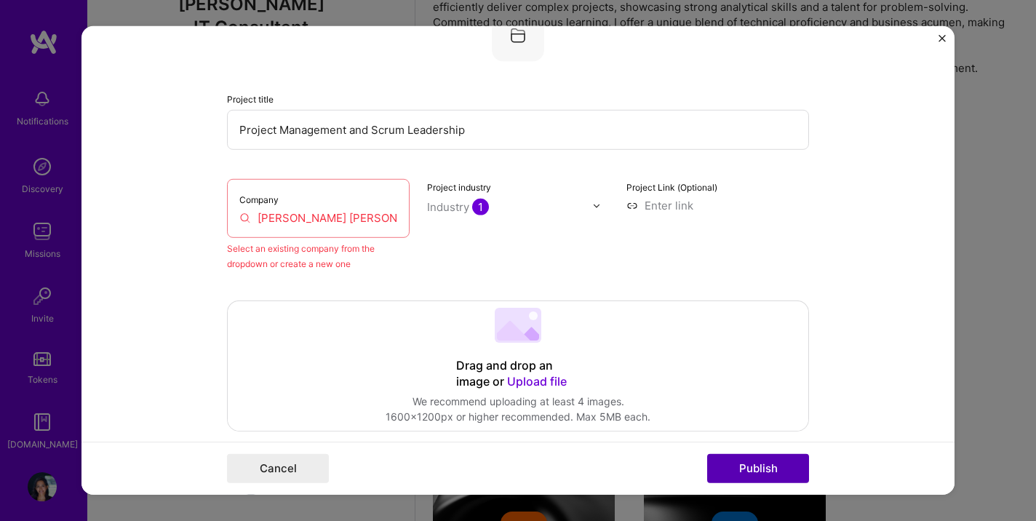
scroll to position [95, 0]
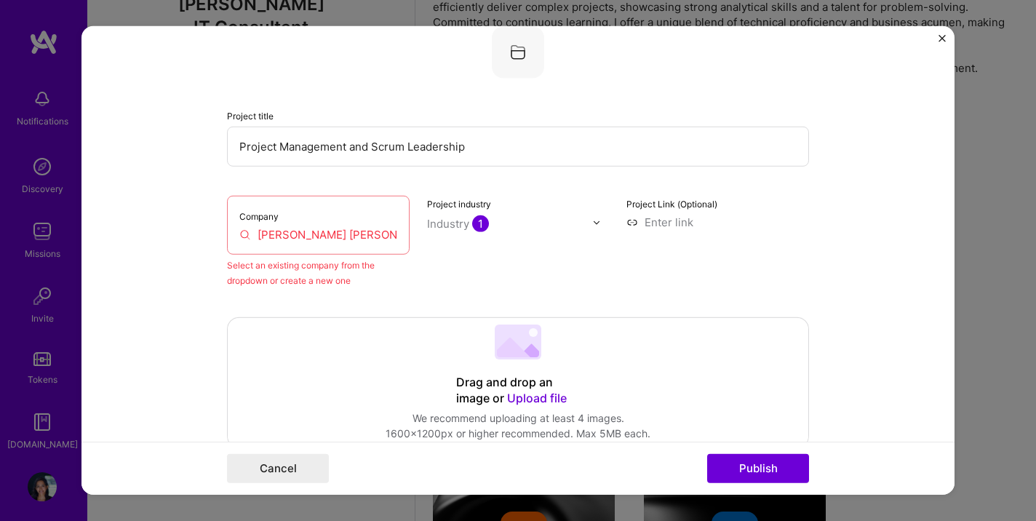
click at [362, 236] on input "[PERSON_NAME] [PERSON_NAME] LLP" at bounding box center [318, 234] width 158 height 15
drag, startPoint x: 375, startPoint y: 234, endPoint x: 255, endPoint y: 232, distance: 119.4
click at [255, 232] on input "[PERSON_NAME] [PERSON_NAME] LLP" at bounding box center [318, 234] width 158 height 15
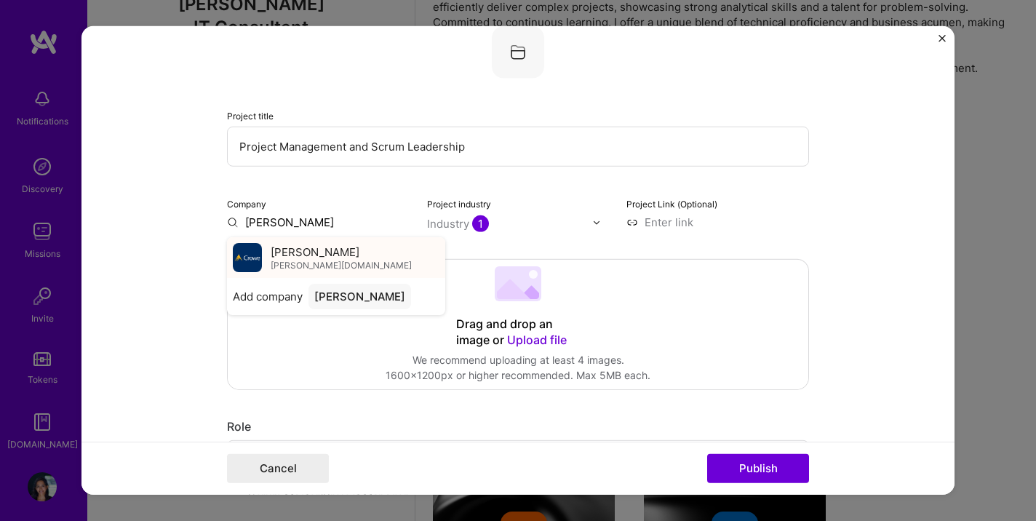
type input "[PERSON_NAME]"
click at [290, 259] on span "[PERSON_NAME]" at bounding box center [315, 251] width 89 height 15
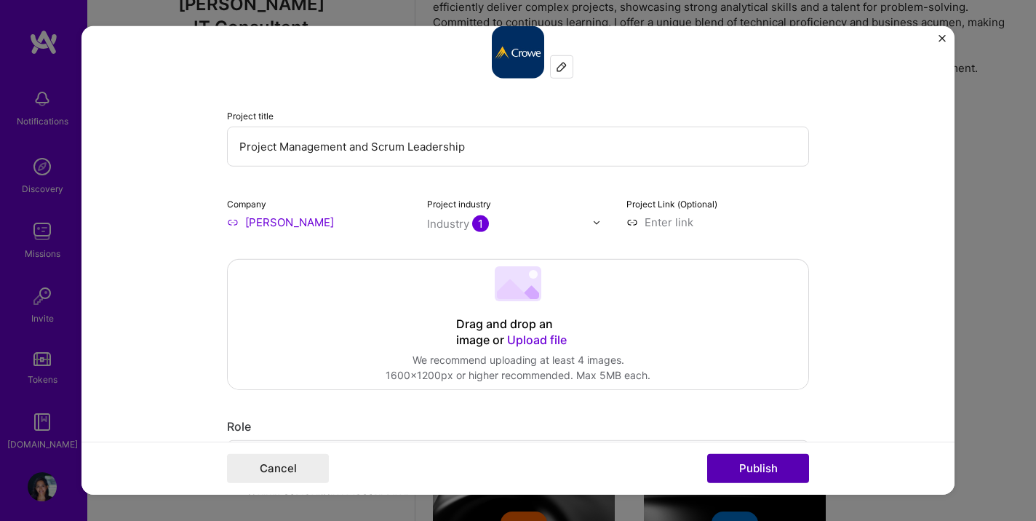
click at [752, 473] on button "Publish" at bounding box center [758, 468] width 102 height 29
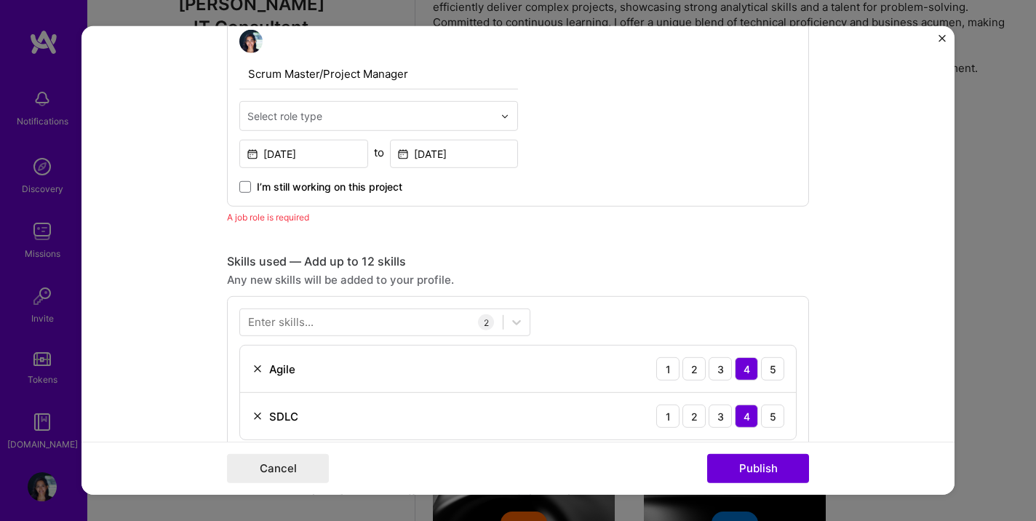
scroll to position [511, 0]
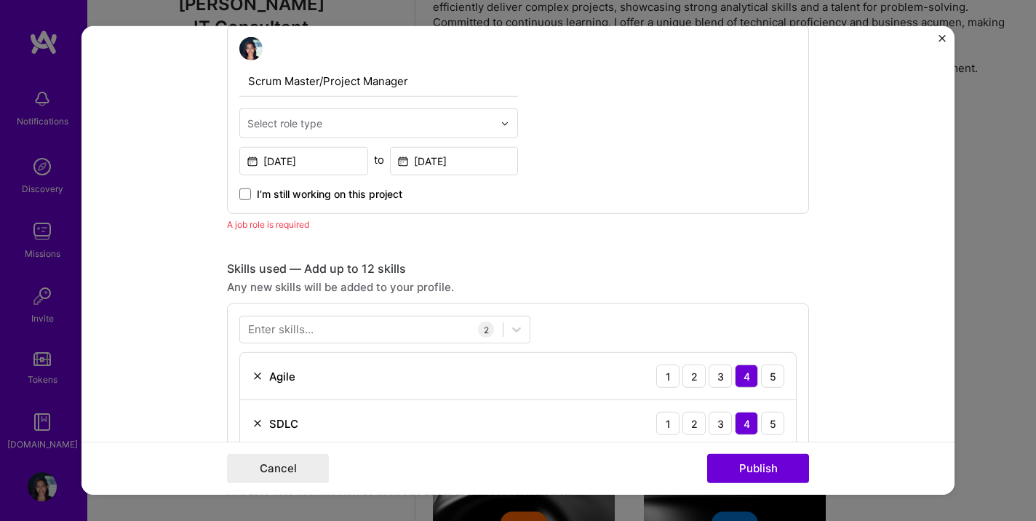
click at [362, 121] on input "text" at bounding box center [370, 123] width 246 height 15
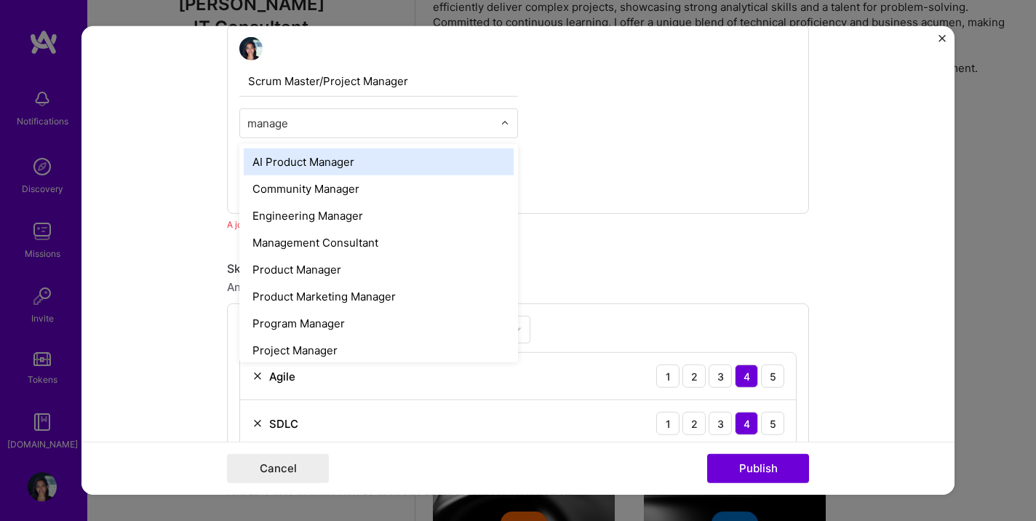
type input "manager"
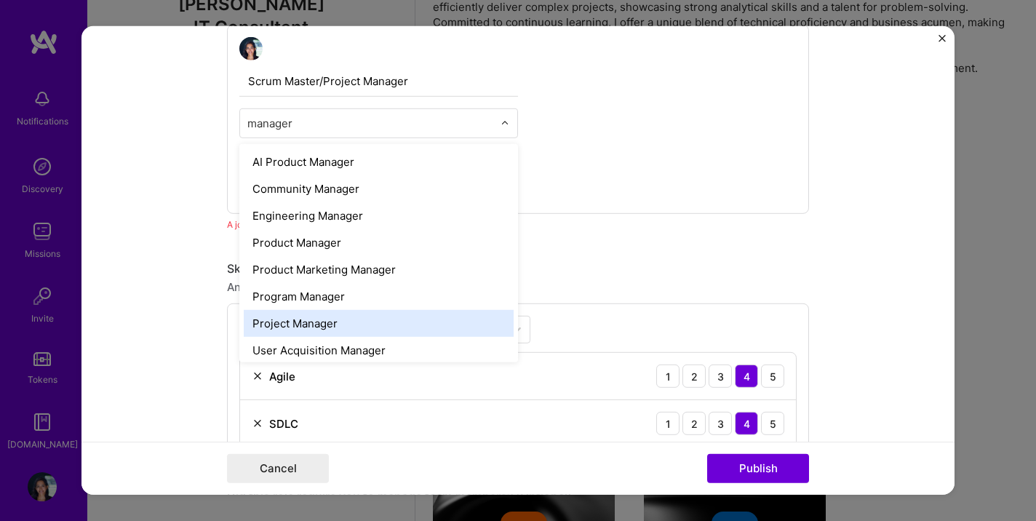
click at [349, 317] on div "Project Manager" at bounding box center [379, 323] width 270 height 27
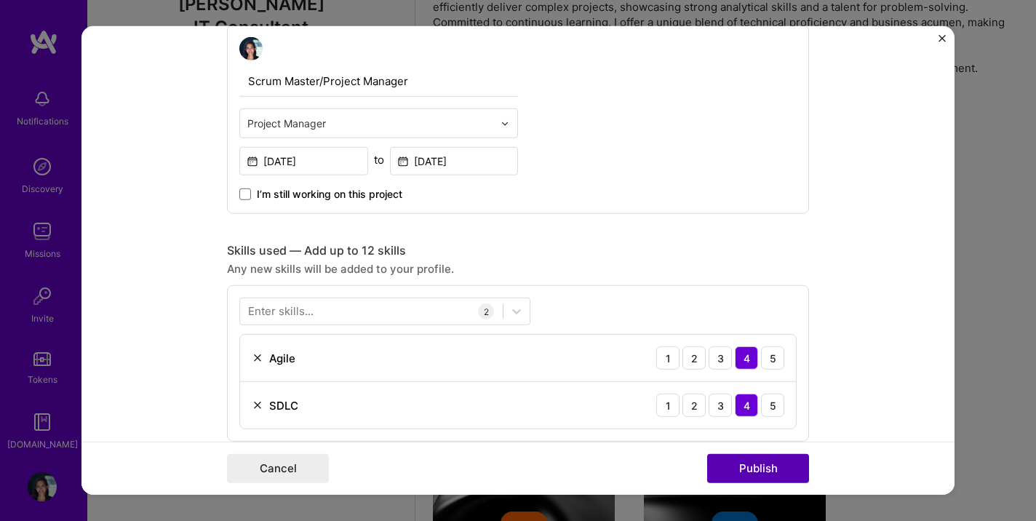
click at [750, 477] on button "Publish" at bounding box center [758, 468] width 102 height 29
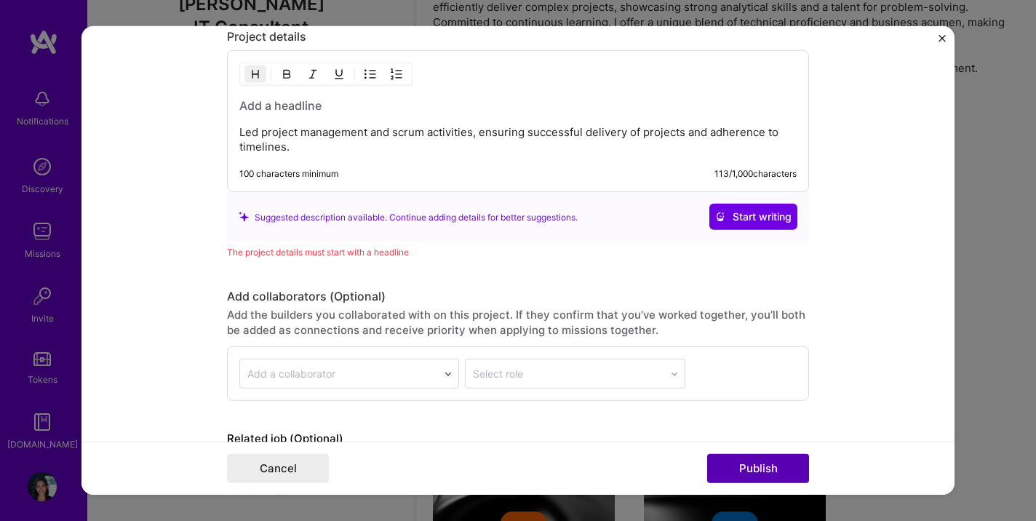
scroll to position [1327, 0]
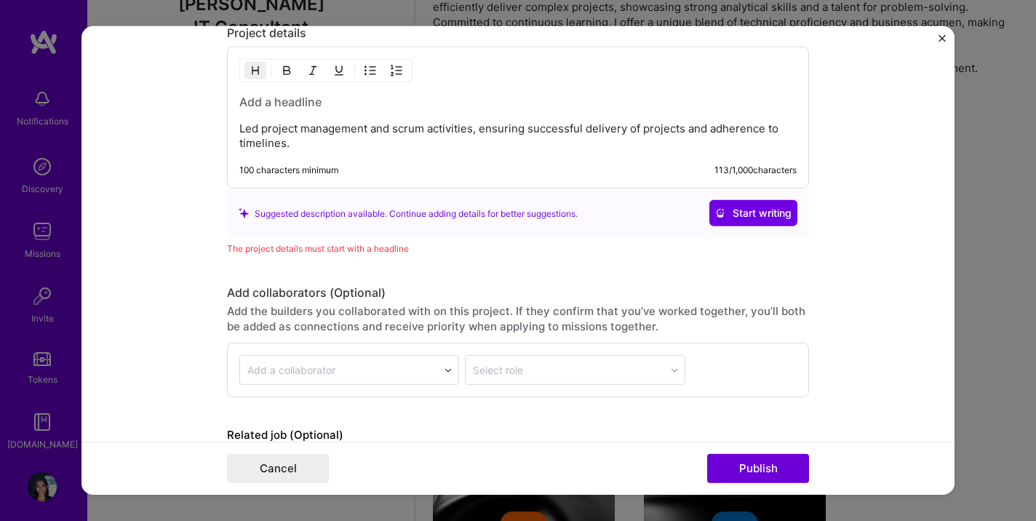
click at [315, 103] on h3 at bounding box center [517, 102] width 557 height 16
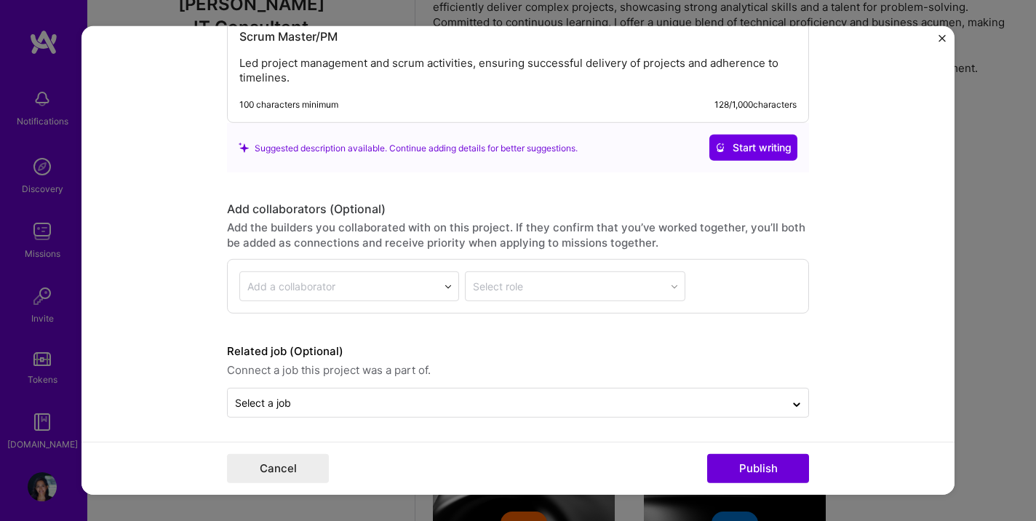
scroll to position [1396, 0]
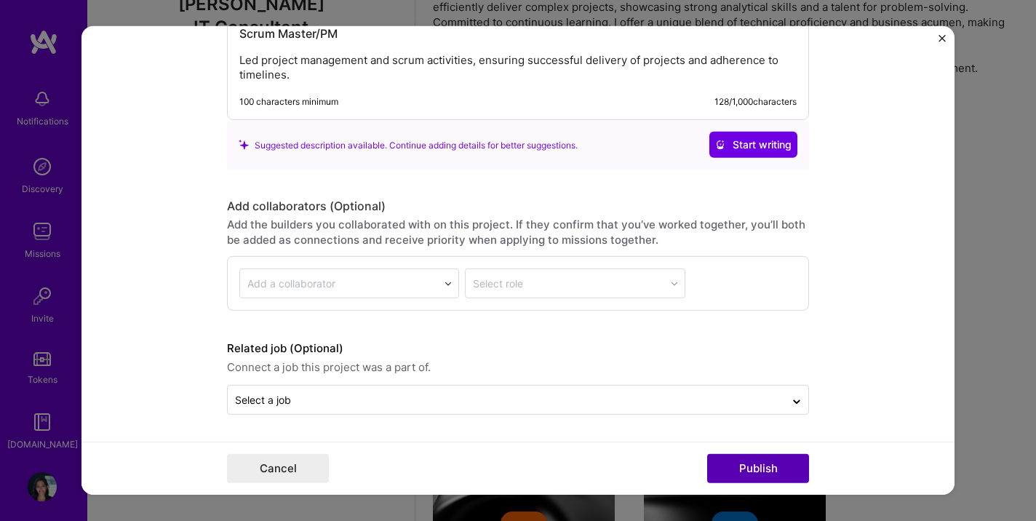
click at [734, 469] on button "Publish" at bounding box center [758, 468] width 102 height 29
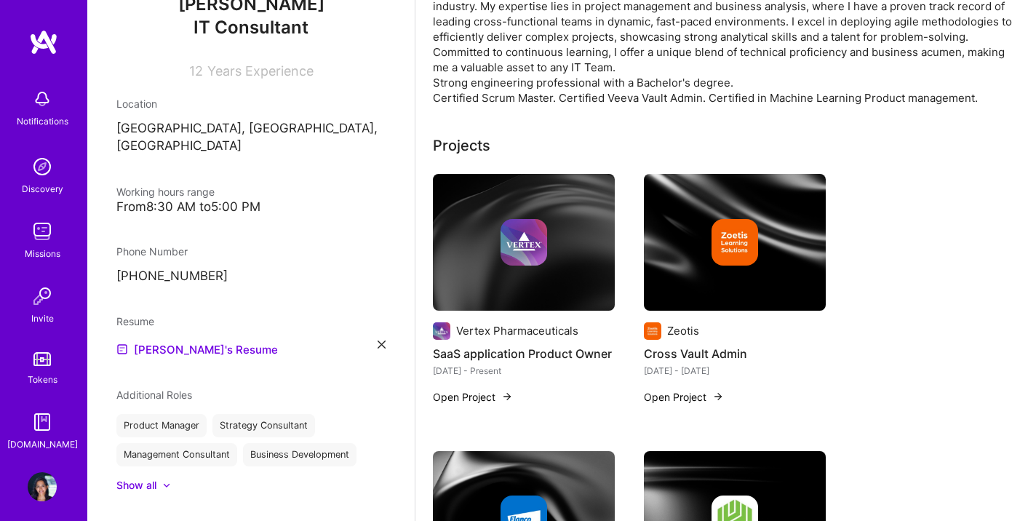
scroll to position [0, 0]
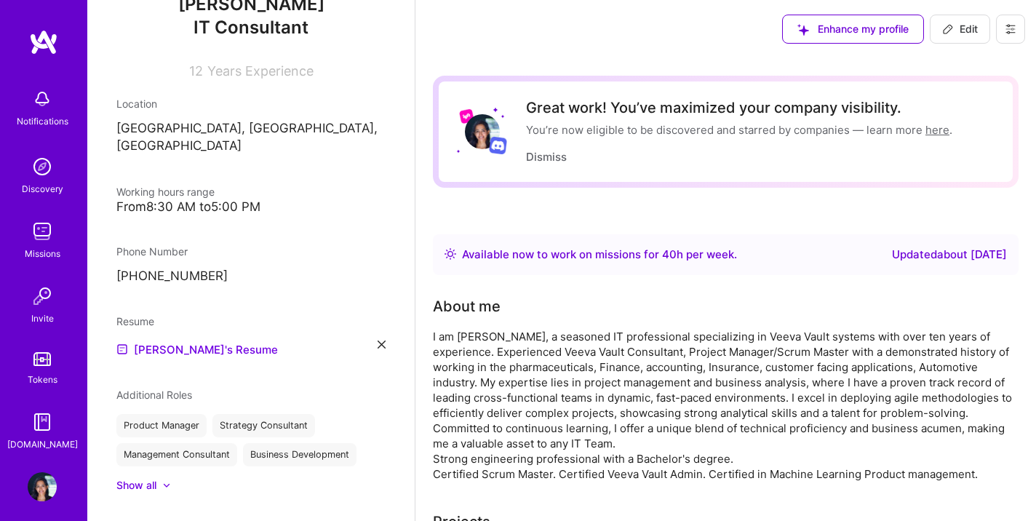
click at [383, 341] on icon at bounding box center [382, 345] width 8 height 8
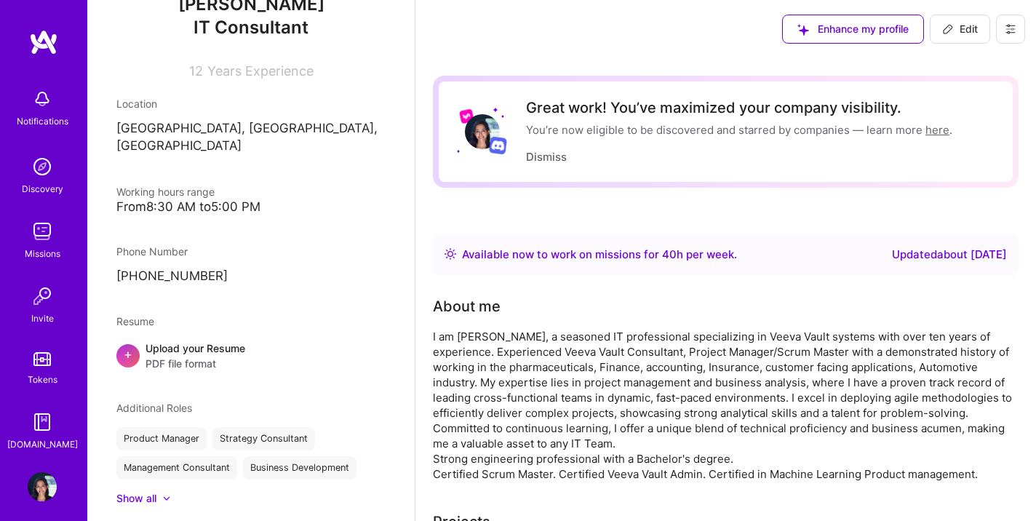
click at [183, 341] on div "Upload your Resume PDF file format" at bounding box center [196, 356] width 100 height 31
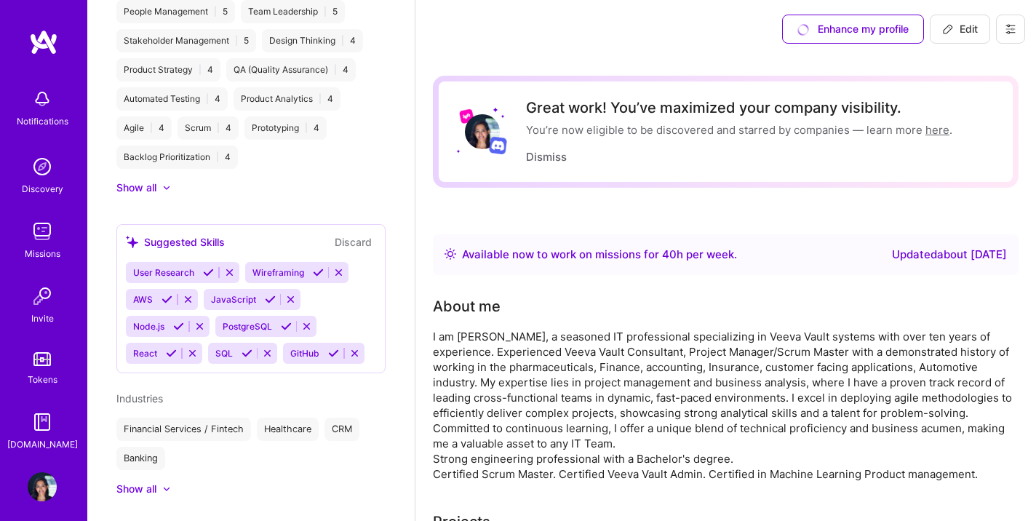
scroll to position [845, 0]
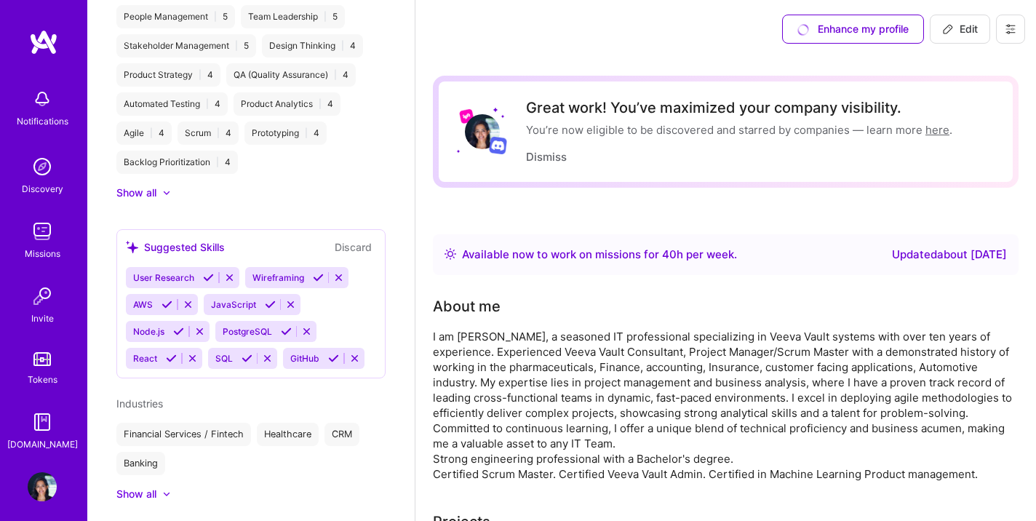
click at [356, 239] on button "Discard" at bounding box center [353, 247] width 46 height 17
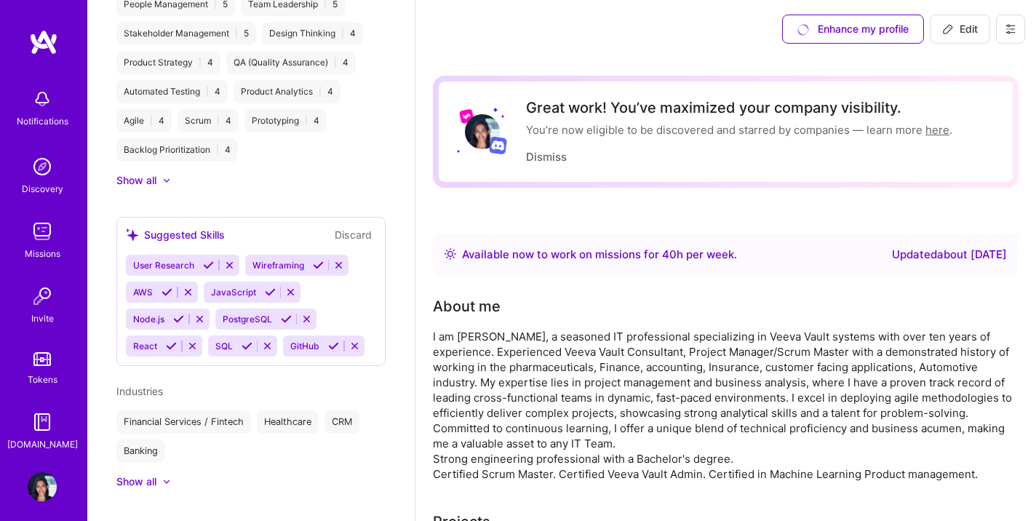
scroll to position [866, 0]
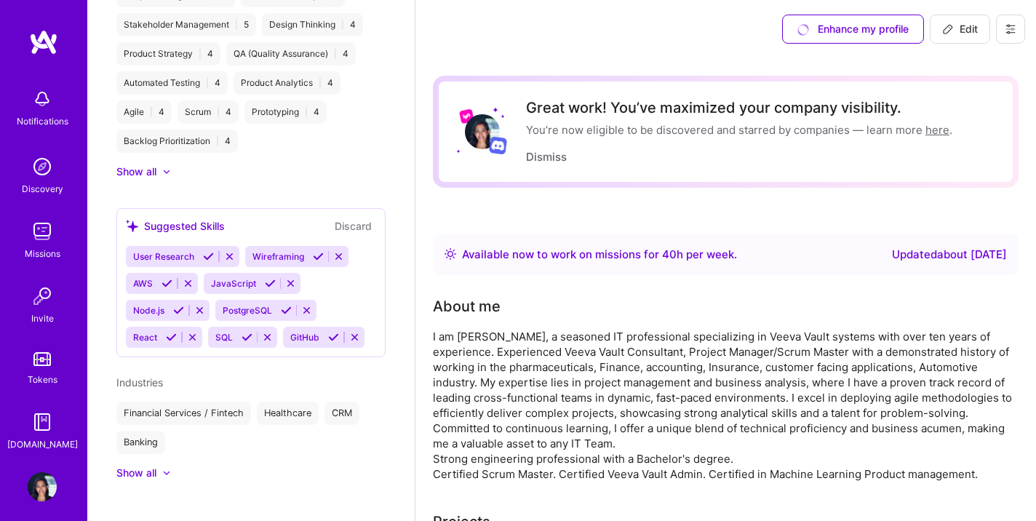
click at [324, 282] on div "User Research Wireframing AWS JavaScript Node.js PostgreSQL React SQL GitHub" at bounding box center [251, 297] width 250 height 102
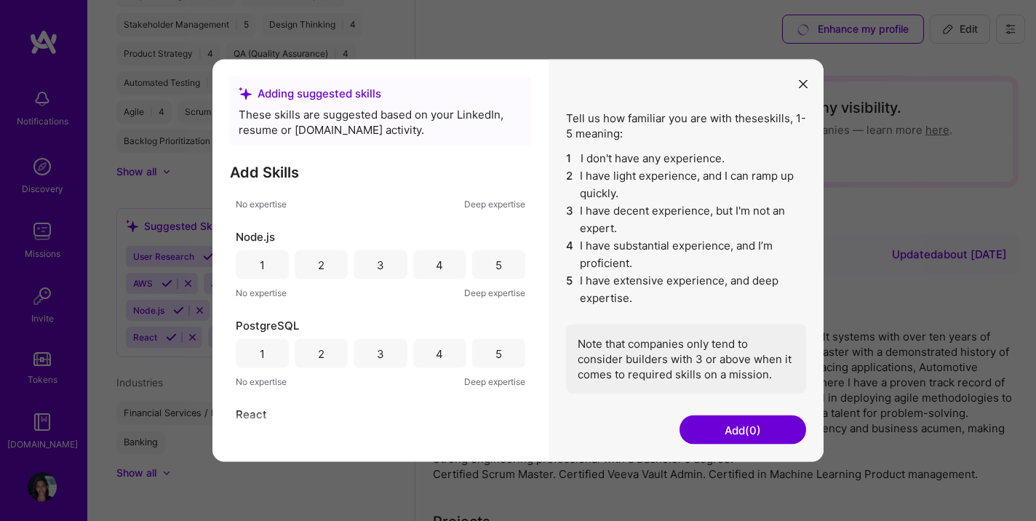
scroll to position [547, 0]
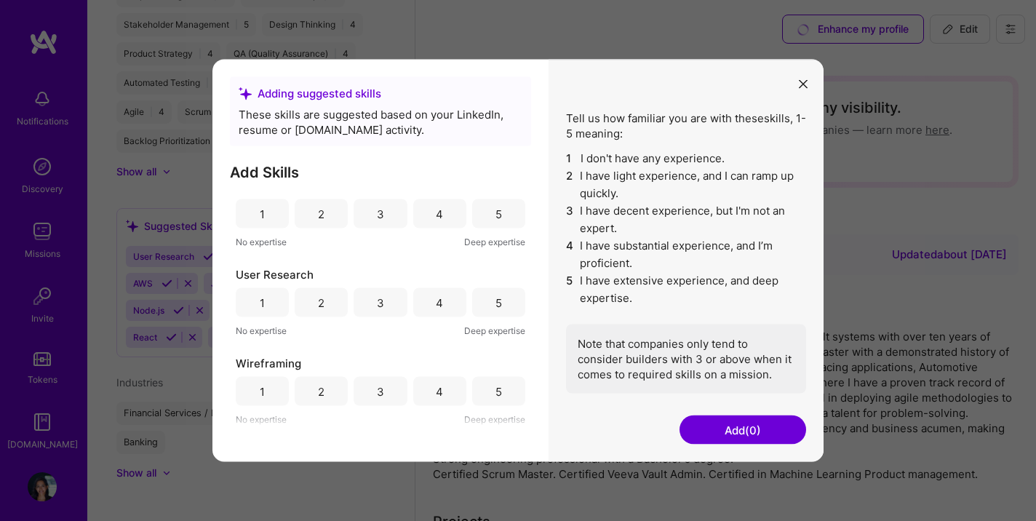
click at [718, 429] on button "Add (0)" at bounding box center [743, 430] width 127 height 29
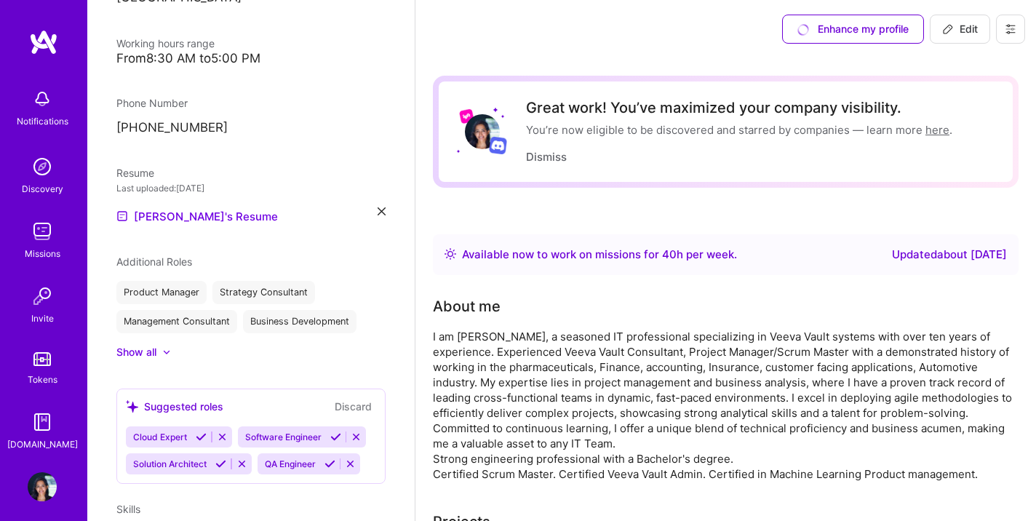
scroll to position [226, 0]
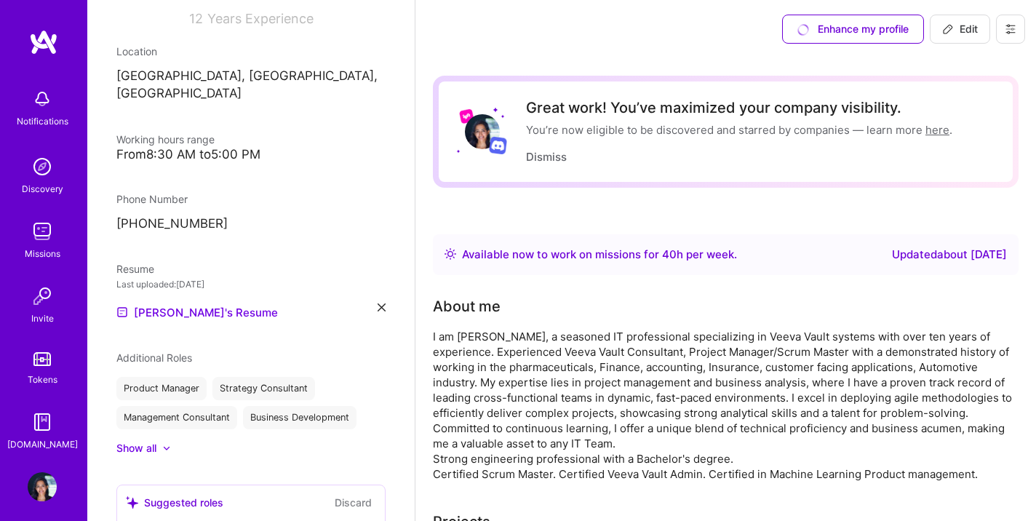
click at [158, 351] on span "Additional Roles" at bounding box center [154, 357] width 76 height 12
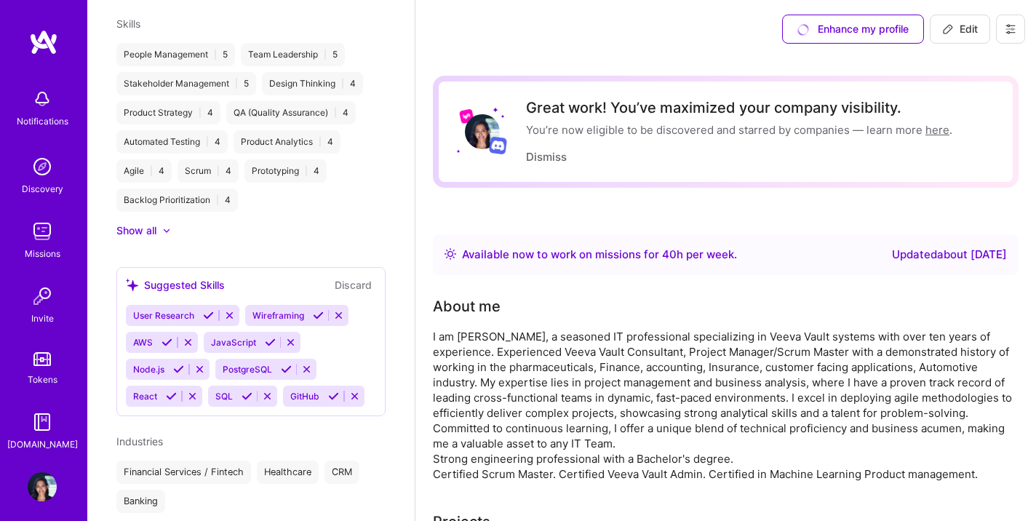
scroll to position [866, 0]
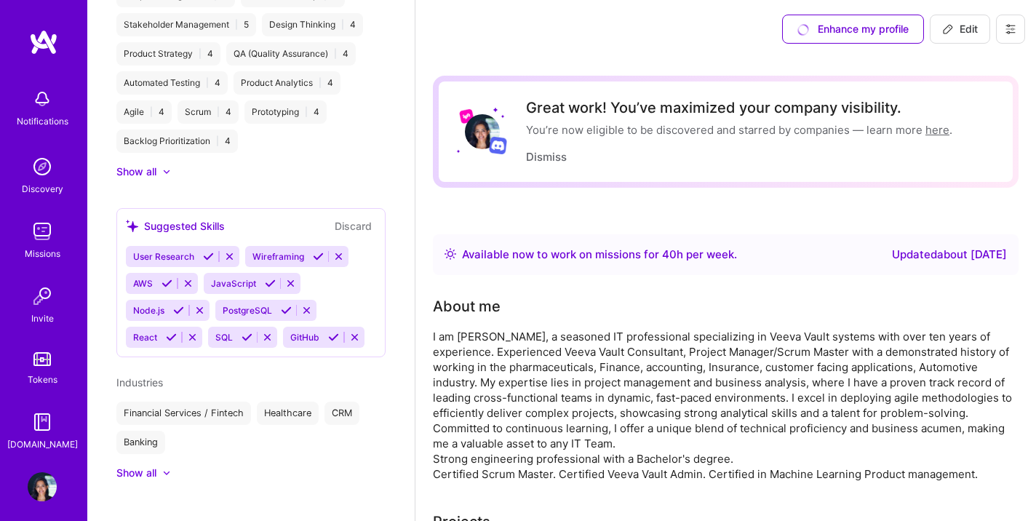
click at [958, 33] on span "Edit" at bounding box center [960, 29] width 36 height 15
select select "US"
select select "Right Now"
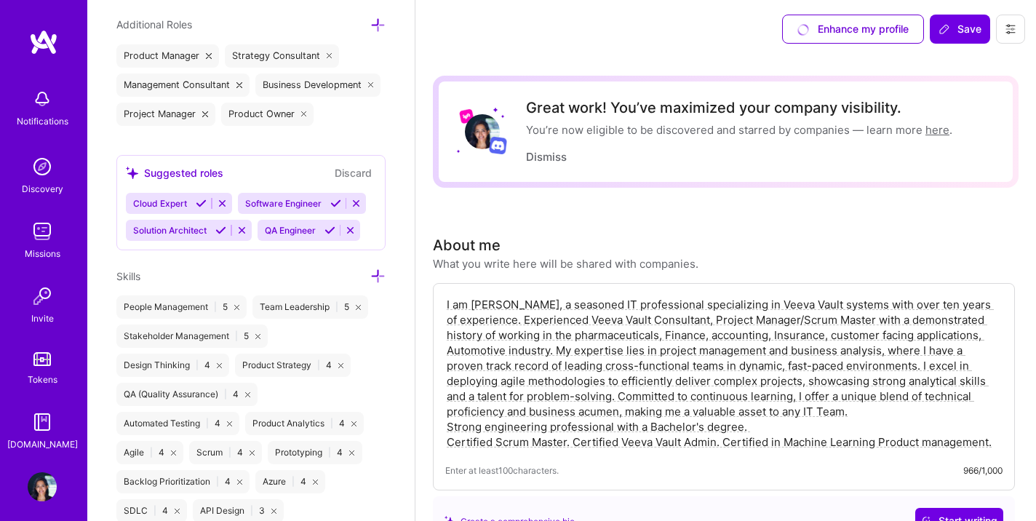
scroll to position [1004, 0]
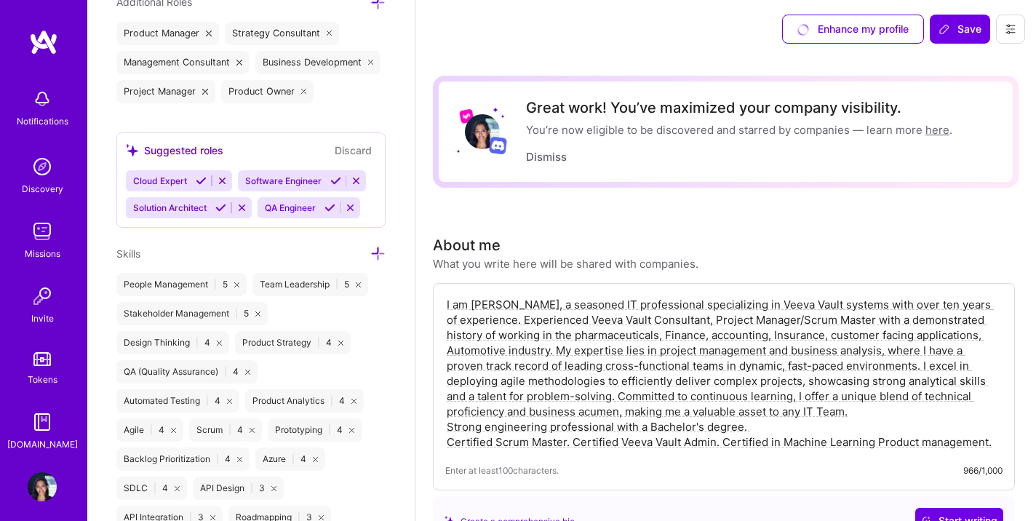
click at [379, 256] on icon at bounding box center [377, 253] width 15 height 15
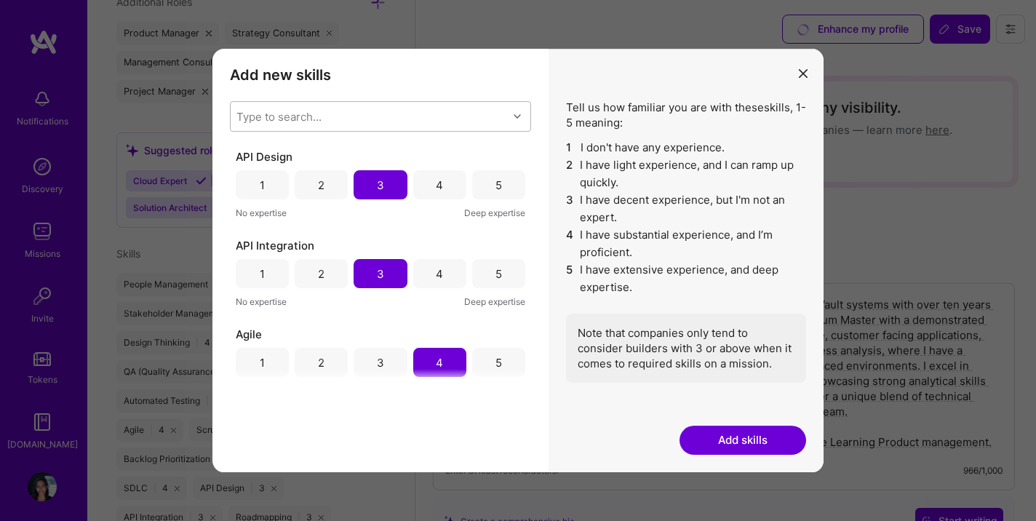
click at [366, 121] on div "Type to search..." at bounding box center [369, 116] width 277 height 29
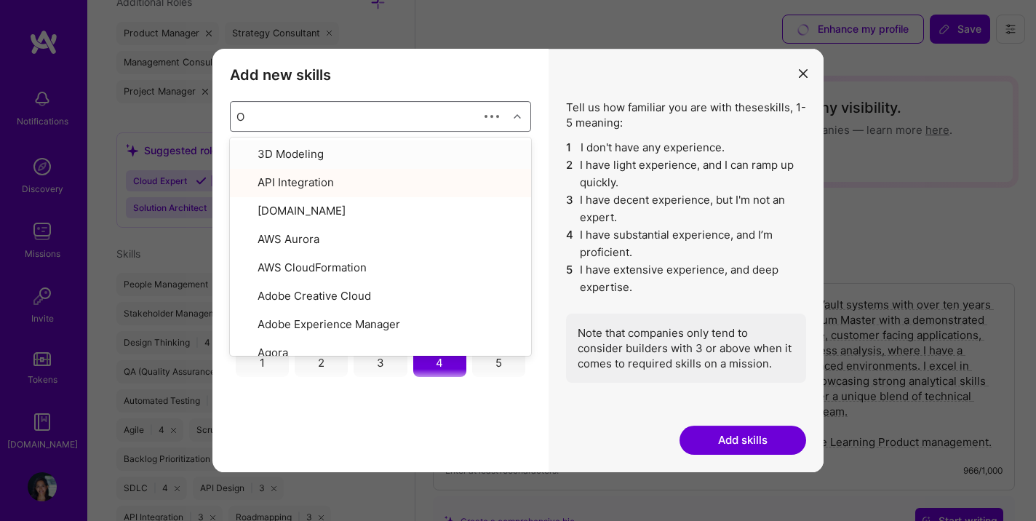
type input "Op"
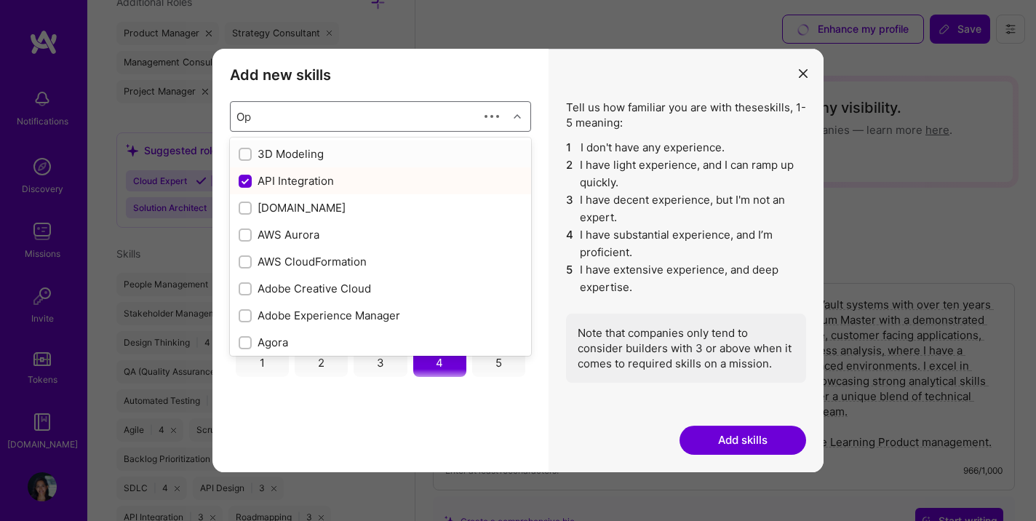
checkbox input "false"
checkbox input "true"
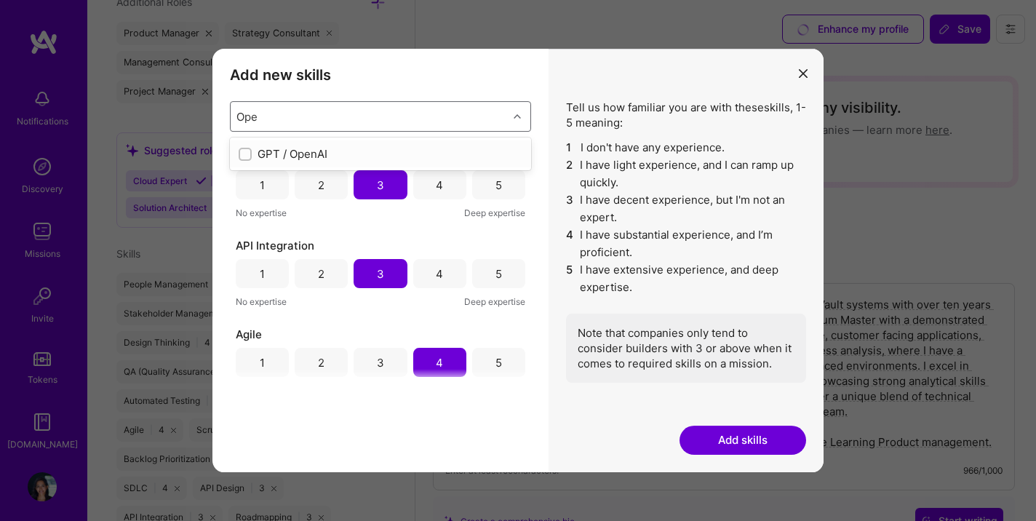
type input "Open"
click at [330, 152] on div "GPT / OpenAI" at bounding box center [381, 153] width 284 height 15
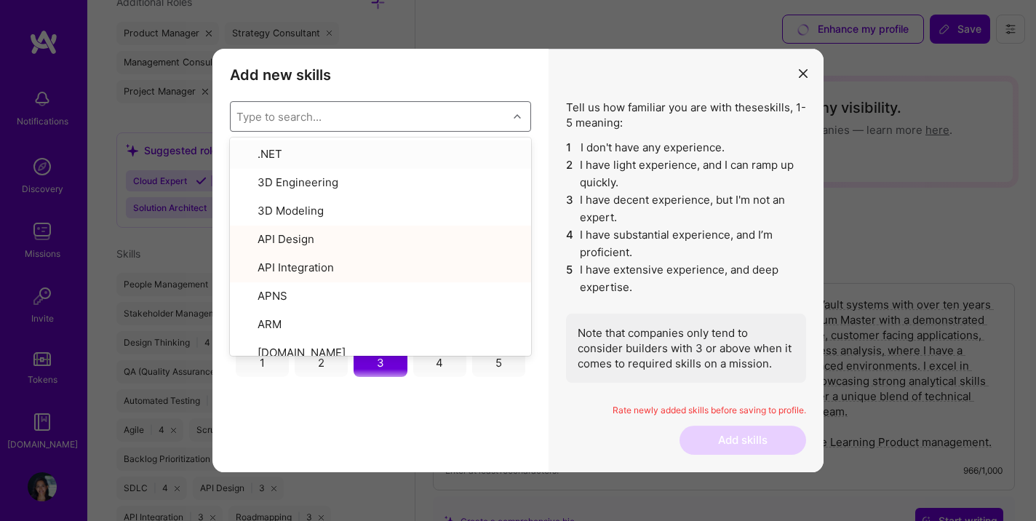
click at [283, 115] on div "Type to search..." at bounding box center [279, 116] width 85 height 15
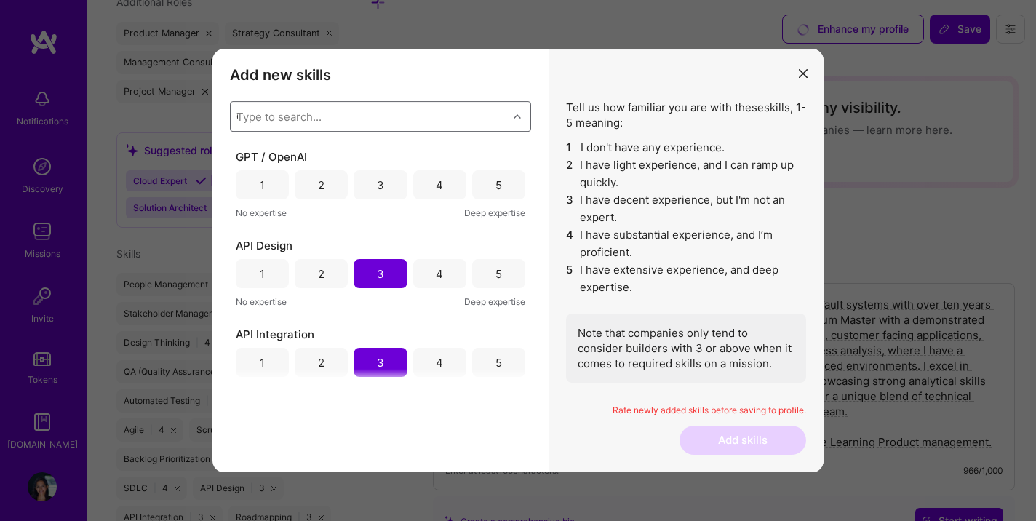
type input "GE"
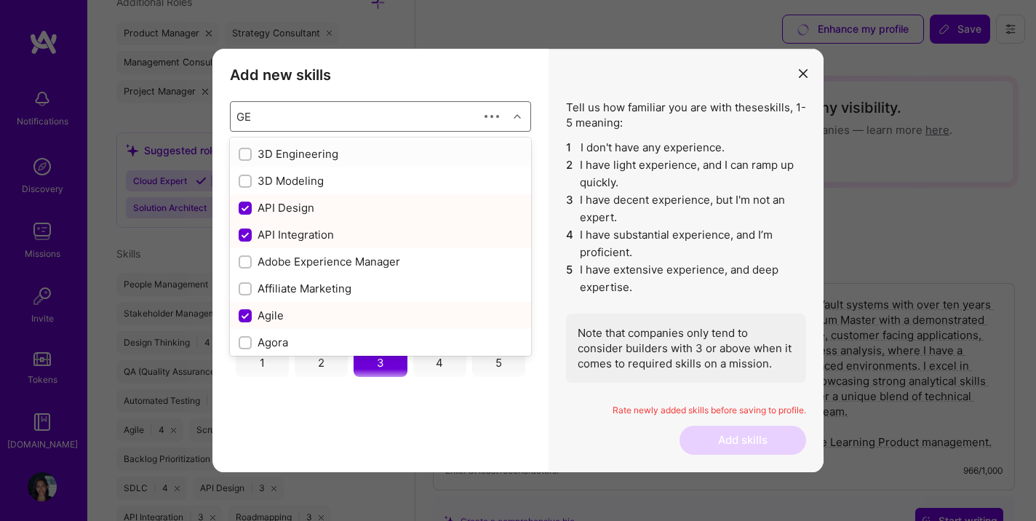
checkbox input "false"
checkbox input "true"
checkbox input "false"
checkbox input "true"
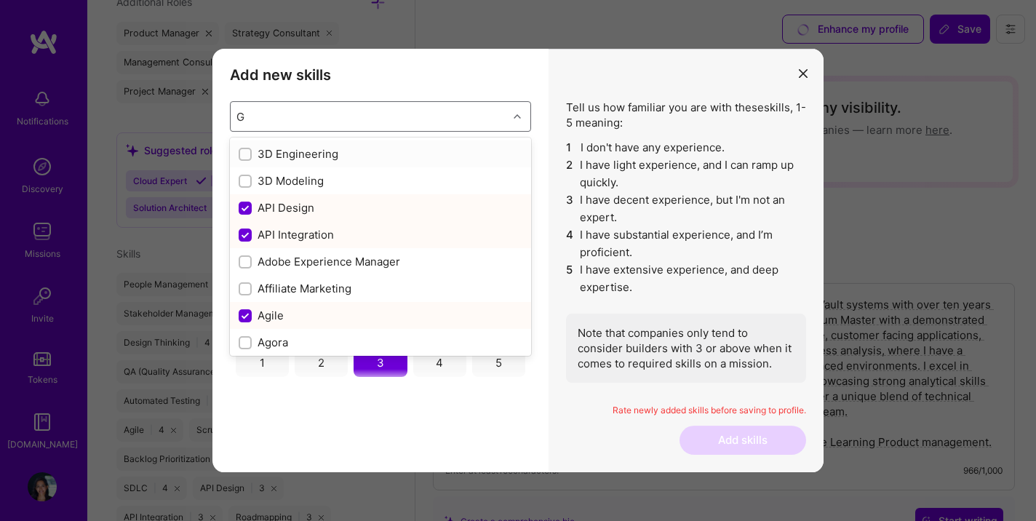
type input "Gn"
checkbox input "true"
checkbox input "false"
checkbox input "true"
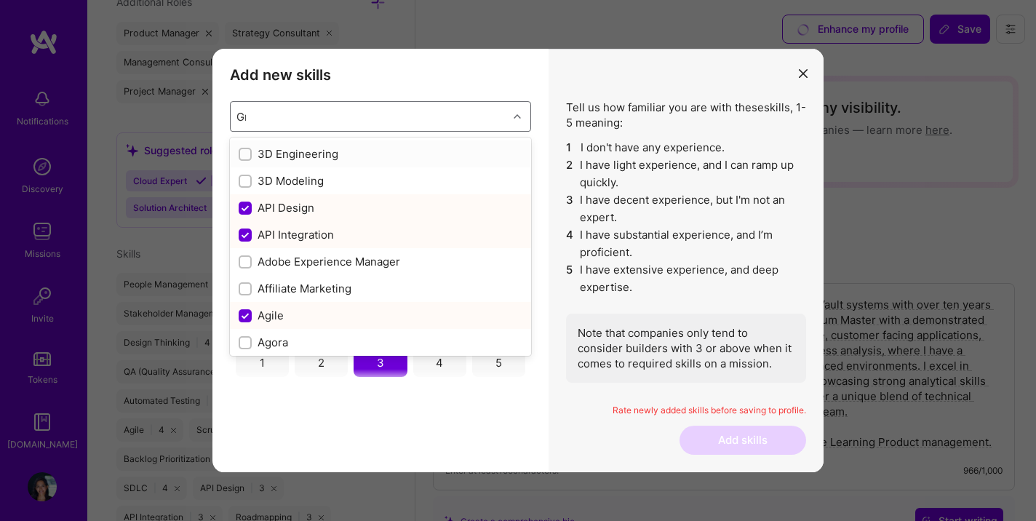
checkbox input "false"
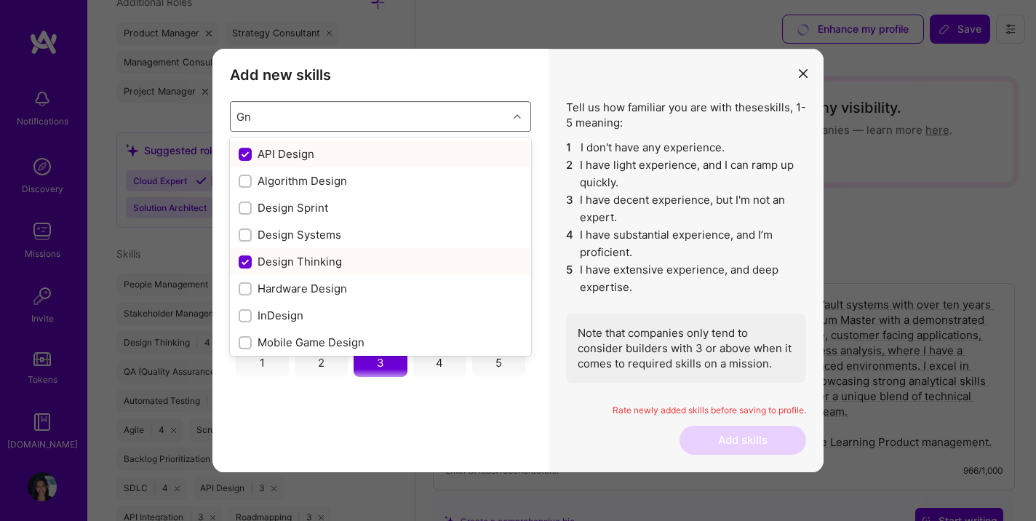
type input "G"
checkbox input "false"
checkbox input "true"
checkbox input "false"
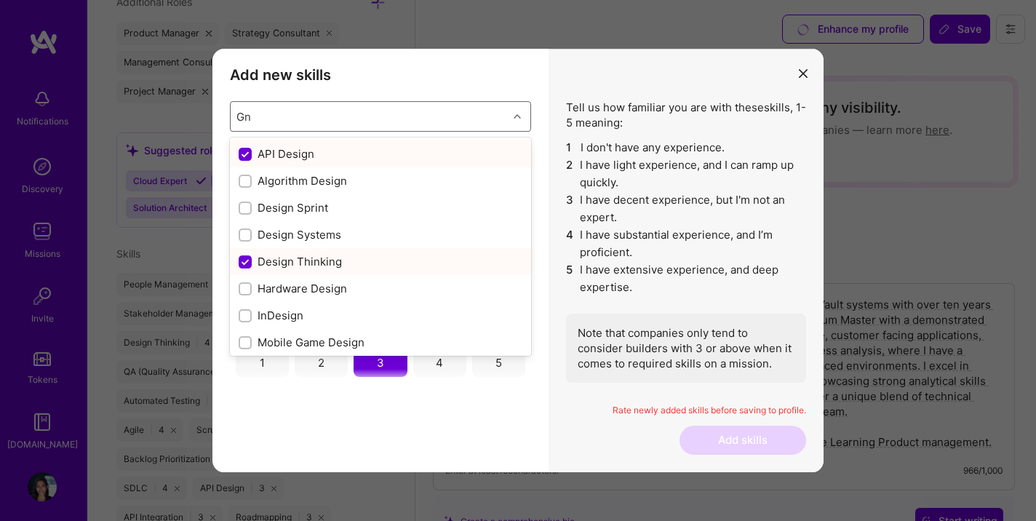
checkbox input "true"
type input "Ge"
checkbox input "false"
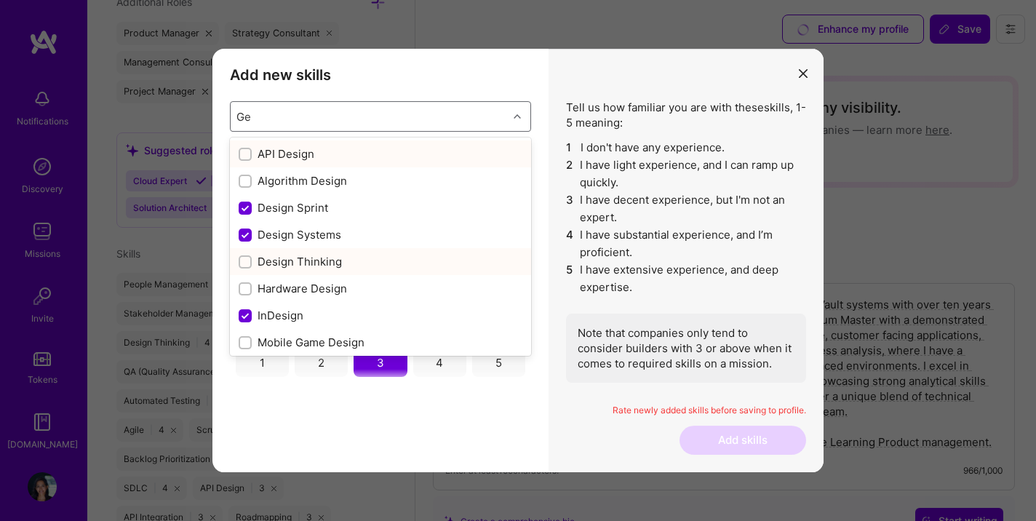
checkbox input "false"
checkbox input "true"
checkbox input "false"
checkbox input "true"
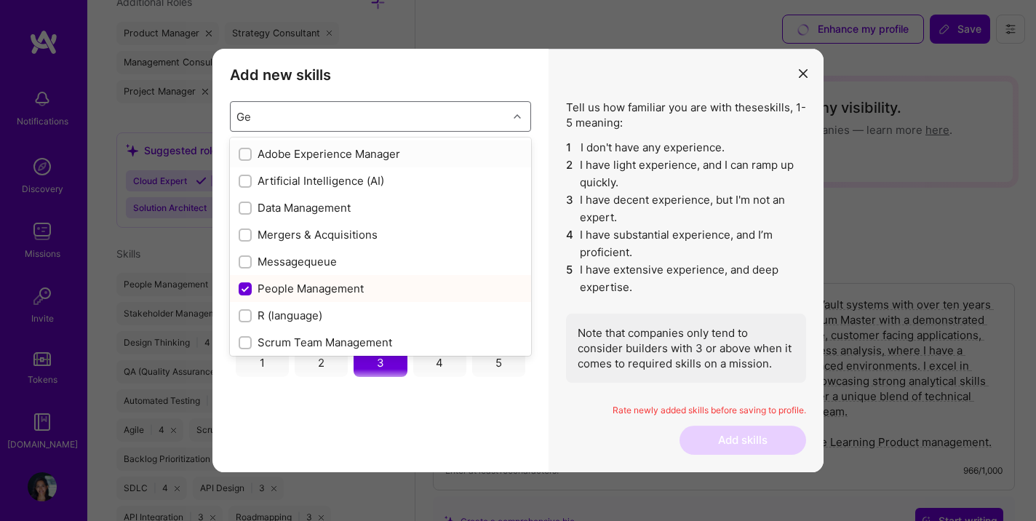
type input "G"
checkbox input "true"
checkbox input "false"
checkbox input "true"
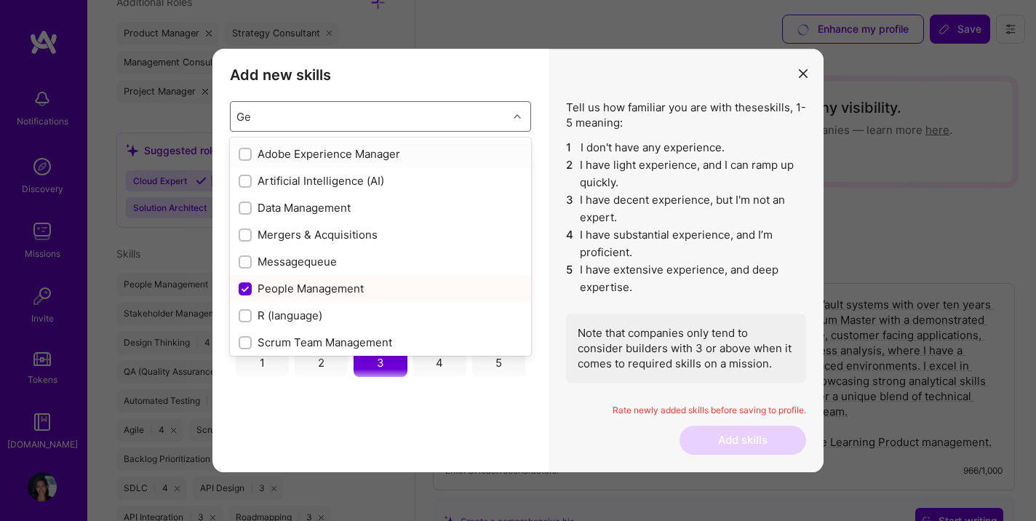
checkbox input "false"
checkbox input "true"
checkbox input "false"
type input "pro"
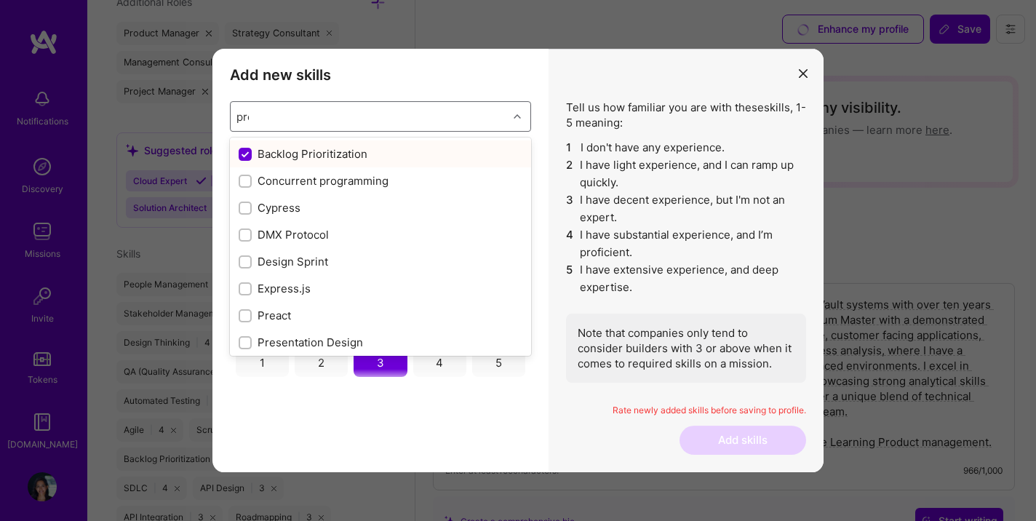
checkbox input "false"
checkbox input "true"
type input "prod"
checkbox input "true"
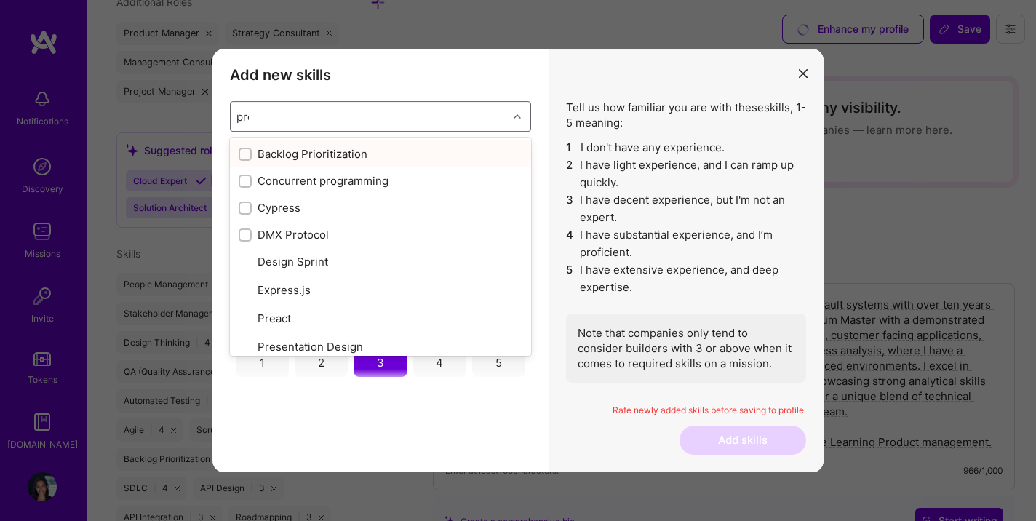
checkbox input "true"
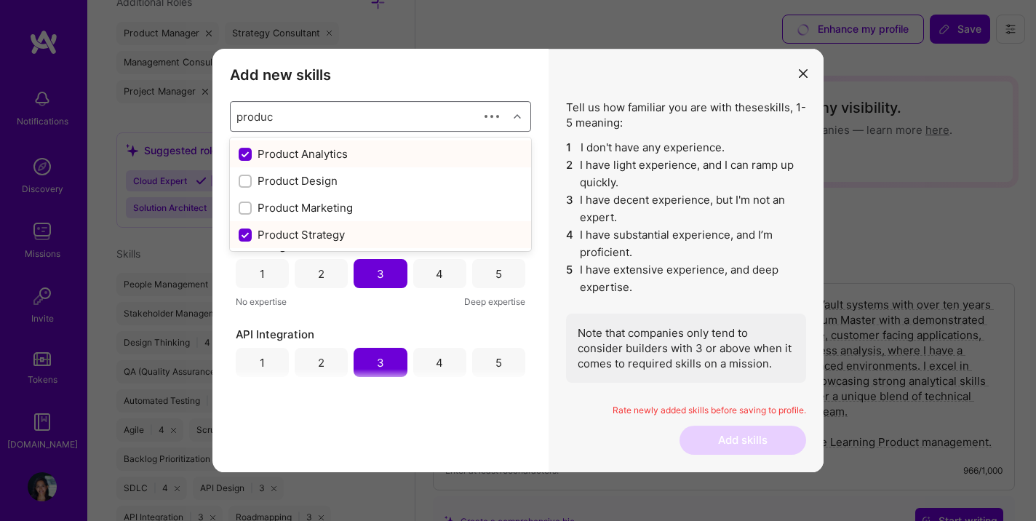
type input "product"
click at [245, 210] on input "modal" at bounding box center [247, 209] width 10 height 10
checkbox input "false"
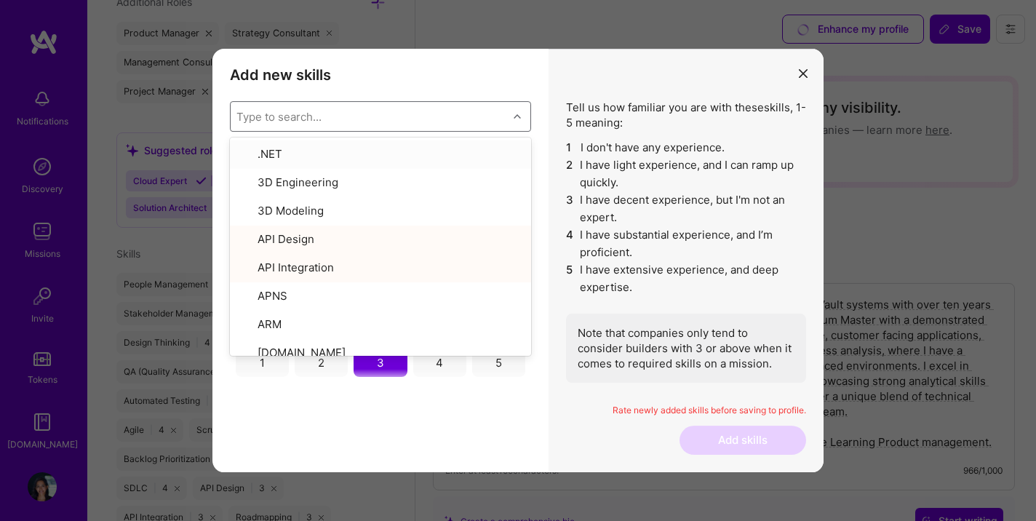
click at [537, 75] on div "Add new skills Tell us how familiar you are with given skills, using between 1 …" at bounding box center [380, 261] width 336 height 424
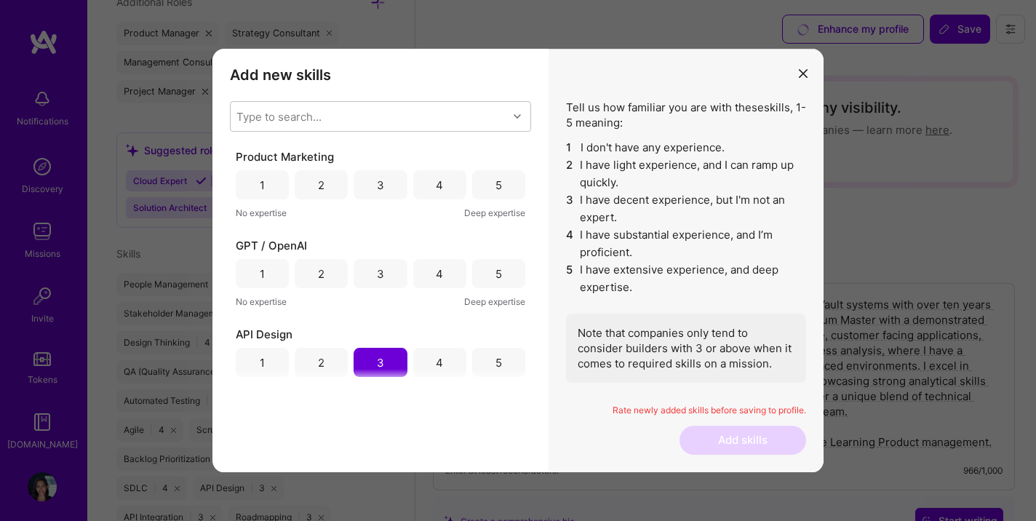
click at [806, 74] on icon "modal" at bounding box center [803, 73] width 9 height 9
